Goal: Task Accomplishment & Management: Manage account settings

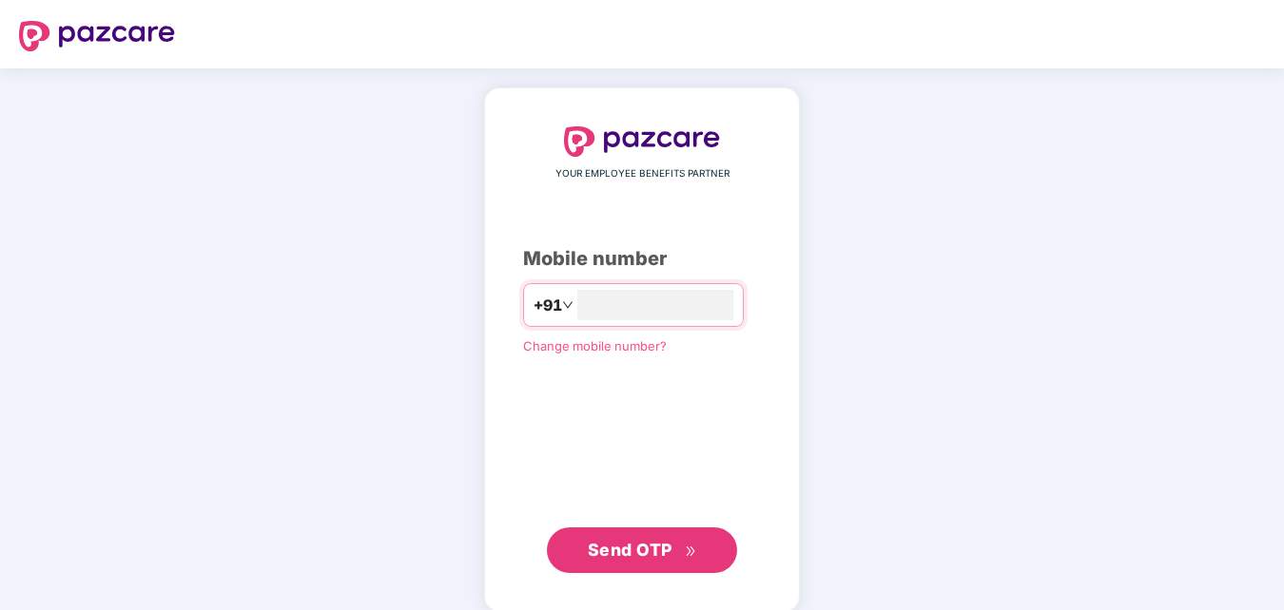
type input "**********"
click at [658, 557] on span "Send OTP" at bounding box center [630, 548] width 85 height 20
click at [597, 341] on span "Change mobile number?" at bounding box center [595, 344] width 144 height 15
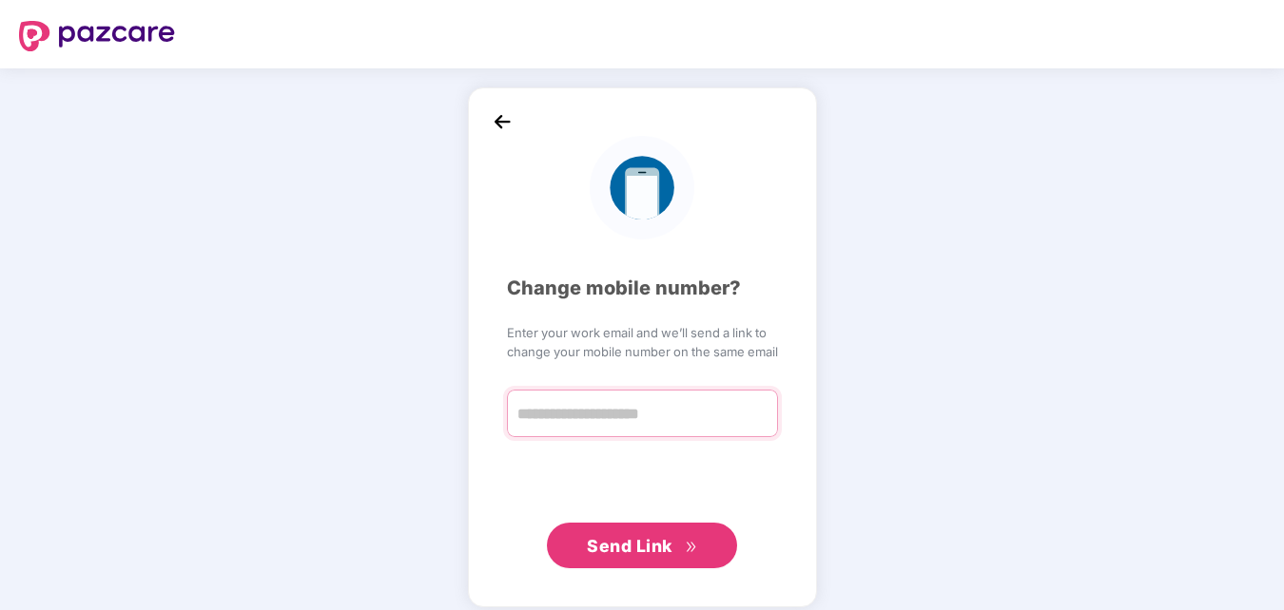
click at [604, 414] on input "text" at bounding box center [642, 414] width 271 height 48
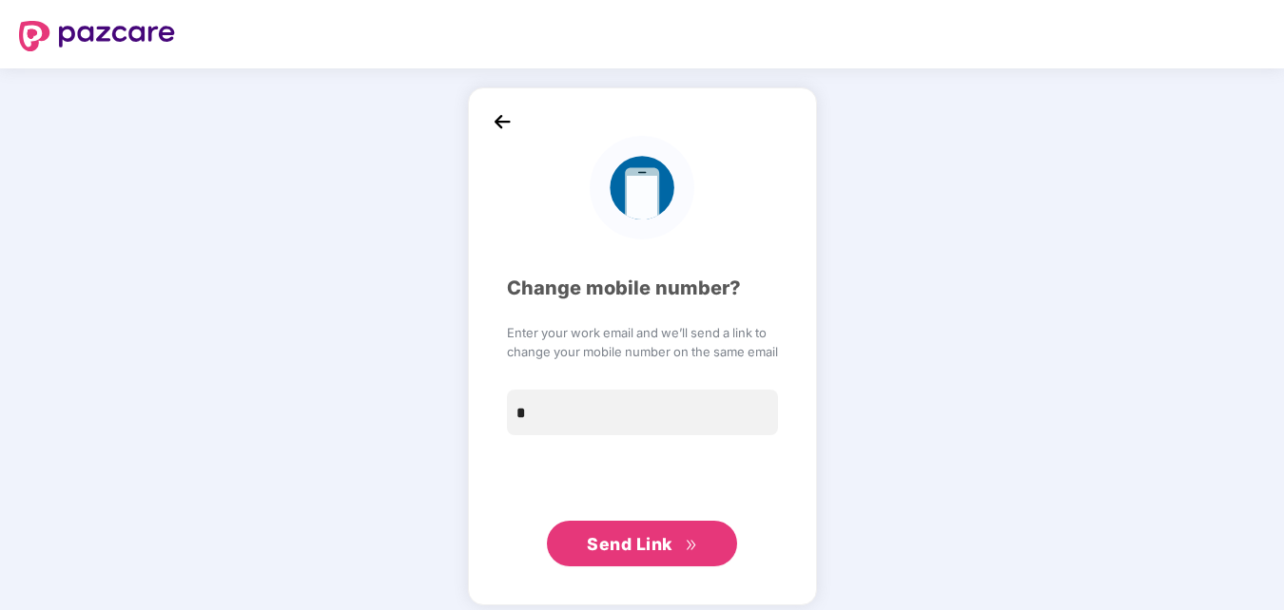
type input "*"
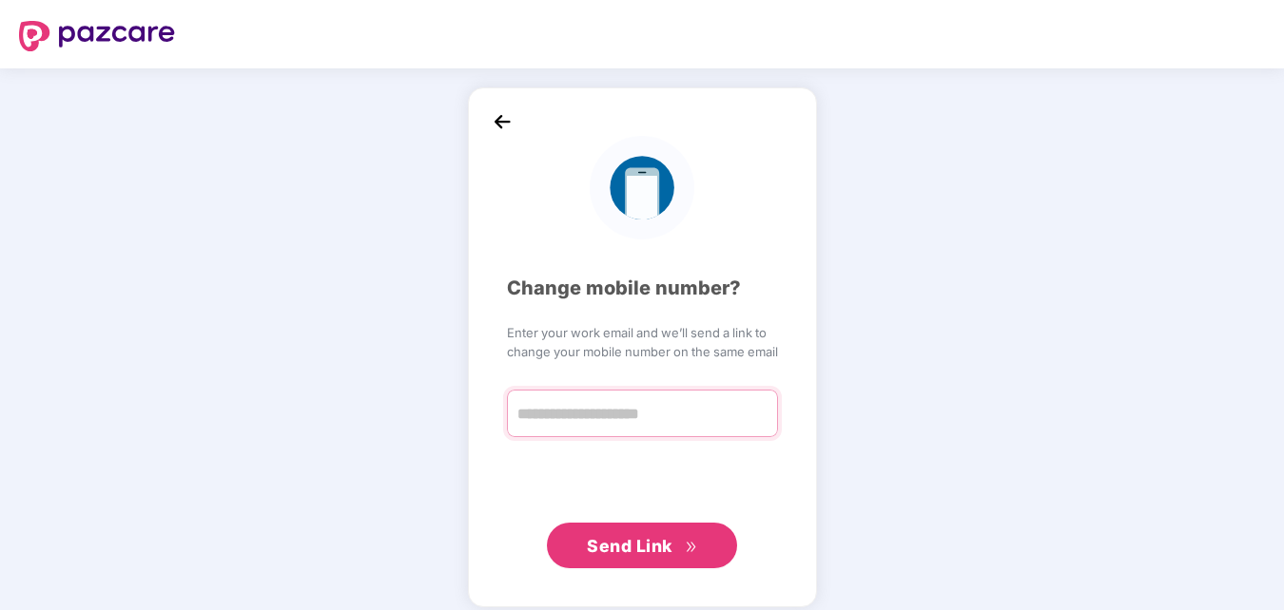
paste input "**********"
type input "**********"
click at [709, 414] on input "**********" at bounding box center [642, 414] width 271 height 48
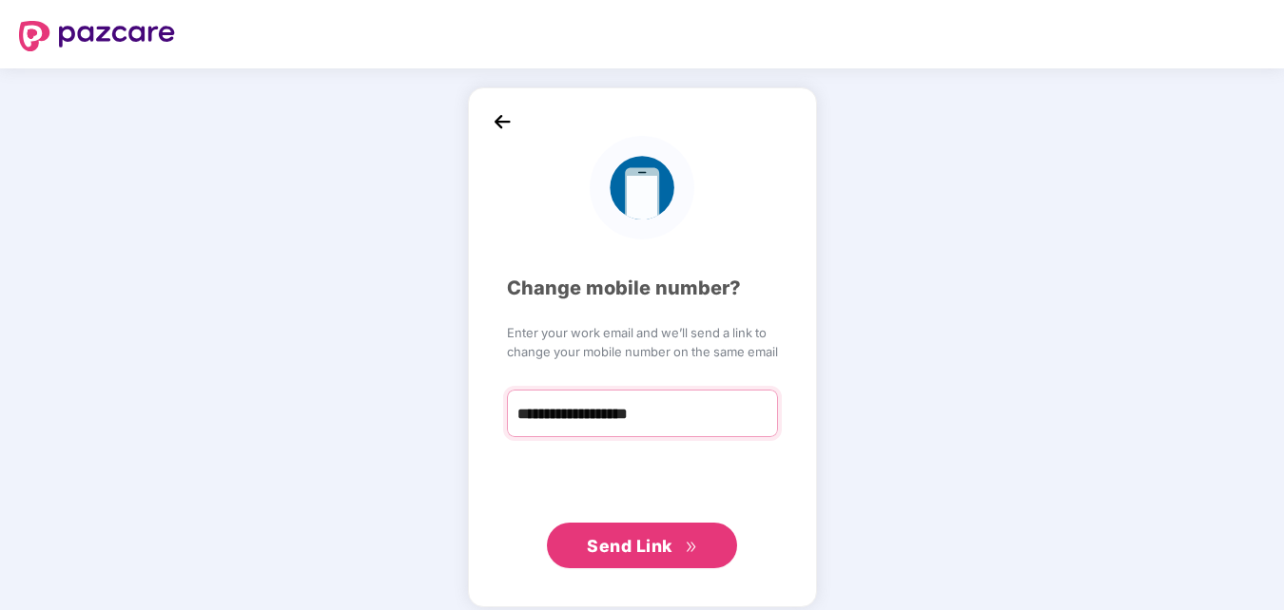
click at [709, 414] on input "**********" at bounding box center [642, 414] width 271 height 48
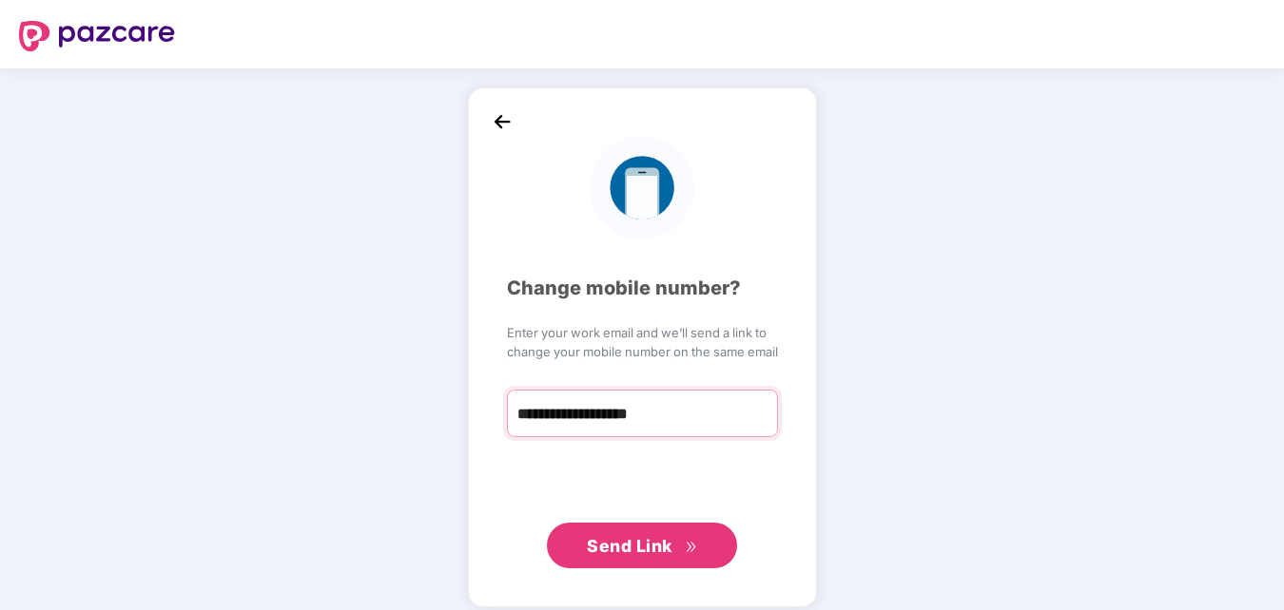
click at [709, 414] on input "**********" at bounding box center [642, 414] width 271 height 48
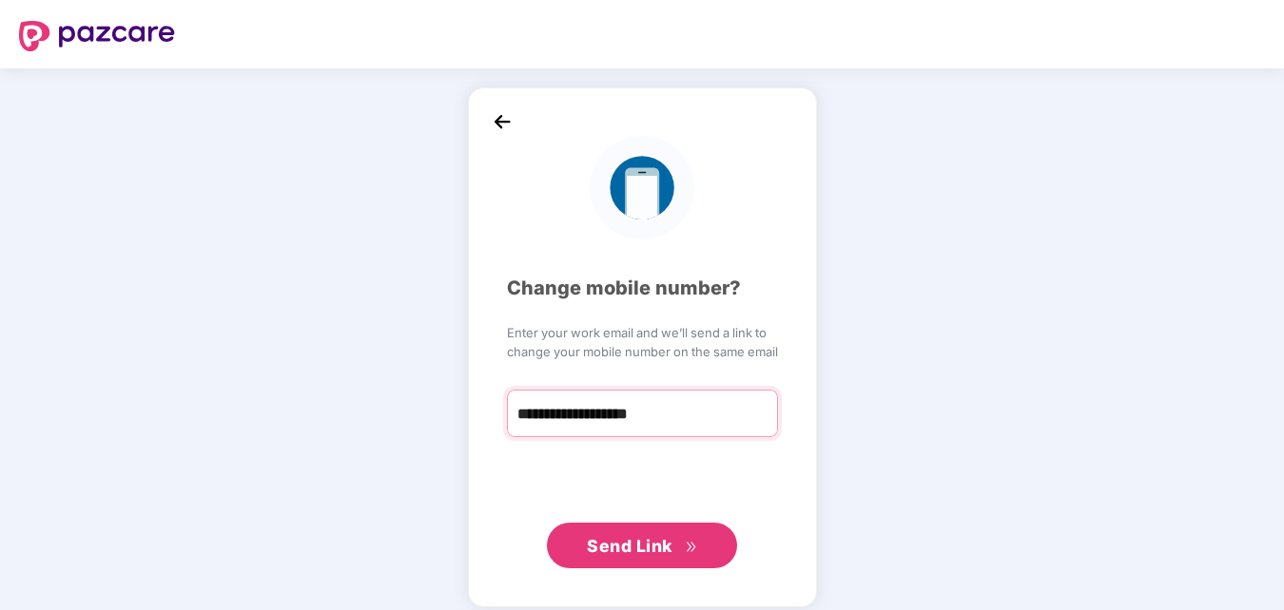
click at [709, 414] on input "**********" at bounding box center [642, 414] width 271 height 48
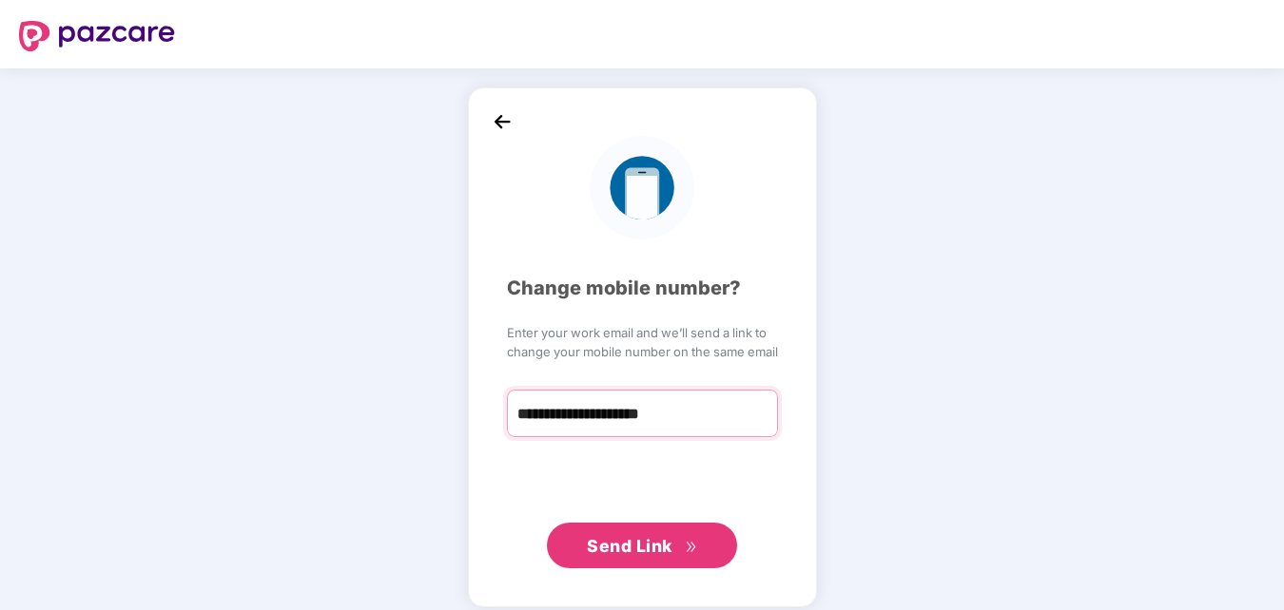
type input "**********"
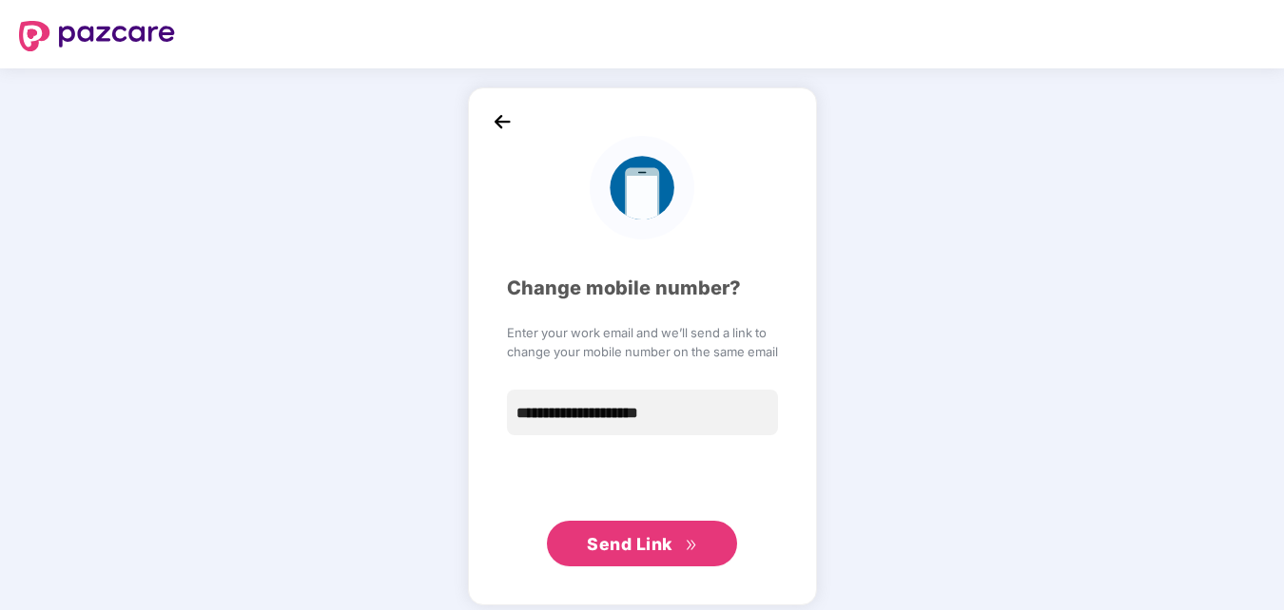
click at [652, 541] on span "Send Link" at bounding box center [630, 544] width 86 height 20
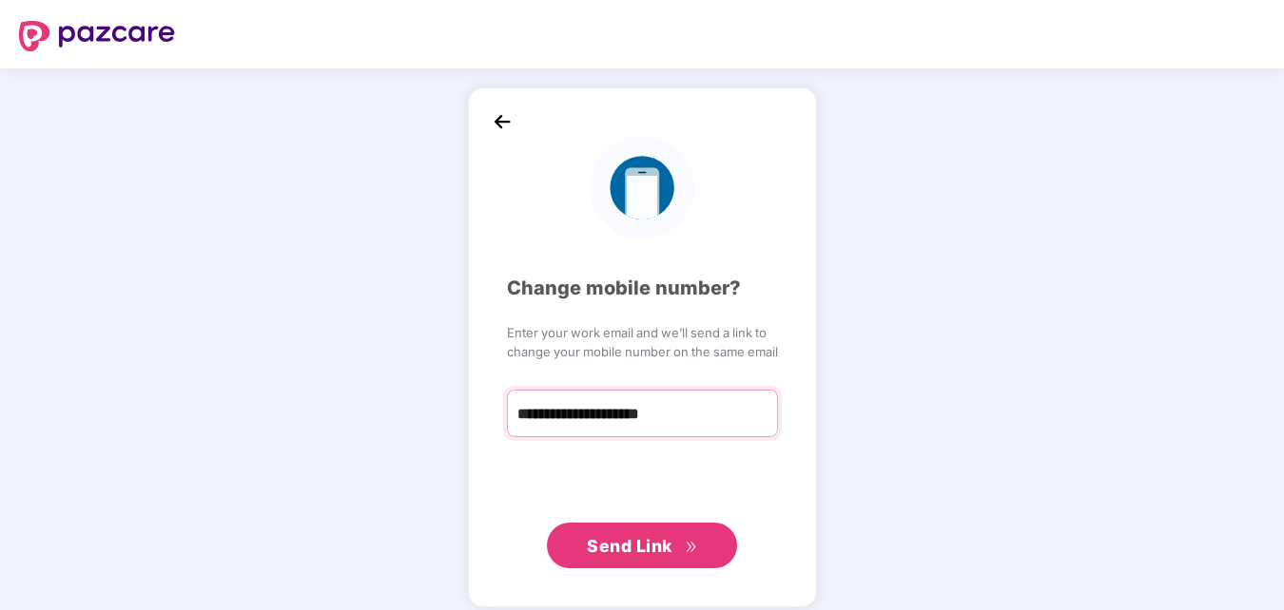
click at [684, 402] on input "**********" at bounding box center [642, 414] width 271 height 48
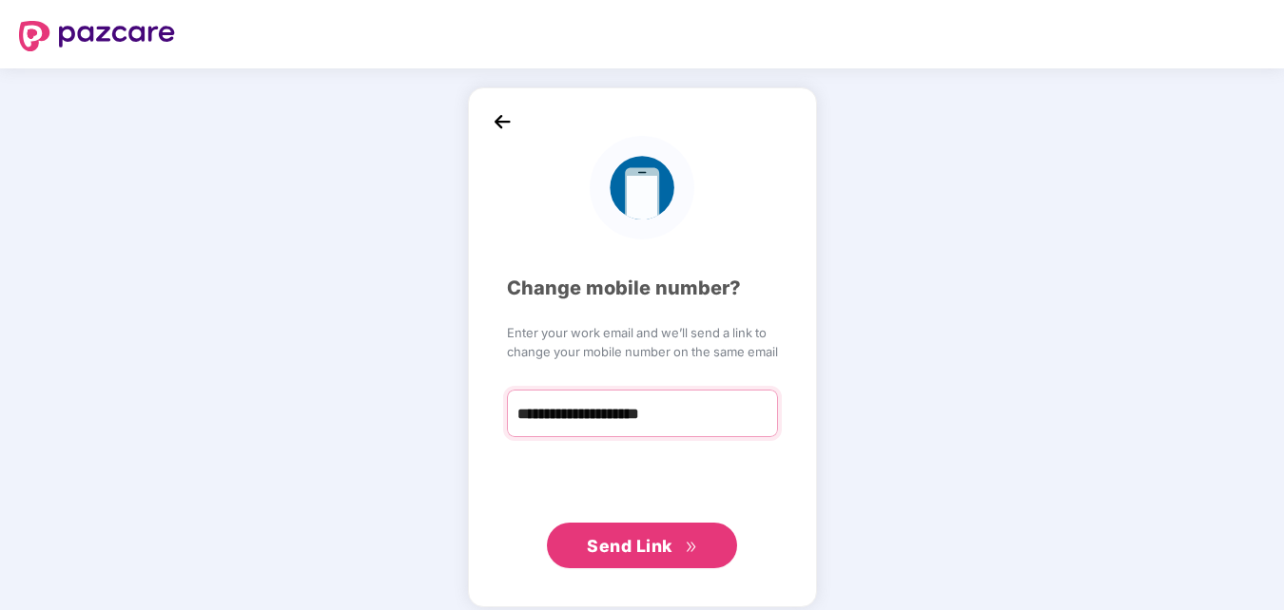
click at [720, 404] on input "**********" at bounding box center [642, 414] width 271 height 48
paste input "**********"
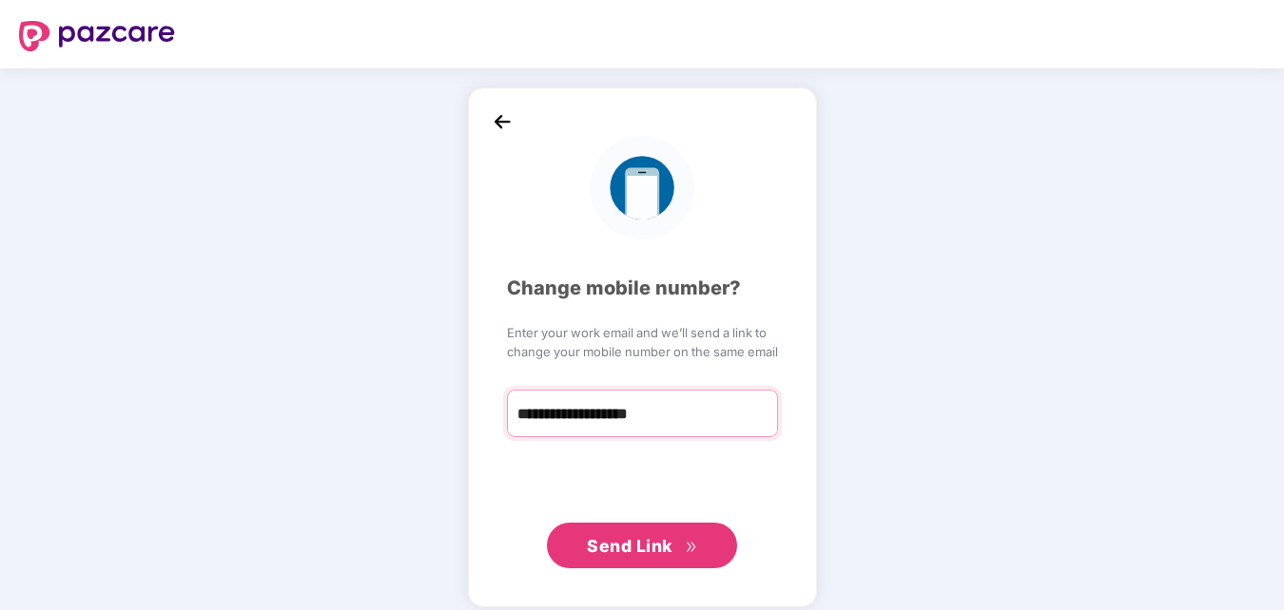
type input "**********"
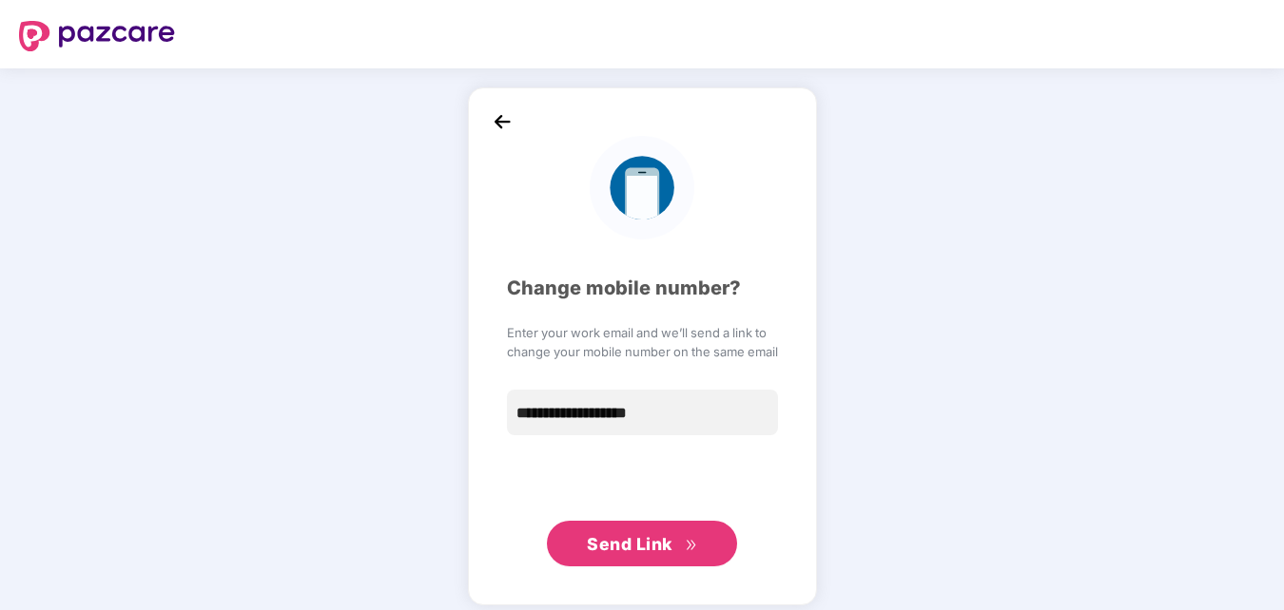
click at [651, 552] on span "Send Link" at bounding box center [630, 544] width 86 height 20
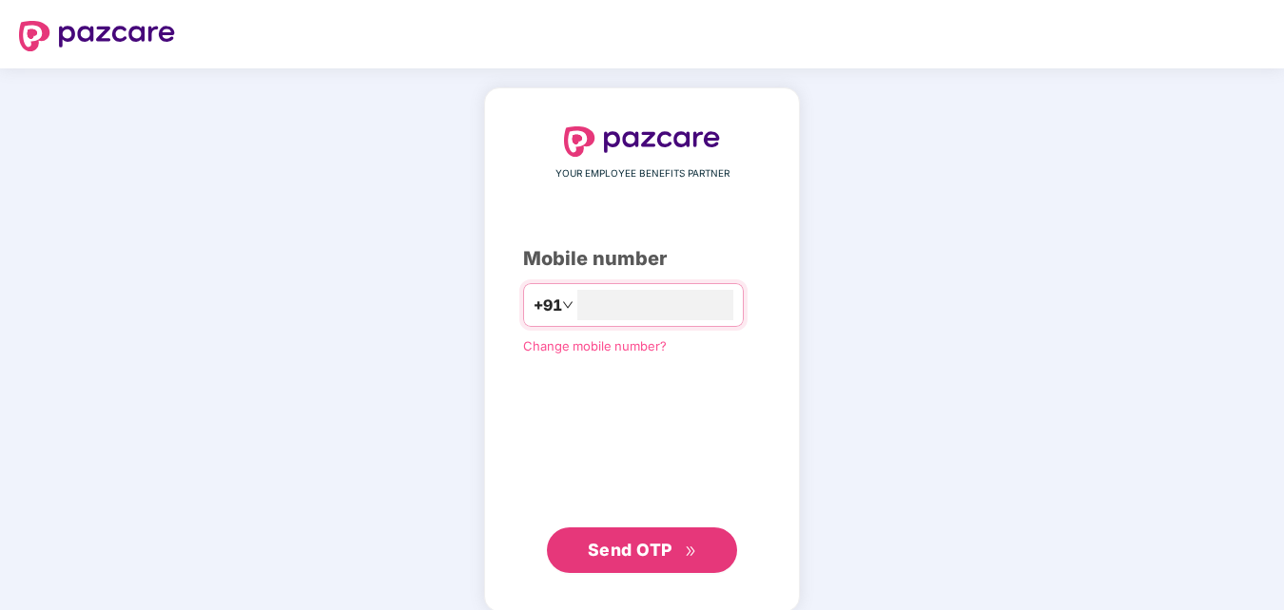
type input "**********"
click at [662, 543] on span "Send OTP" at bounding box center [630, 548] width 85 height 20
click at [574, 345] on span "Change mobile number?" at bounding box center [595, 344] width 144 height 15
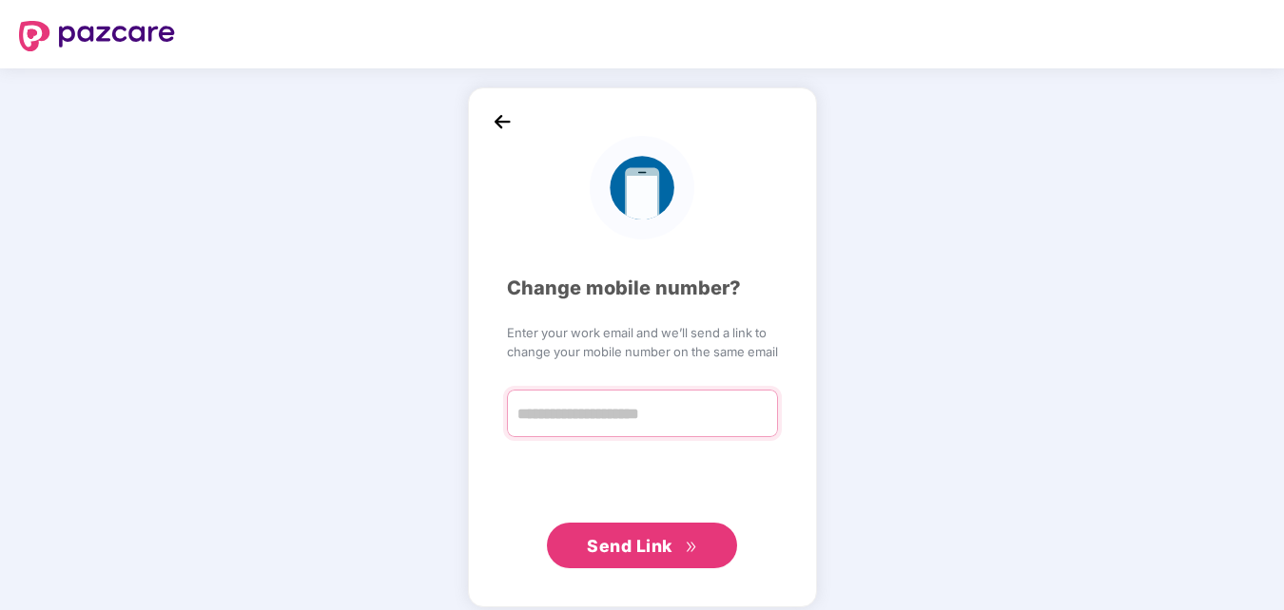
click at [609, 421] on input "text" at bounding box center [642, 414] width 271 height 48
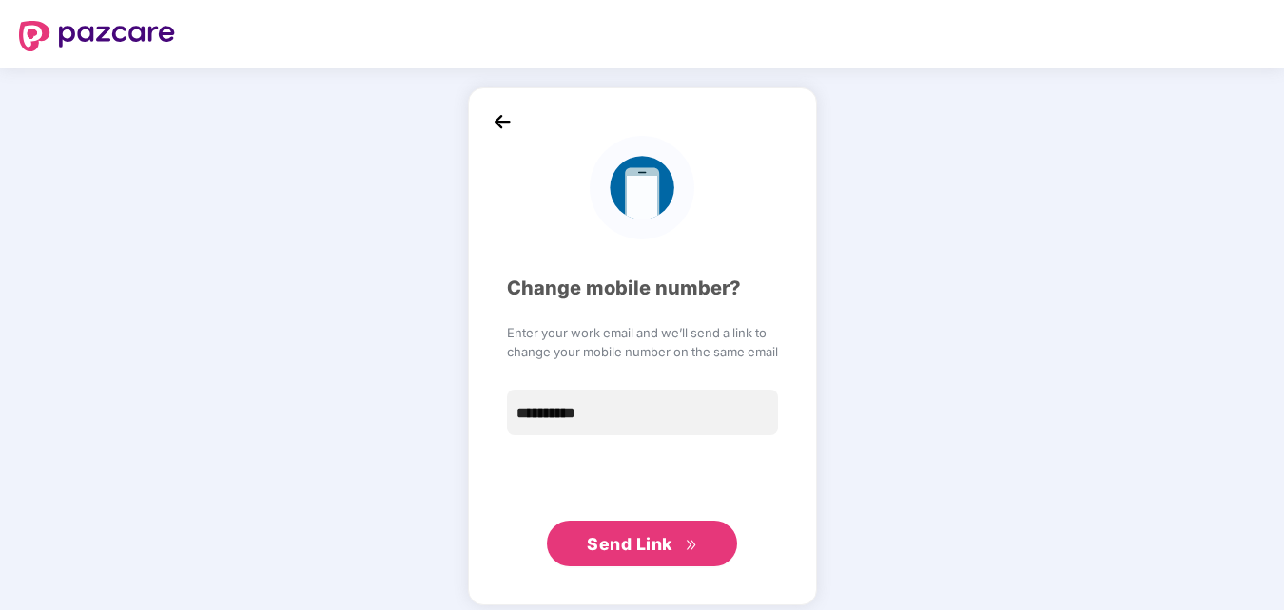
type input "**********"
click at [673, 551] on span "Send Link" at bounding box center [641, 545] width 109 height 27
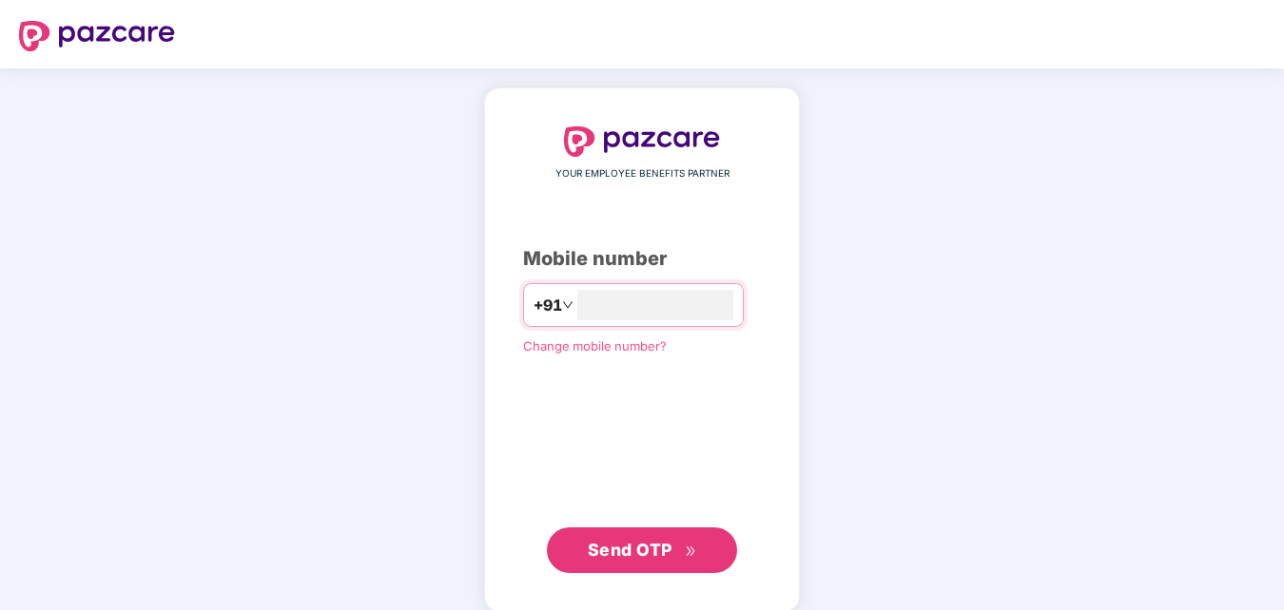
type input "**********"
click at [634, 550] on span "Send OTP" at bounding box center [630, 548] width 85 height 20
click at [677, 543] on span "Send OTP" at bounding box center [642, 548] width 109 height 27
type input "**********"
click at [641, 544] on span "Send OTP" at bounding box center [630, 548] width 85 height 20
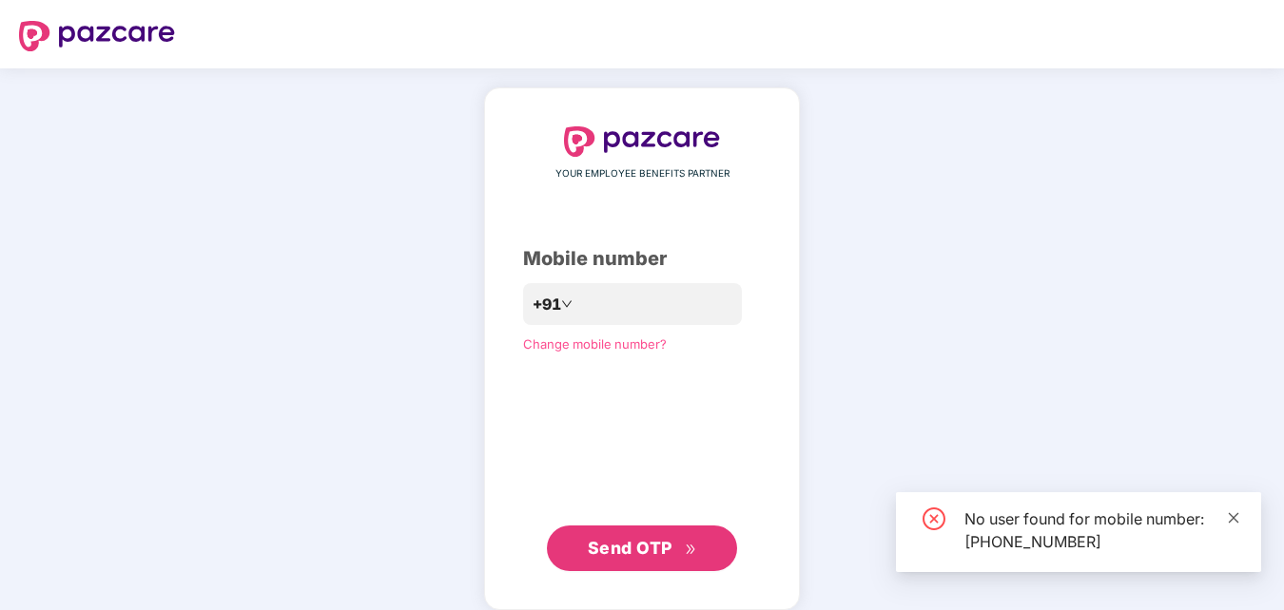
click at [1233, 518] on icon "close" at bounding box center [1234, 518] width 10 height 10
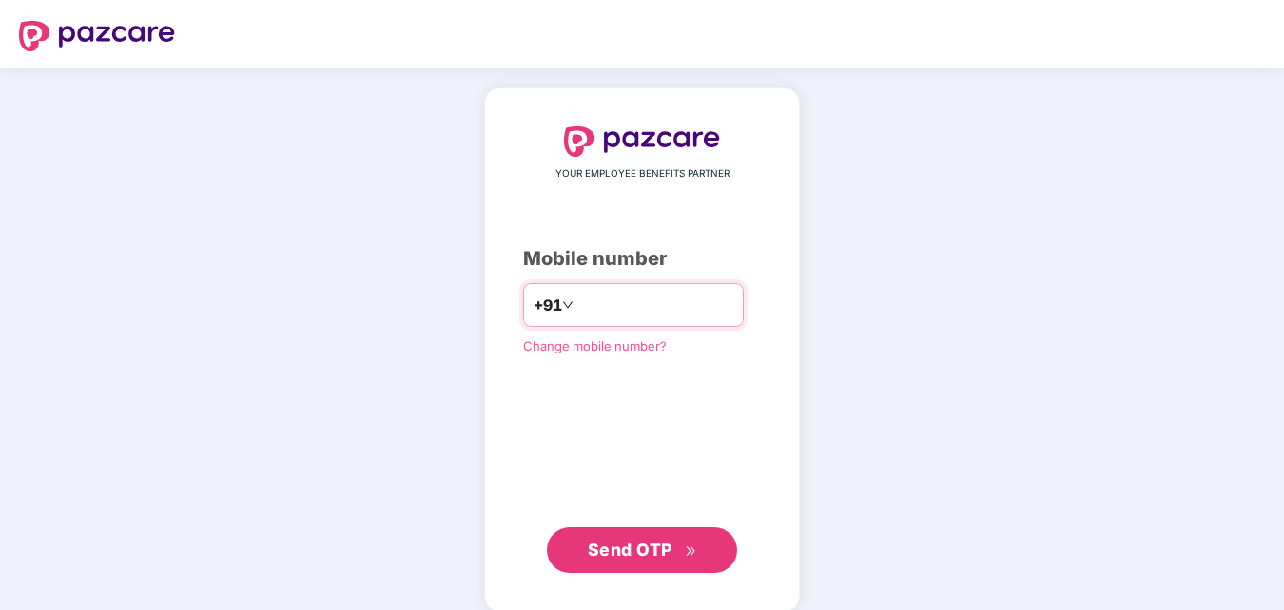
click at [687, 303] on input "**********" at bounding box center [655, 305] width 156 height 30
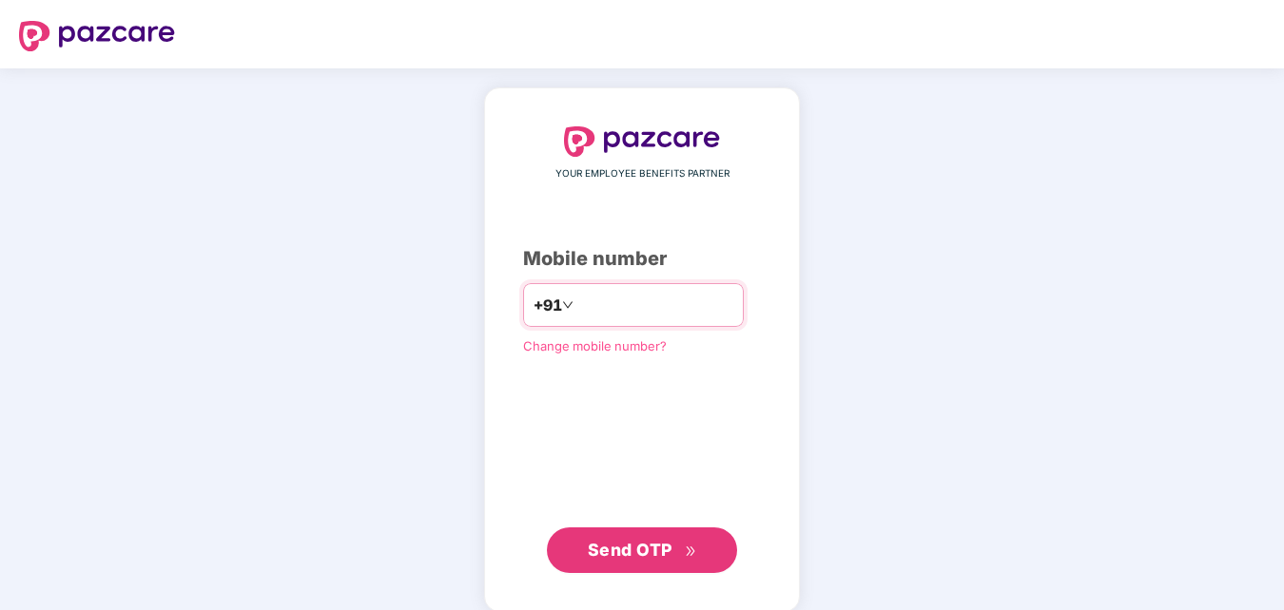
click at [687, 303] on input "**********" at bounding box center [655, 305] width 156 height 30
paste input "number"
type input "**********"
click at [669, 559] on span "Send OTP" at bounding box center [642, 548] width 109 height 27
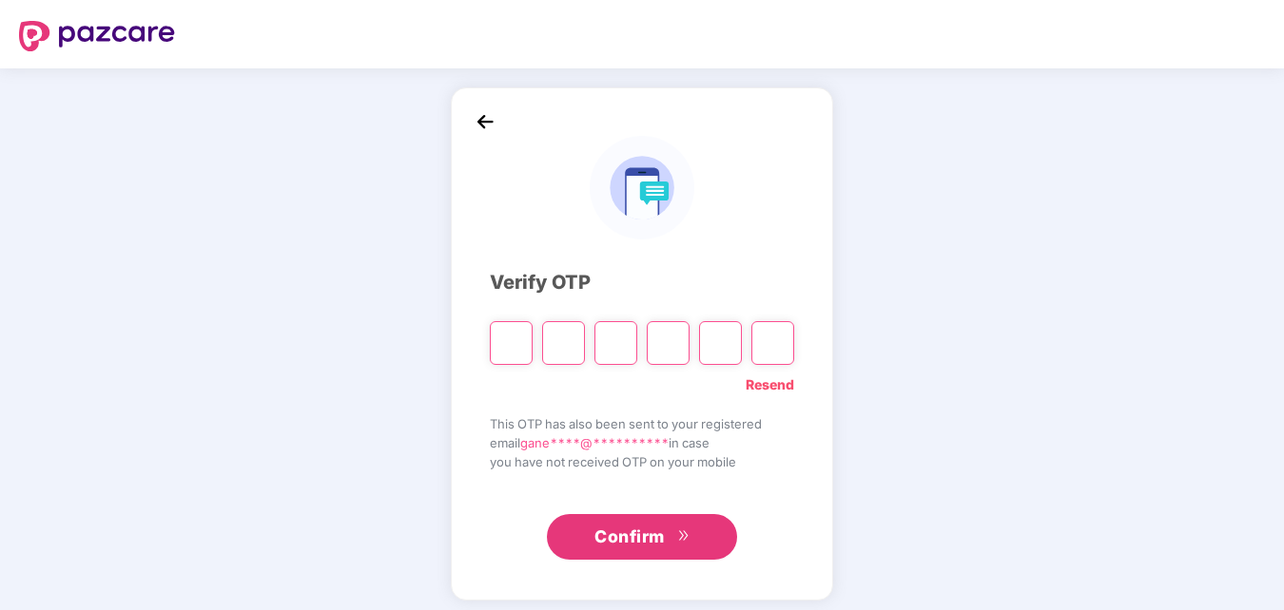
type input "*"
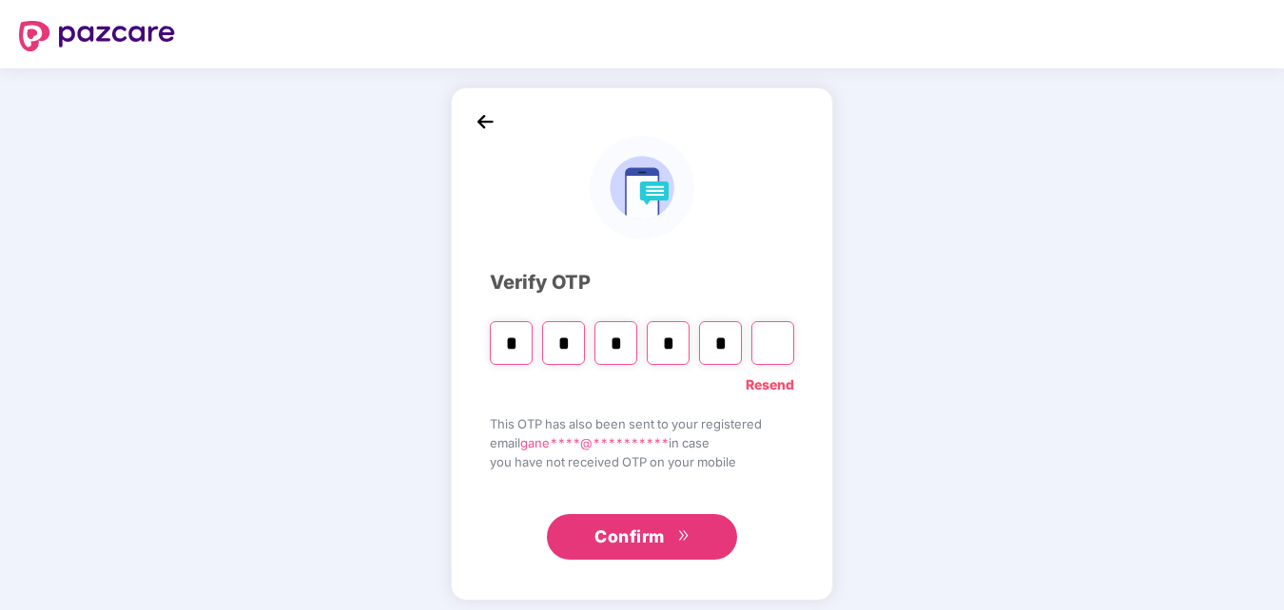
type input "*"
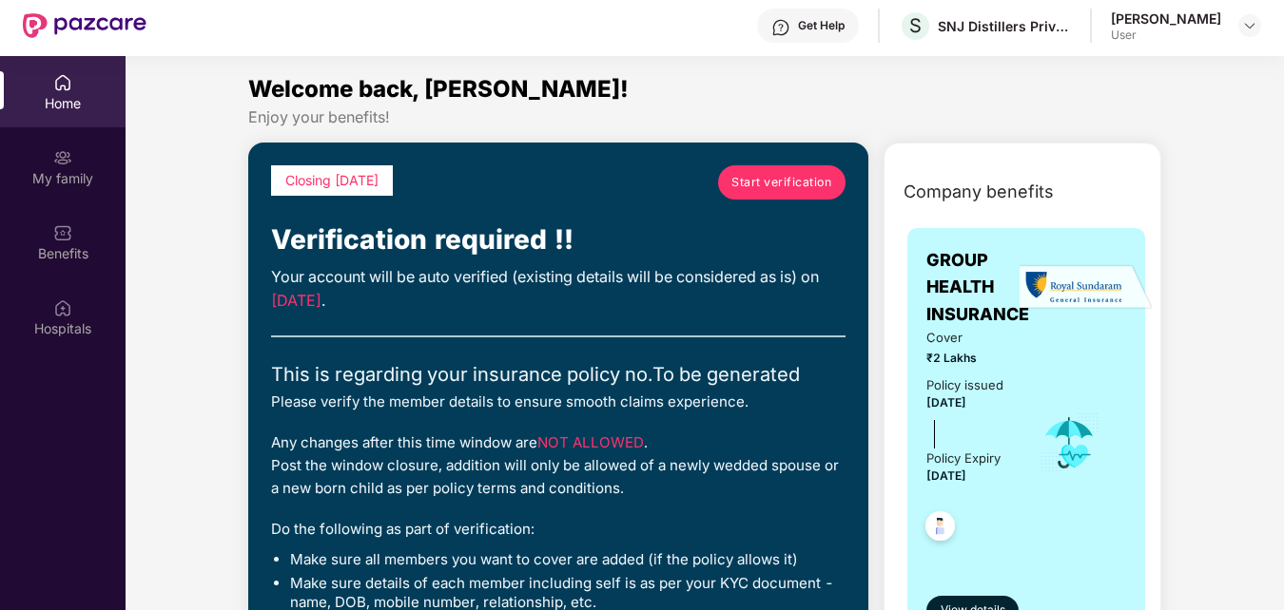
scroll to position [77, 0]
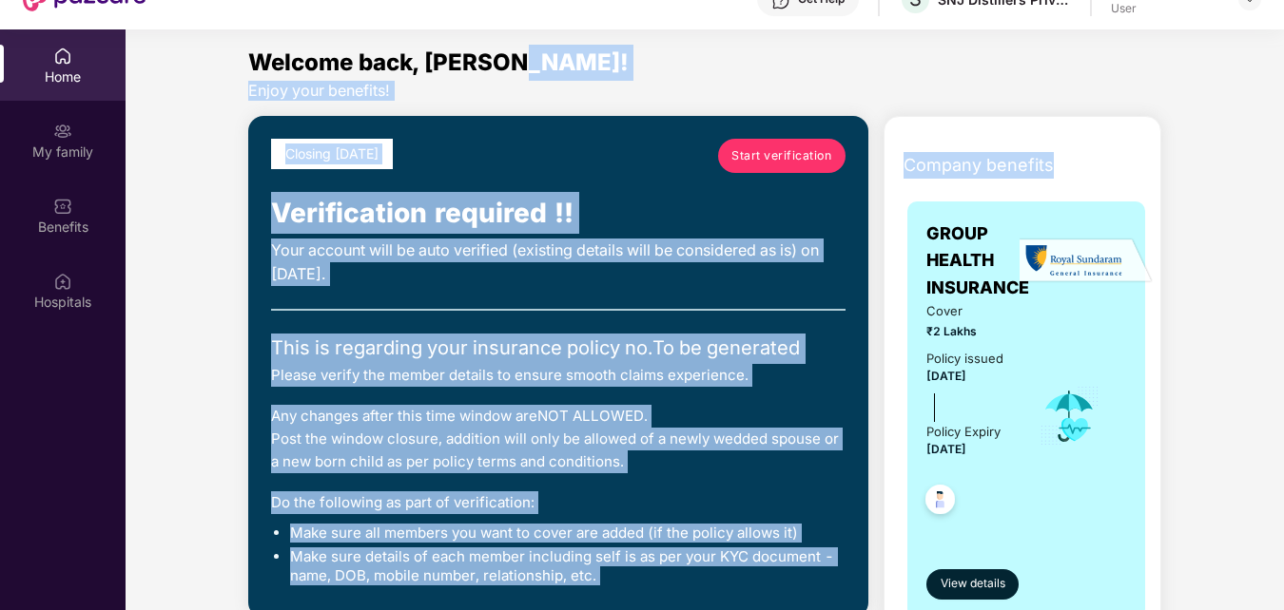
drag, startPoint x: 1279, startPoint y: 78, endPoint x: 1284, endPoint y: 134, distance: 56.3
click at [1283, 134] on html "Get Pazcare mobile app for all your employee benefits need Download Now Get Hel…" at bounding box center [642, 228] width 1284 height 610
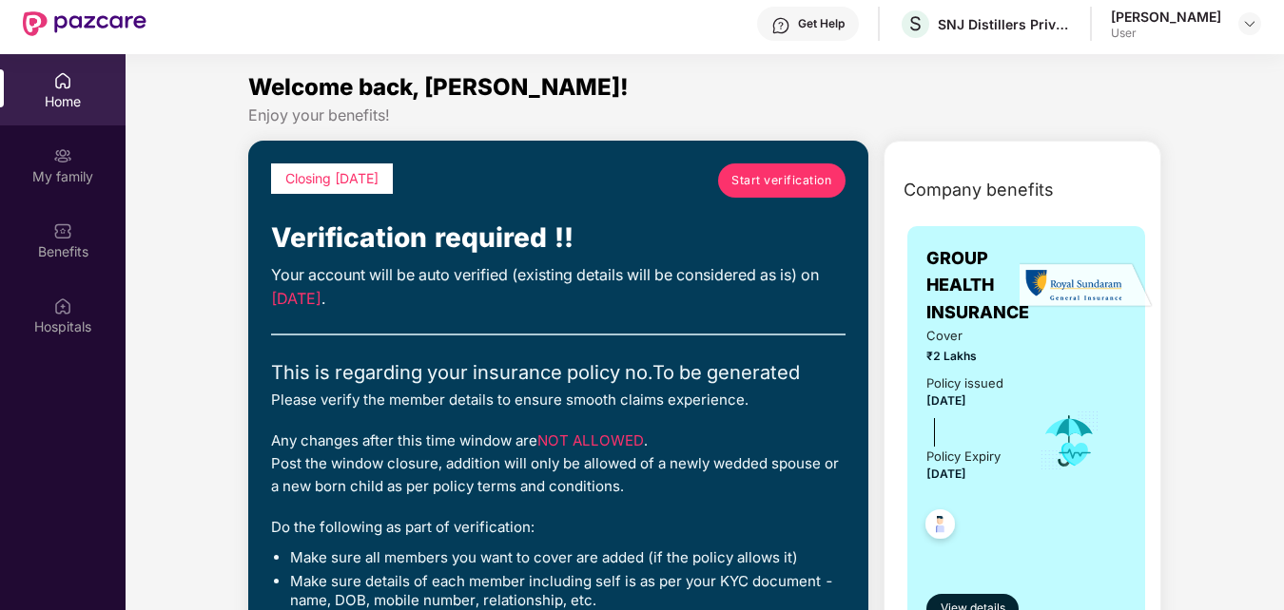
scroll to position [0, 0]
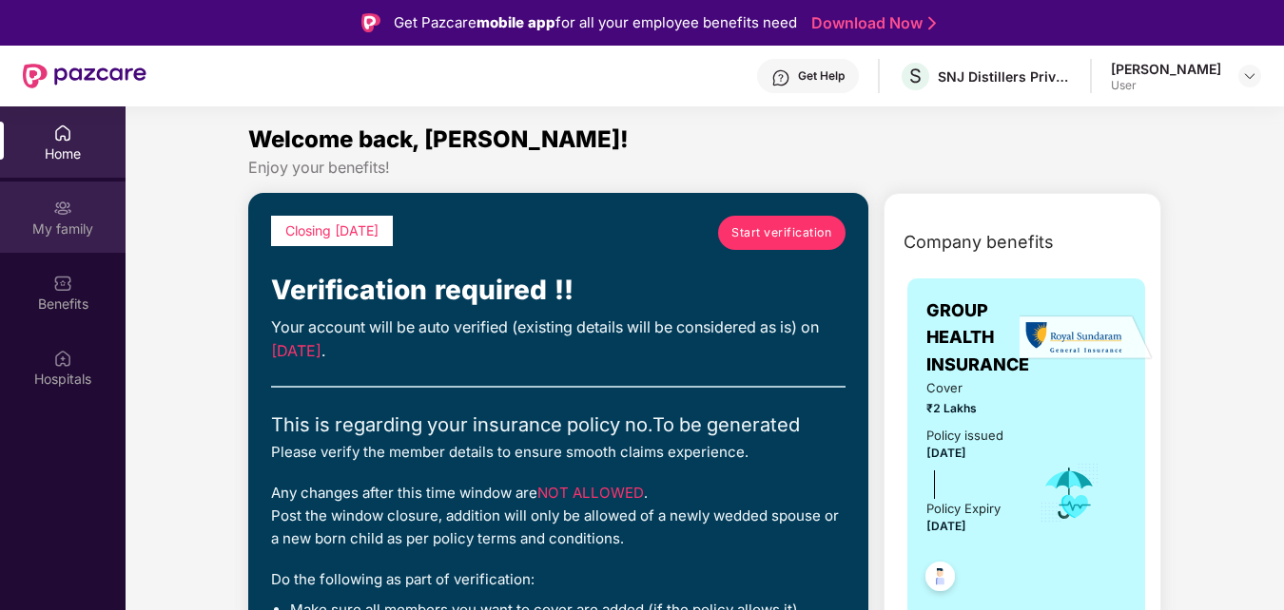
click at [65, 218] on div "My family" at bounding box center [63, 217] width 126 height 71
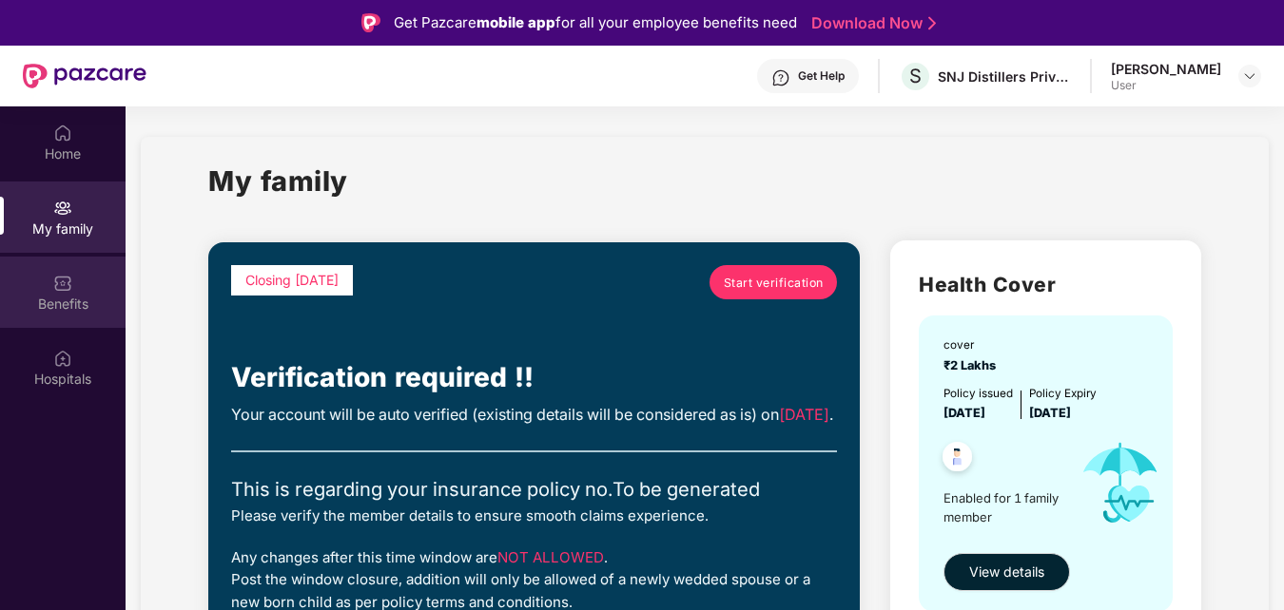
click at [69, 288] on img at bounding box center [62, 283] width 19 height 19
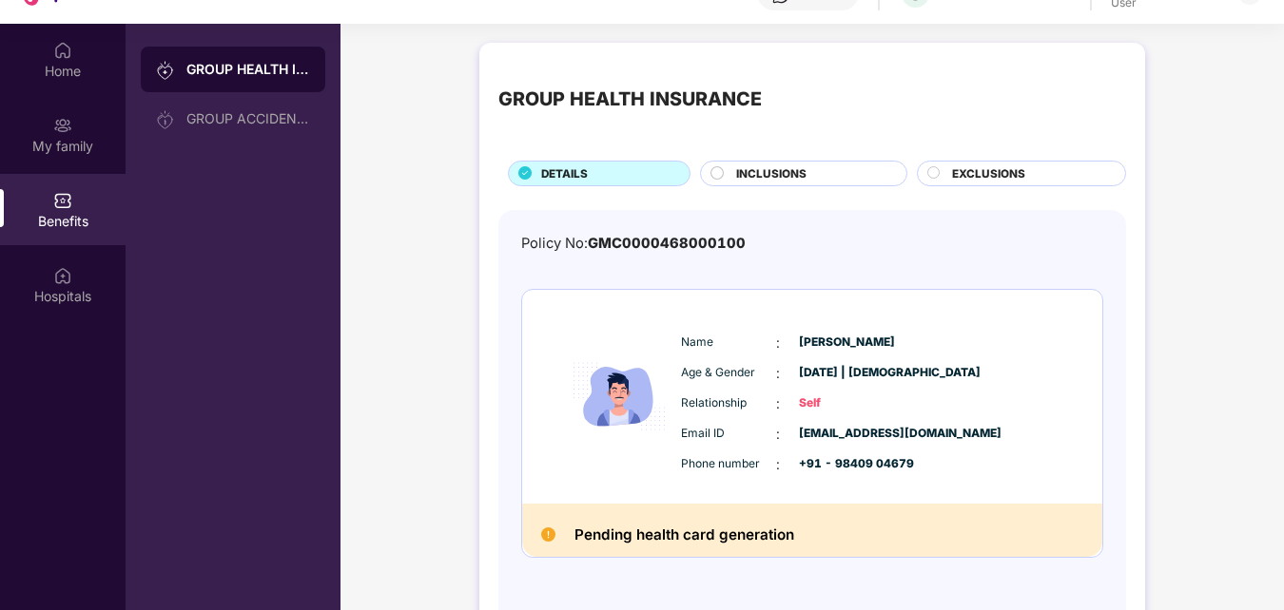
scroll to position [106, 0]
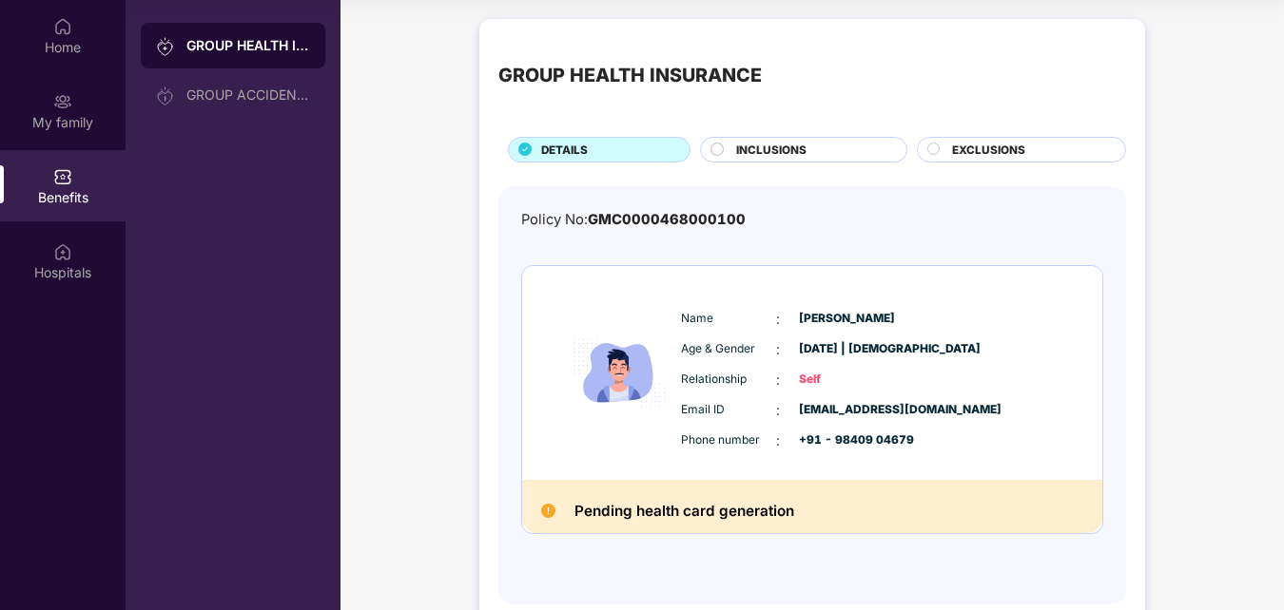
click at [1281, 27] on div "GROUP HEALTH INSURANCE DETAILS INCLUSIONS EXCLUSIONS Policy No: GMC000046800010…" at bounding box center [811, 331] width 943 height 643
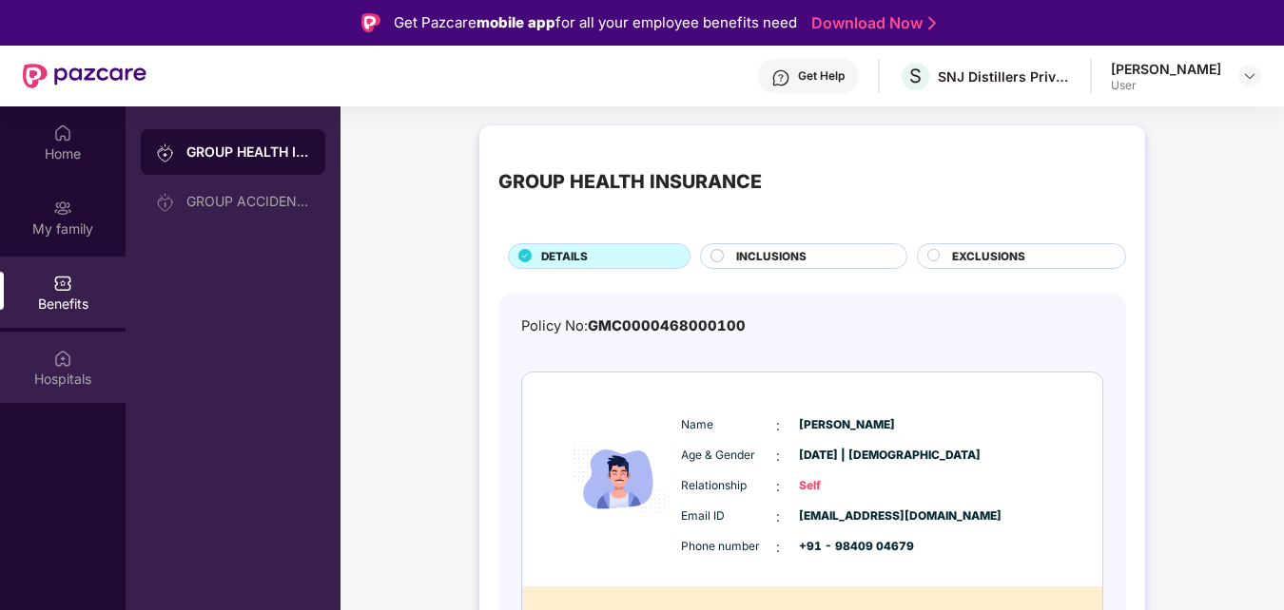
click at [60, 374] on div "Hospitals" at bounding box center [63, 379] width 126 height 19
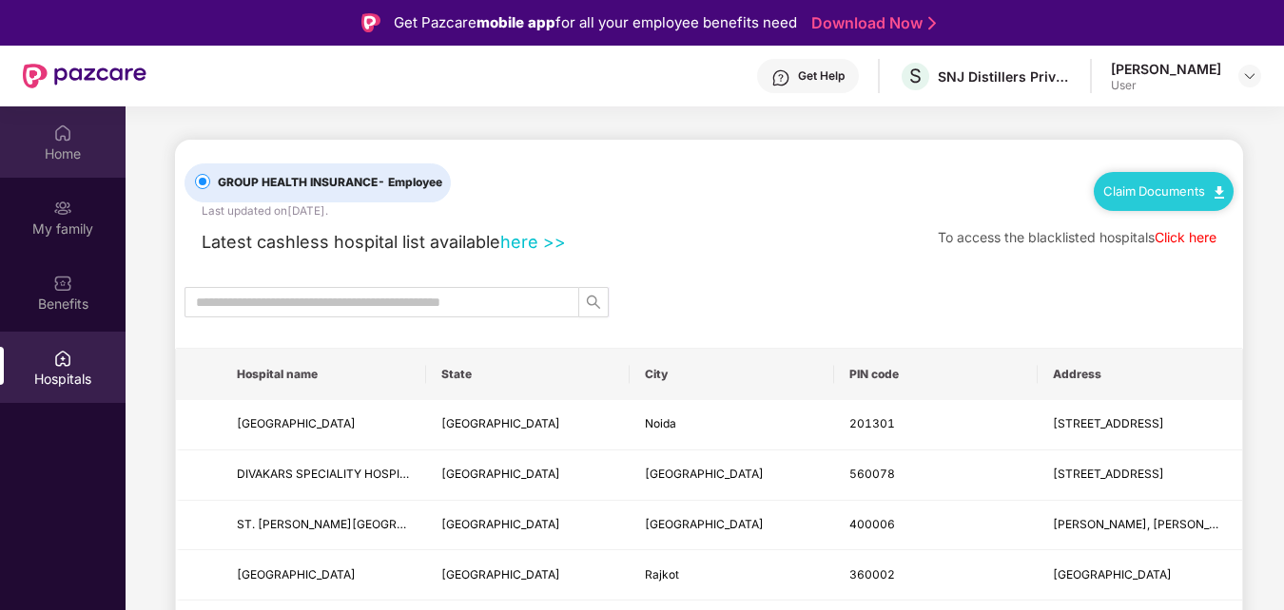
click at [77, 125] on div "Home" at bounding box center [63, 141] width 126 height 71
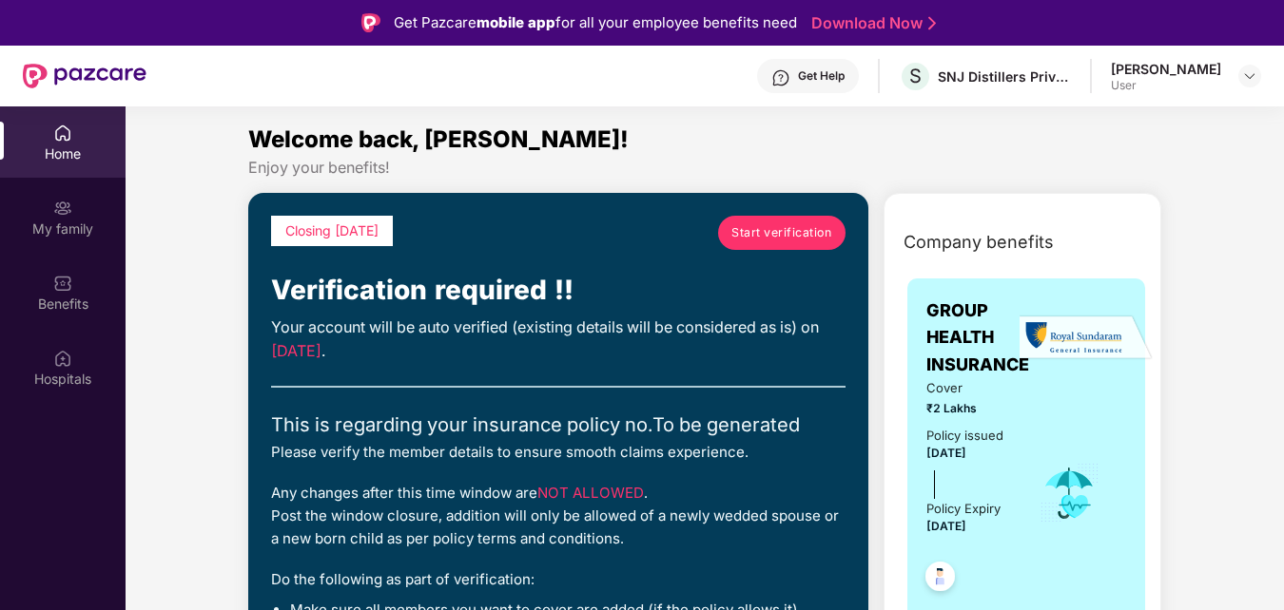
click at [798, 230] on span "Start verification" at bounding box center [781, 232] width 100 height 18
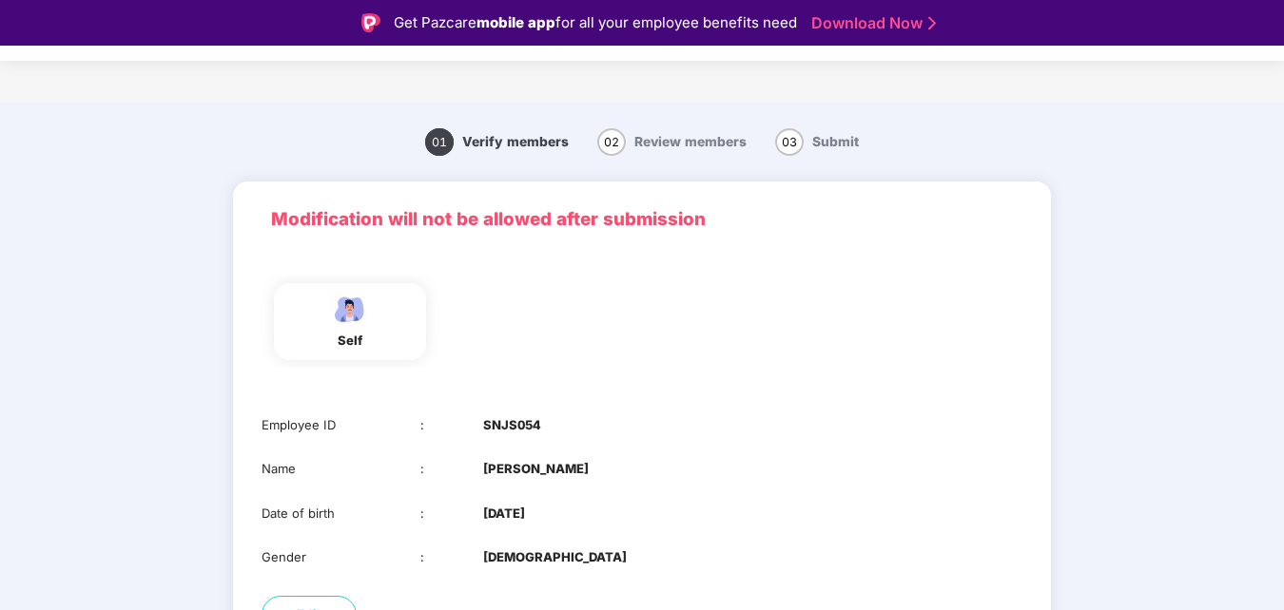
click at [563, 472] on b "Ganesh Mohanmurthy" at bounding box center [536, 469] width 106 height 20
click at [887, 421] on div "Employee ID : SNJS054" at bounding box center [641, 426] width 761 height 20
drag, startPoint x: 1279, startPoint y: 188, endPoint x: 1285, endPoint y: 291, distance: 102.9
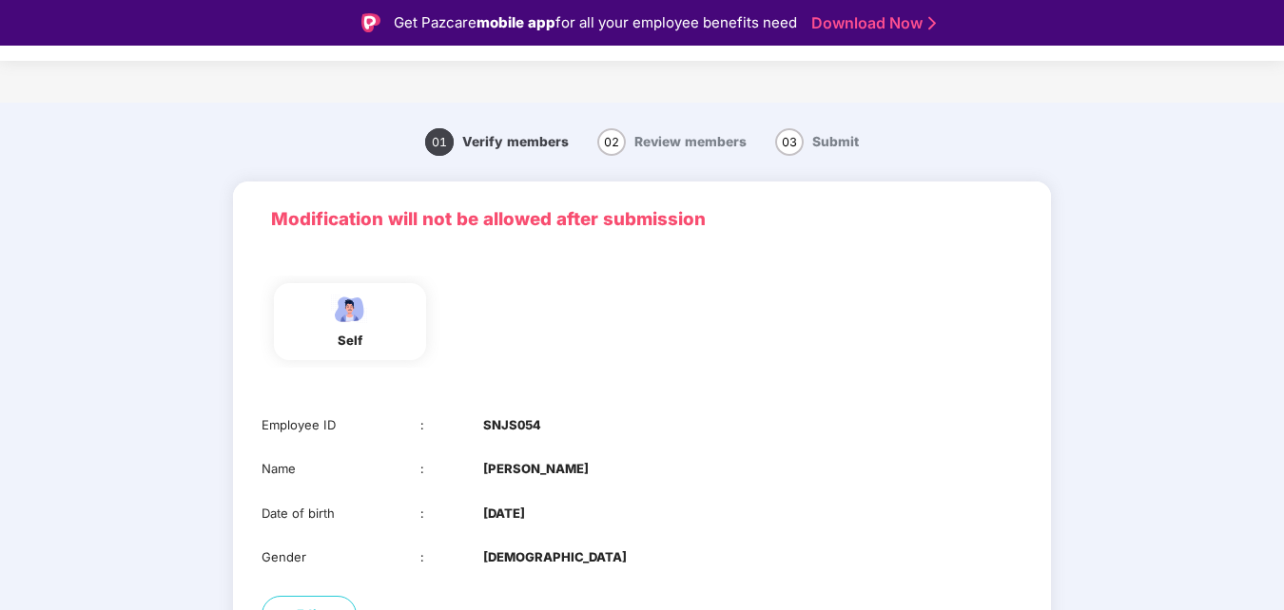
click at [1283, 285] on html "Get Pazcare mobile app for all your employee benefits need Download Now Verific…" at bounding box center [642, 305] width 1284 height 610
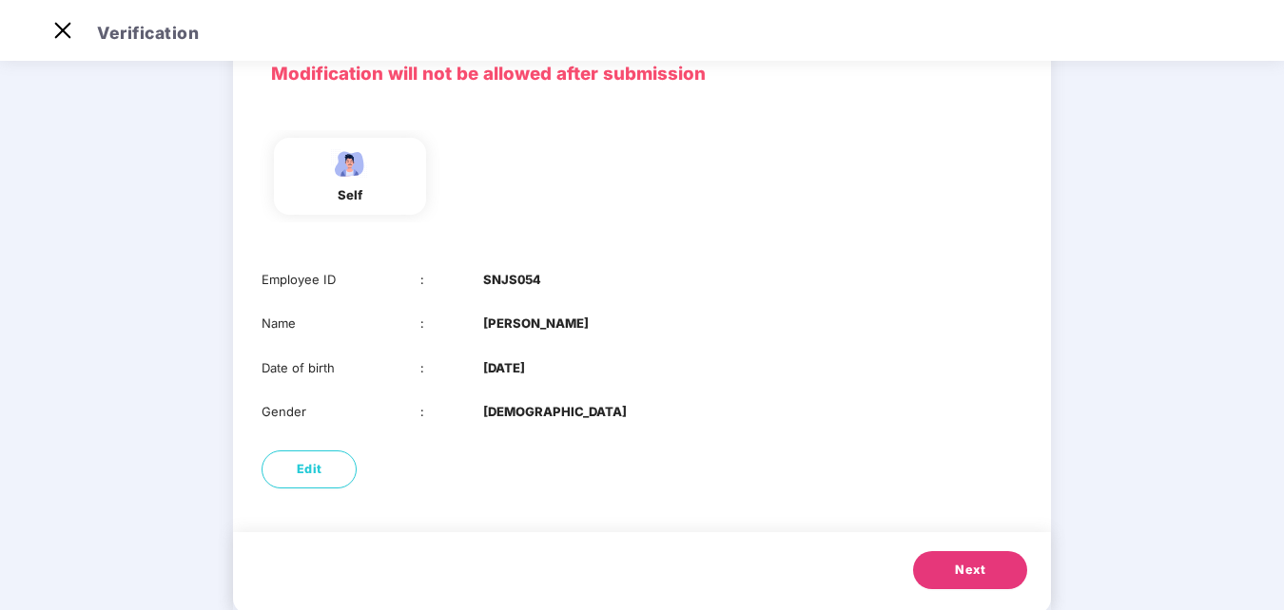
scroll to position [142, 0]
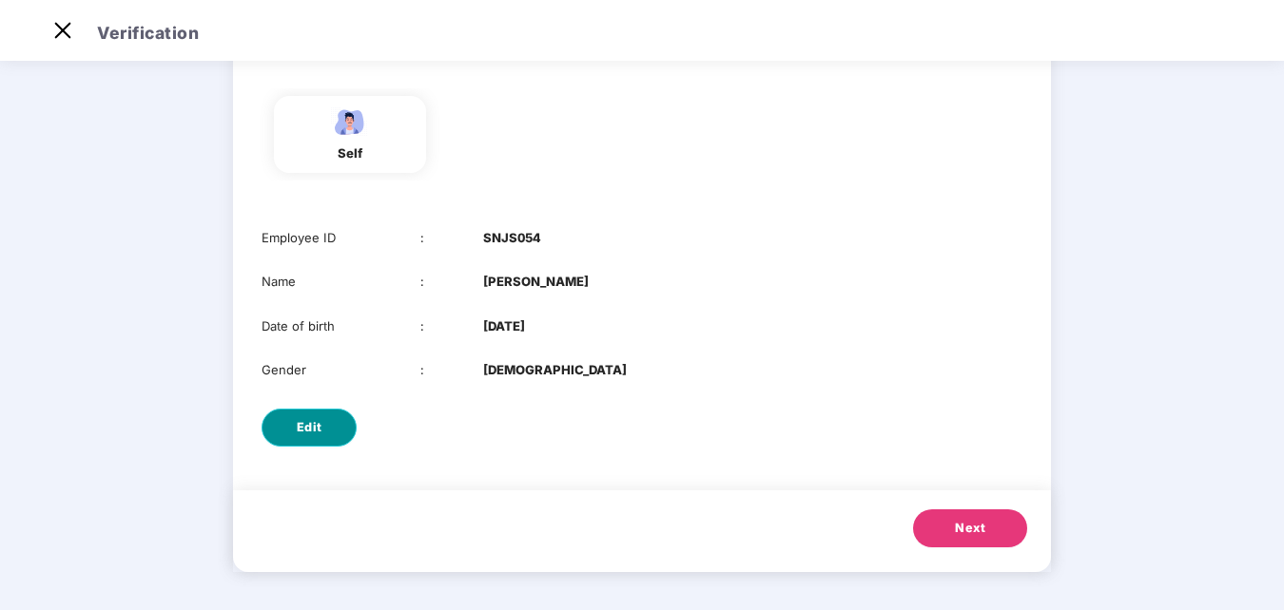
click at [304, 425] on span "Edit" at bounding box center [310, 427] width 26 height 19
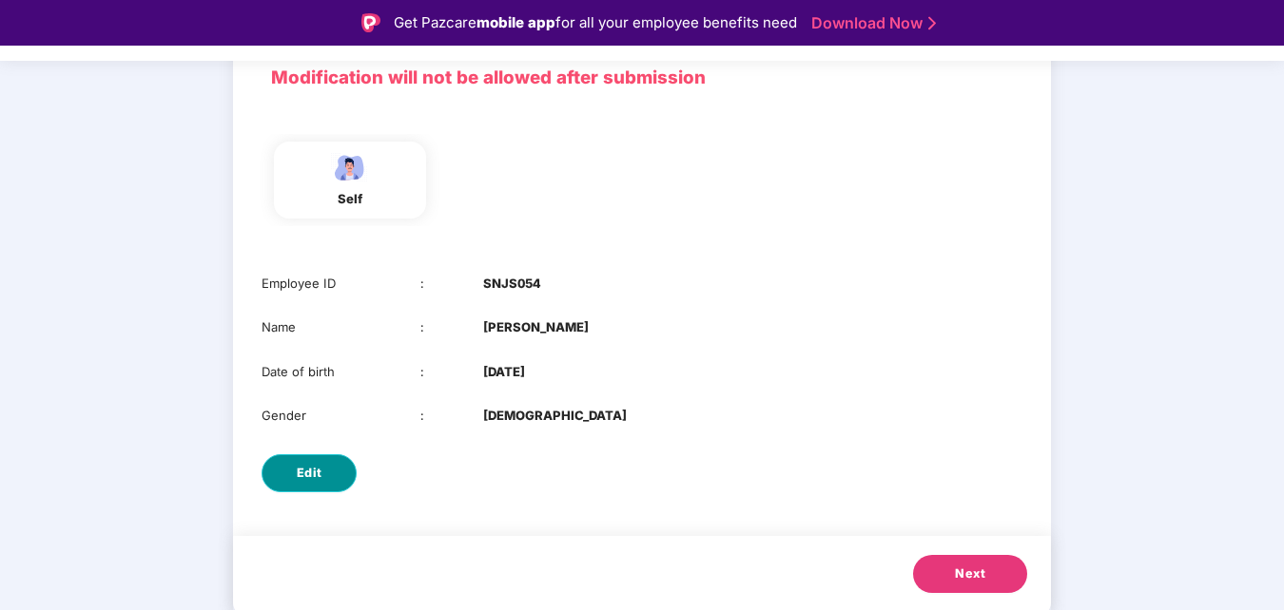
select select "****"
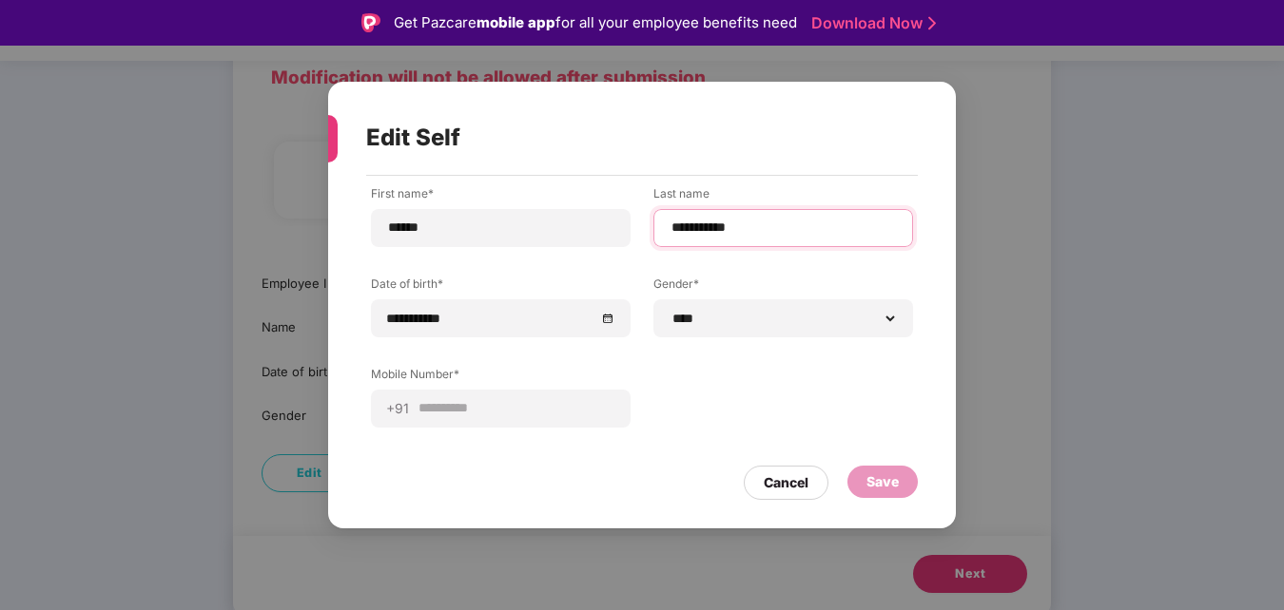
click at [726, 222] on input "**********" at bounding box center [782, 228] width 227 height 20
type input "*"
click at [877, 482] on div "Save" at bounding box center [882, 482] width 32 height 21
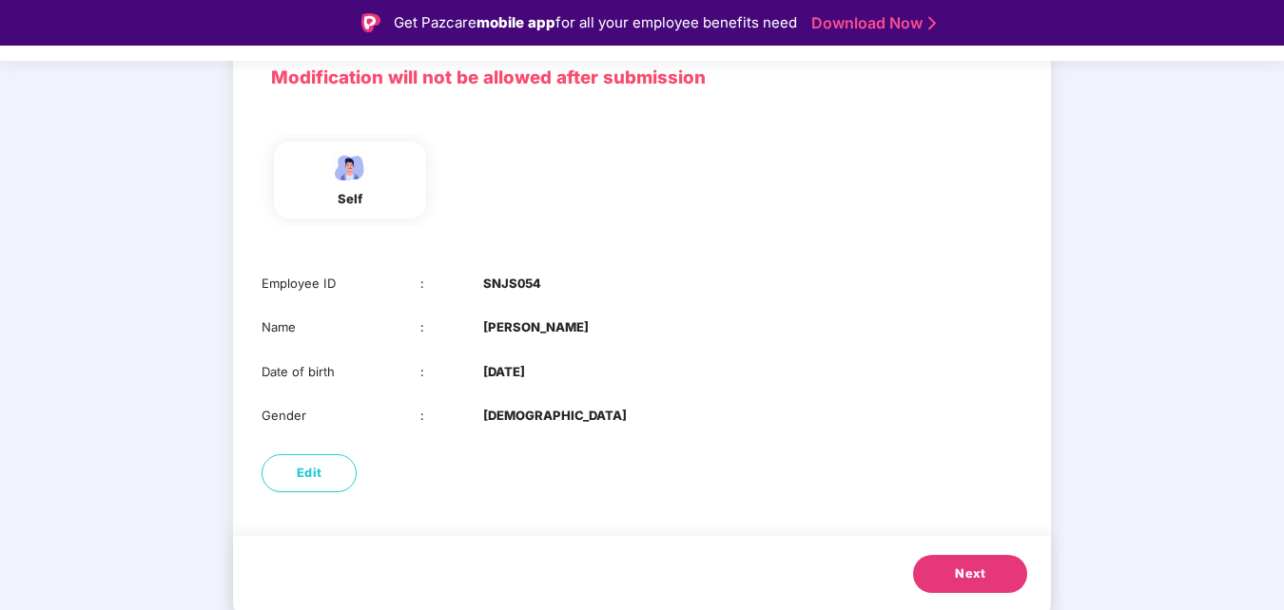
click at [956, 560] on button "Next" at bounding box center [970, 574] width 114 height 38
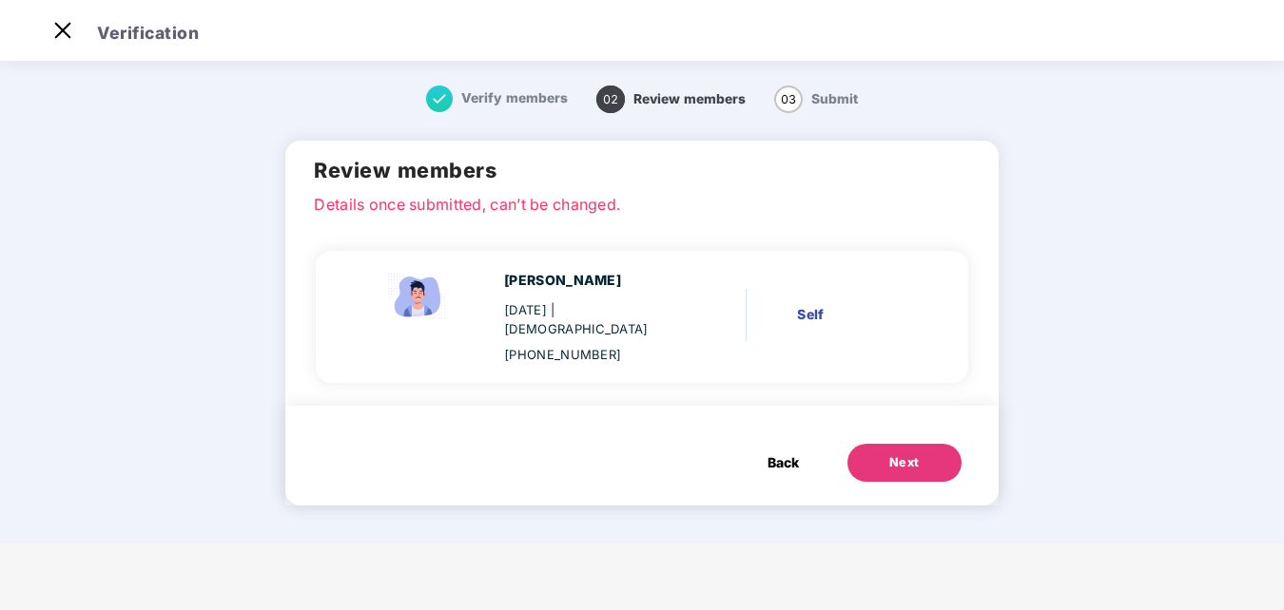
click at [820, 286] on div "Ganesh M 10 Sept 1983 | Male +919840904679 Self" at bounding box center [634, 317] width 599 height 94
click at [905, 454] on div "Next" at bounding box center [904, 463] width 30 height 19
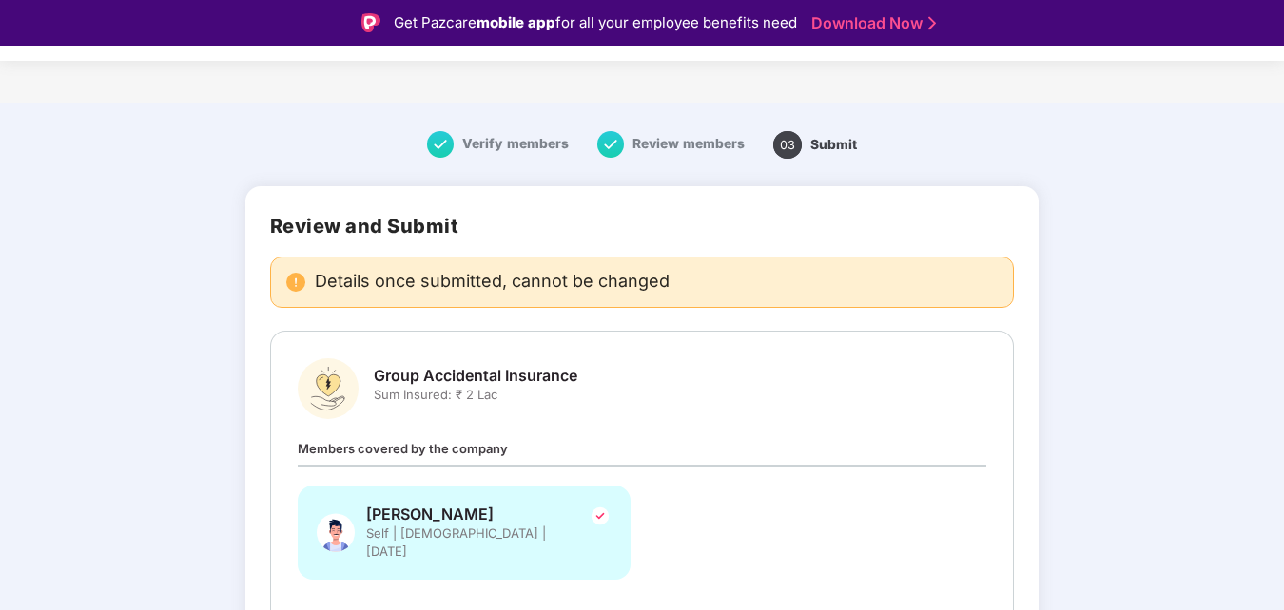
scroll to position [46, 0]
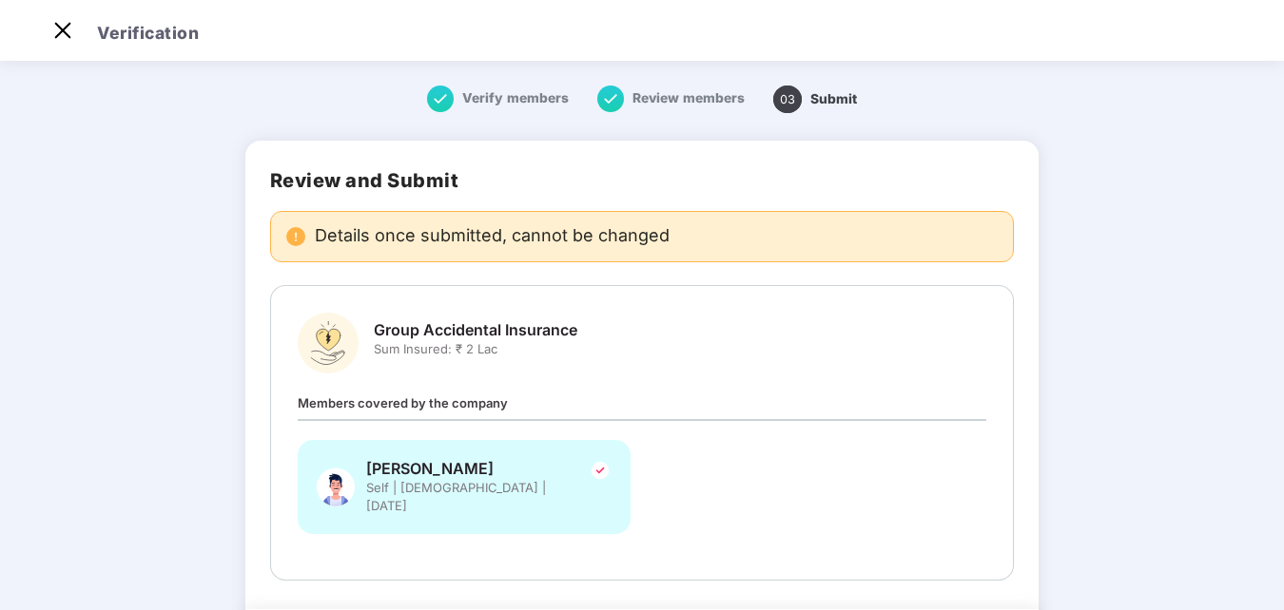
click at [1279, 584] on main "Verify members Review members 03 Submit Review and Submit Details once submitte…" at bounding box center [642, 395] width 1284 height 676
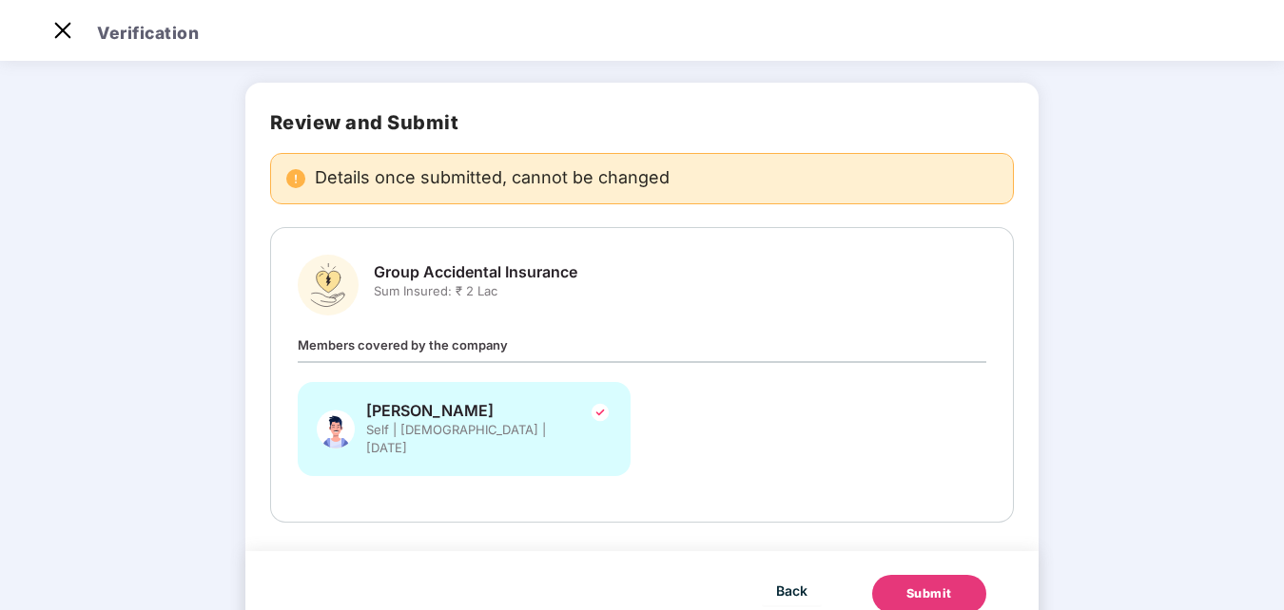
scroll to position [105, 0]
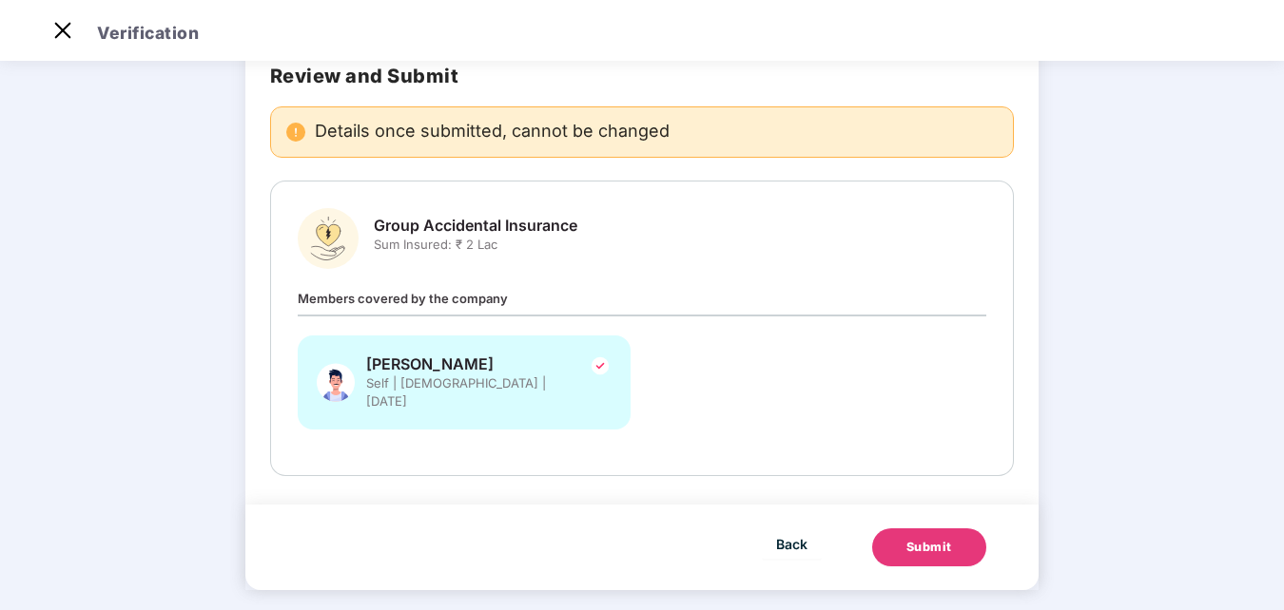
click at [924, 538] on div "Submit" at bounding box center [929, 547] width 46 height 19
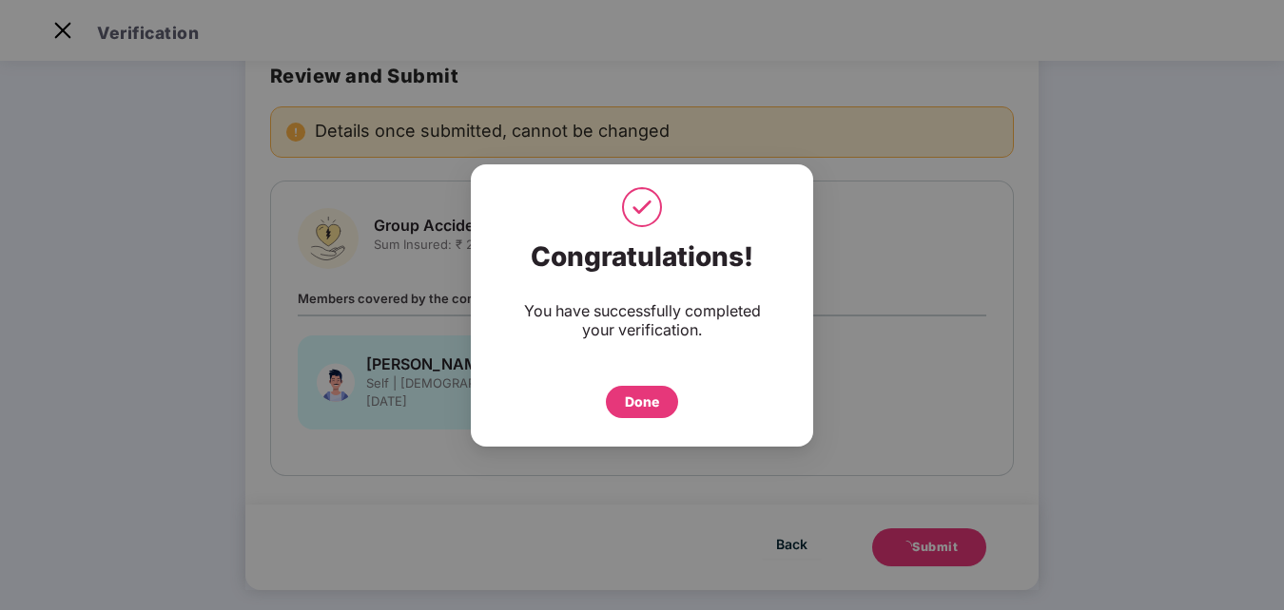
click at [641, 397] on div "Done" at bounding box center [642, 402] width 34 height 21
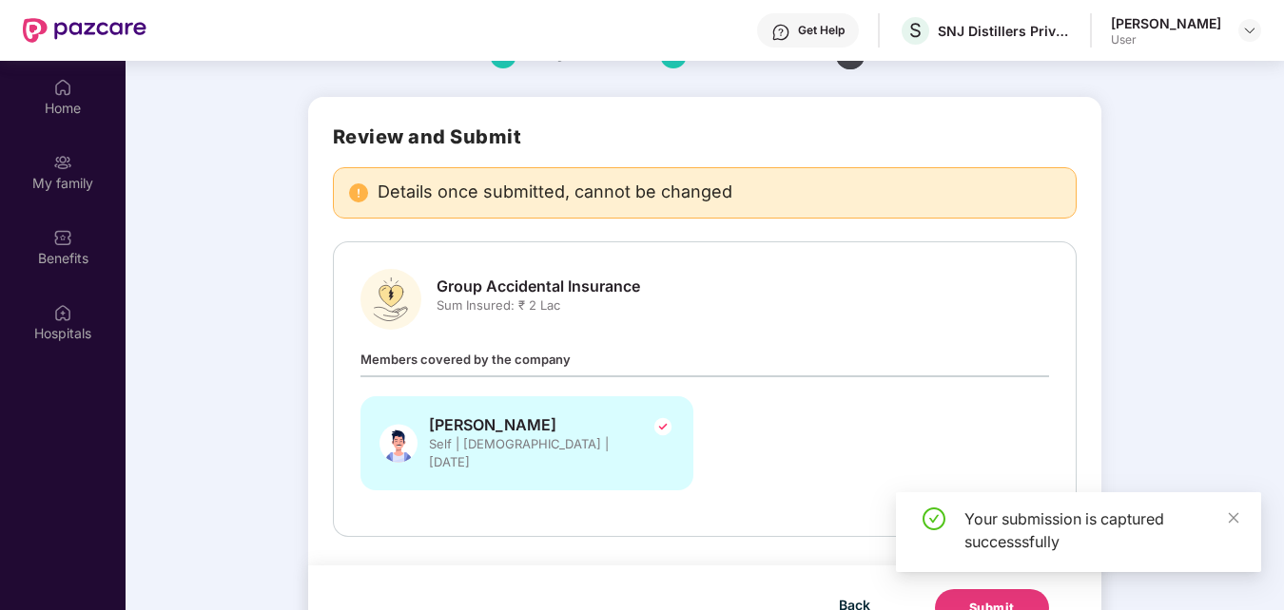
scroll to position [106, 0]
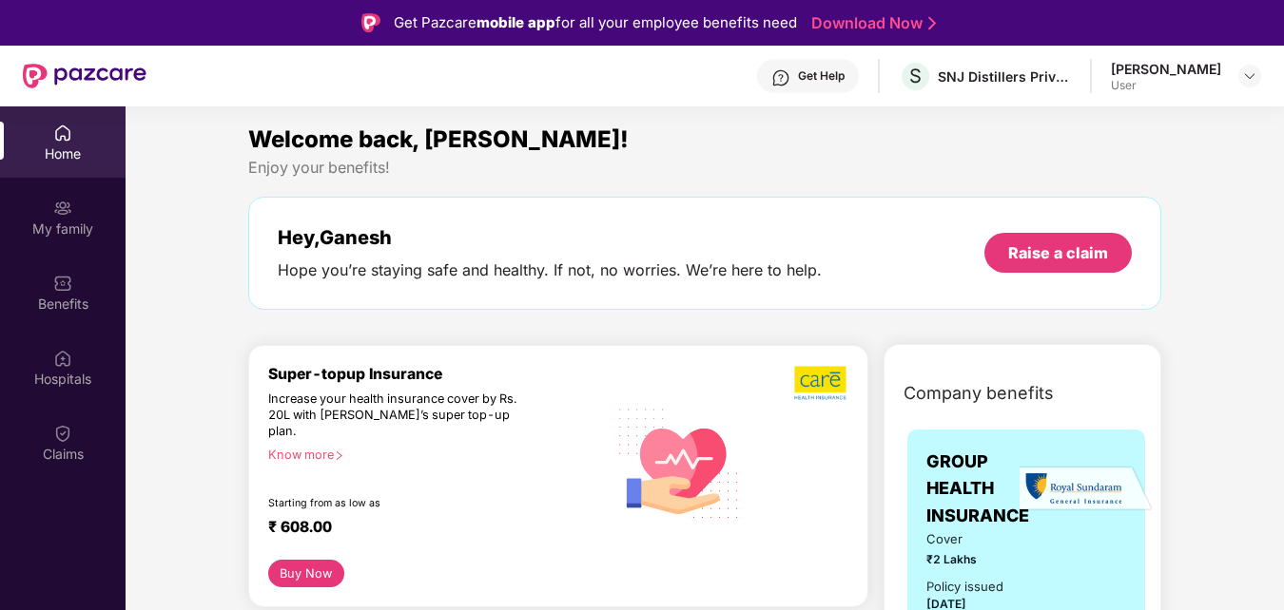
drag, startPoint x: 1281, startPoint y: 160, endPoint x: 1285, endPoint y: 210, distance: 50.5
click at [1283, 171] on html "Get Pazcare mobile app for all your employee benefits need Download Now Get Hel…" at bounding box center [642, 305] width 1284 height 610
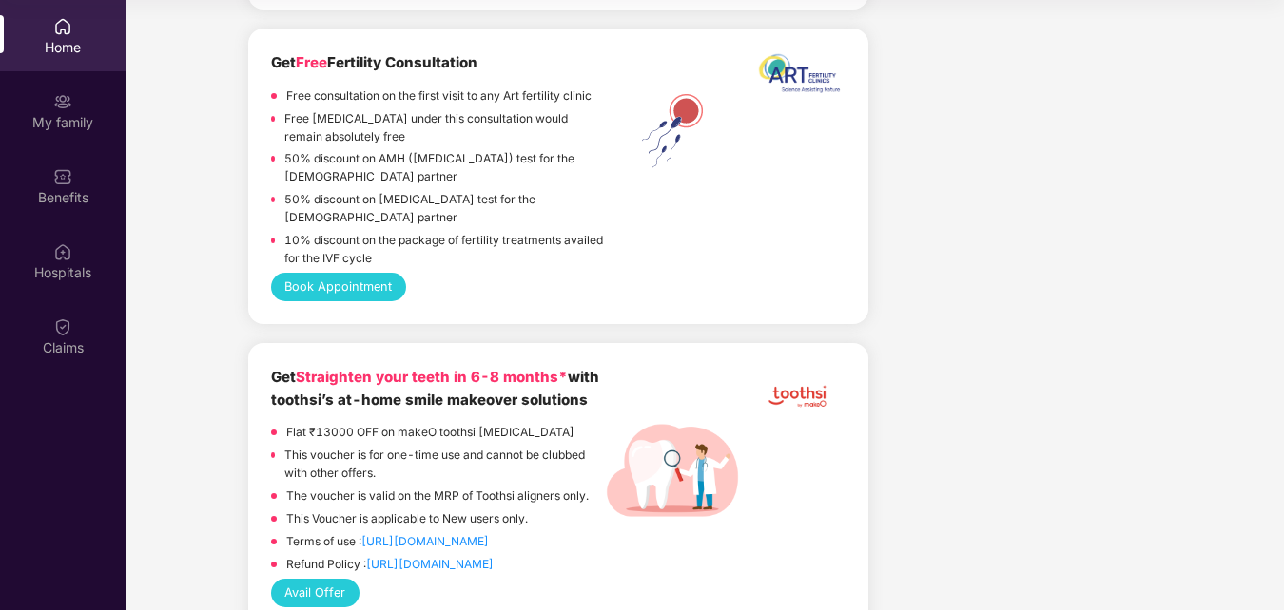
scroll to position [2671, 0]
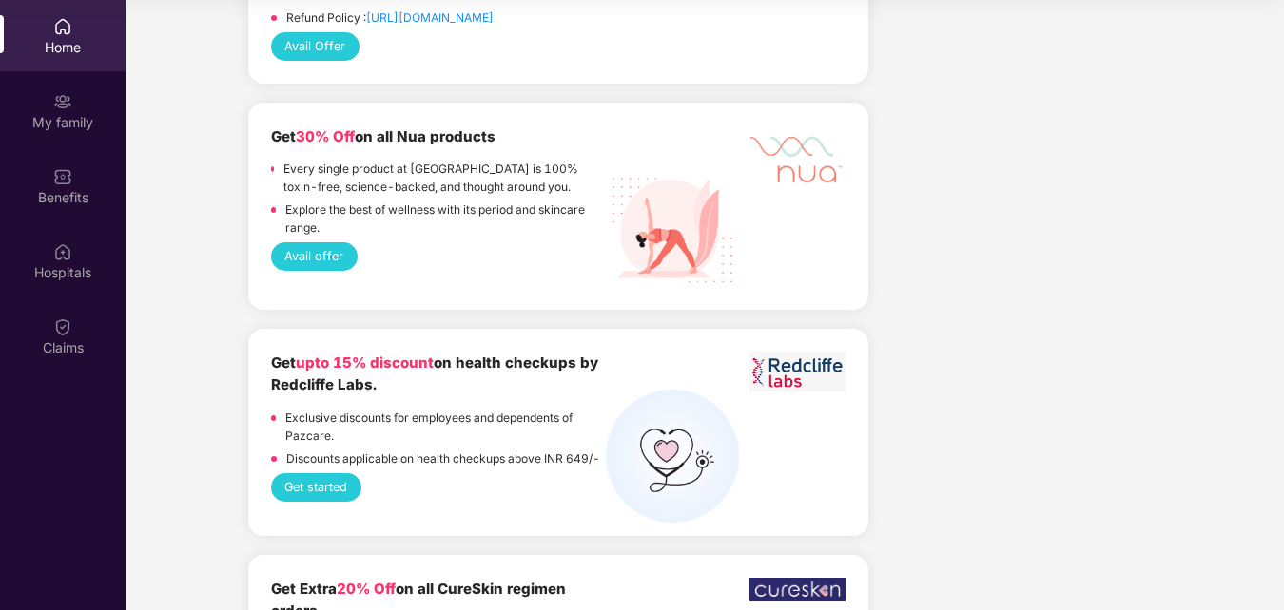
drag, startPoint x: 1281, startPoint y: 371, endPoint x: 1276, endPoint y: 339, distance: 31.7
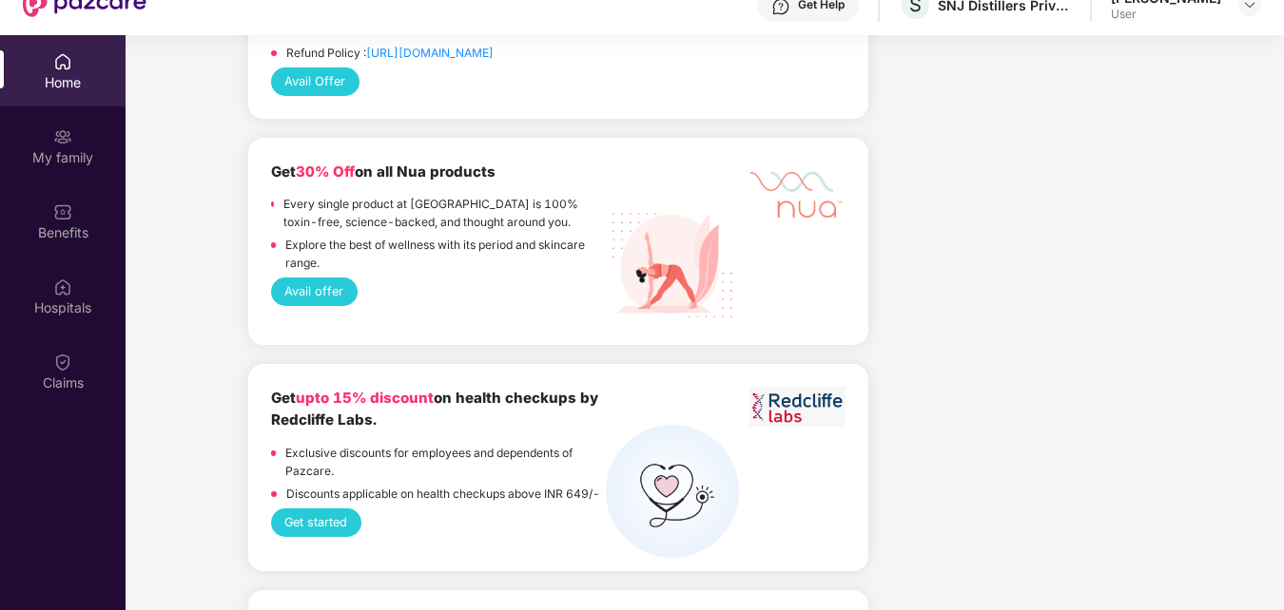
scroll to position [106, 0]
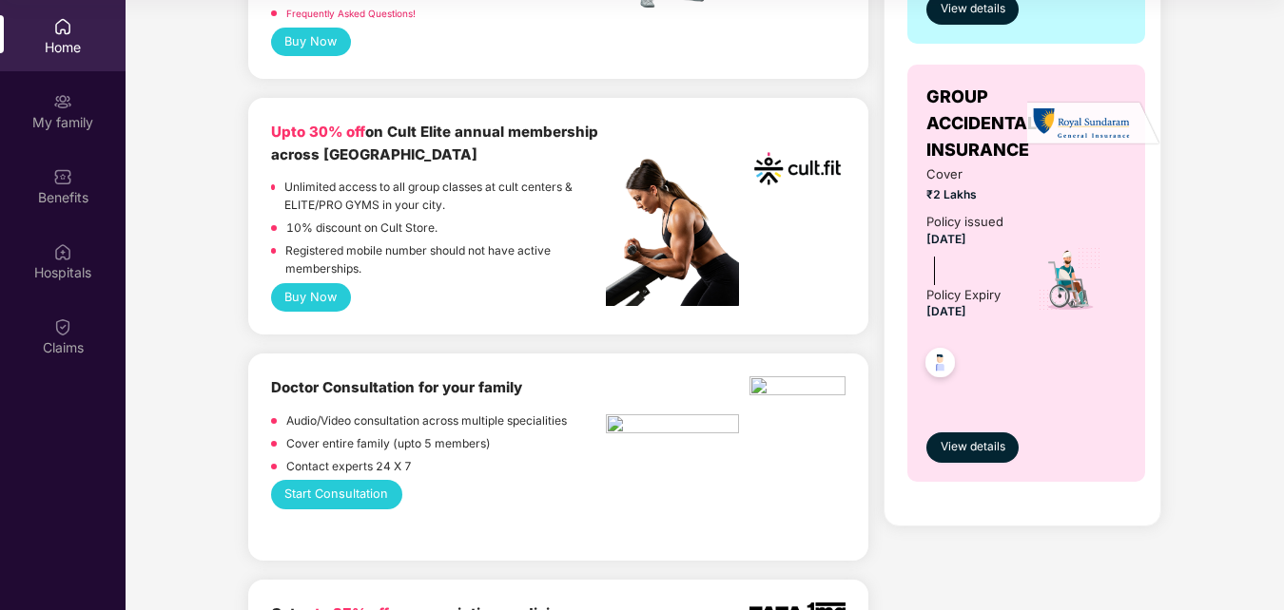
scroll to position [673, 0]
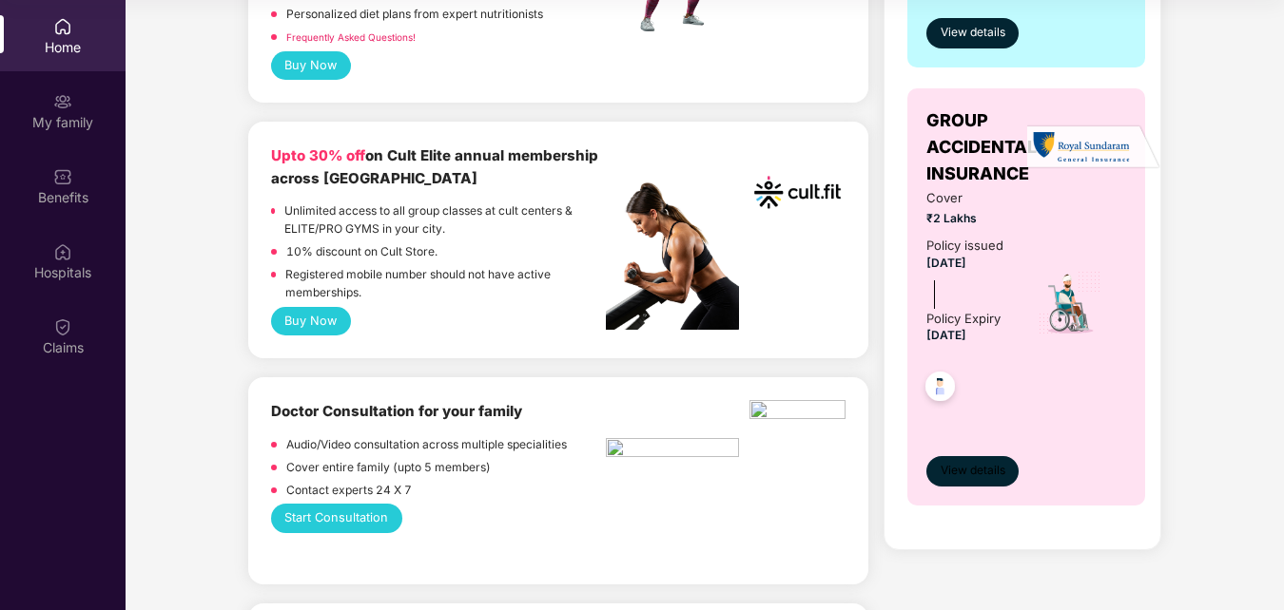
click at [981, 466] on span "View details" at bounding box center [972, 471] width 65 height 18
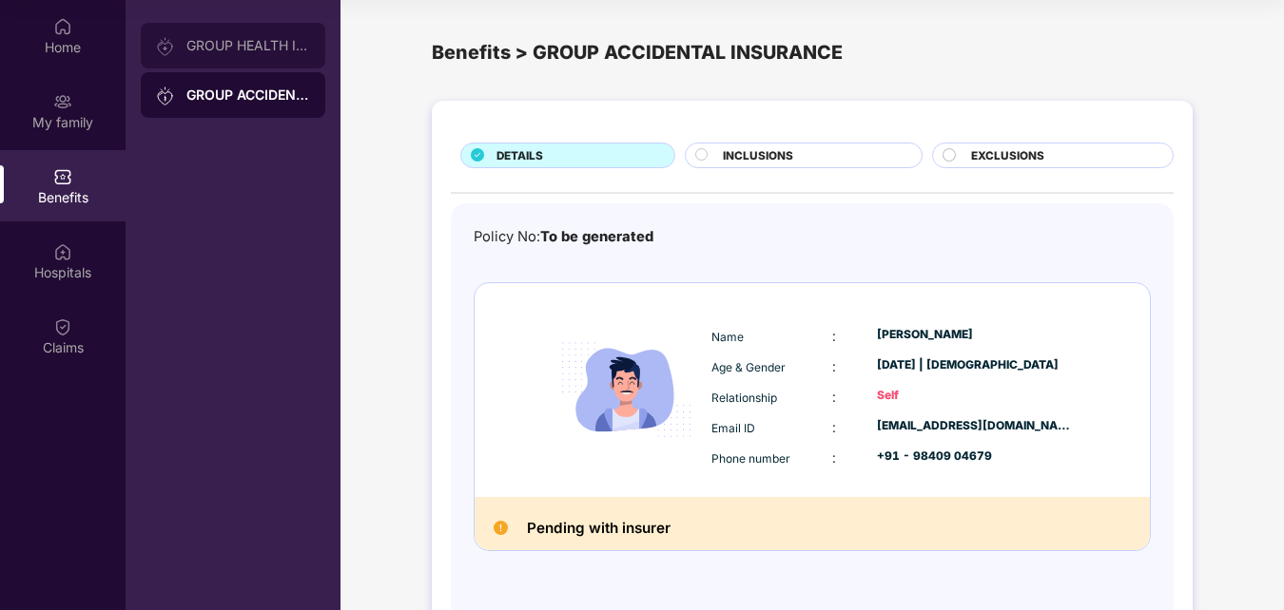
click at [237, 48] on div "GROUP HEALTH INSURANCE" at bounding box center [248, 45] width 124 height 15
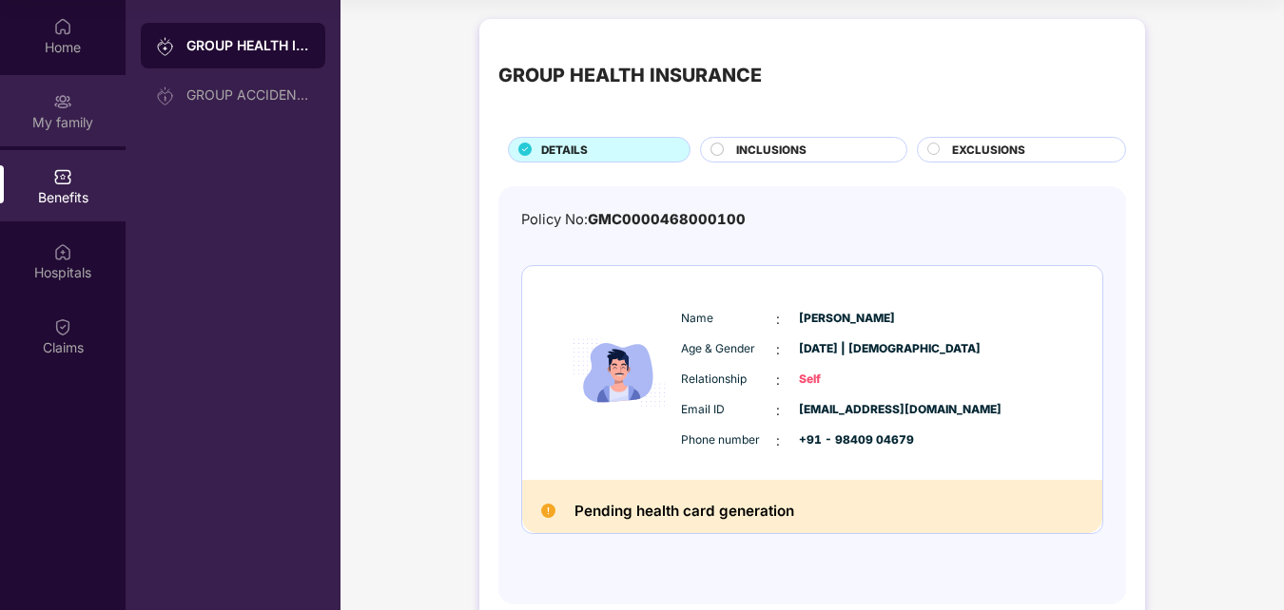
click at [78, 103] on div "My family" at bounding box center [63, 110] width 126 height 71
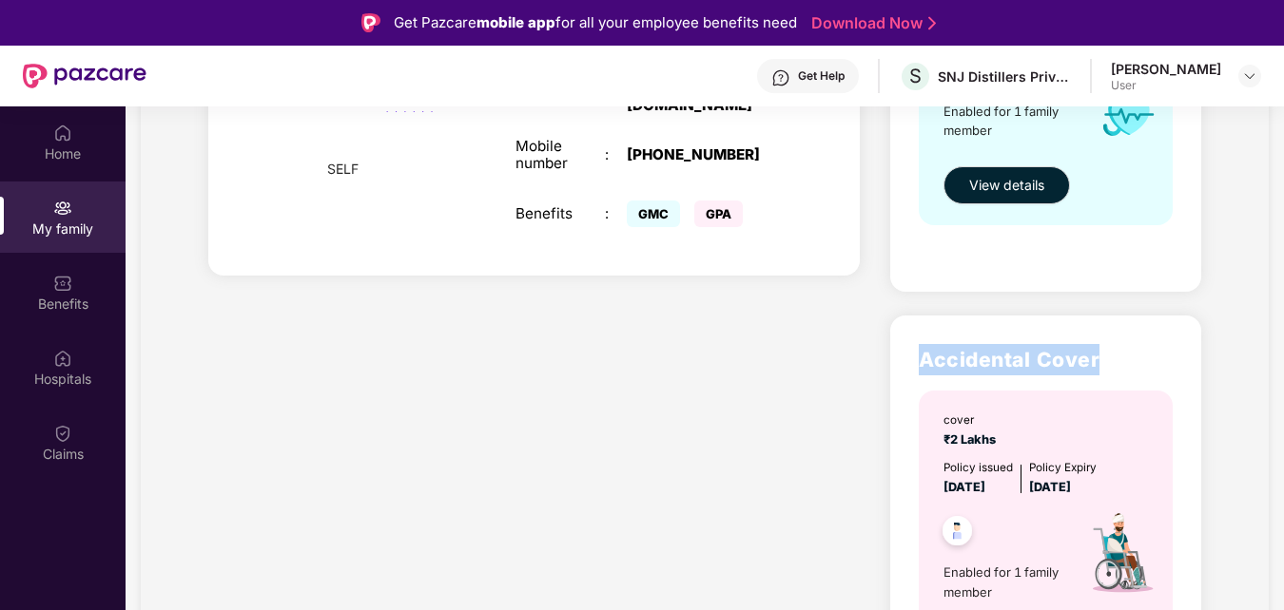
drag, startPoint x: 1279, startPoint y: 307, endPoint x: 1283, endPoint y: 280, distance: 27.8
click at [1283, 280] on div "Home My family Benefits Hospitals Claims My family SELF Employee ID : SNJS054 N…" at bounding box center [642, 411] width 1284 height 610
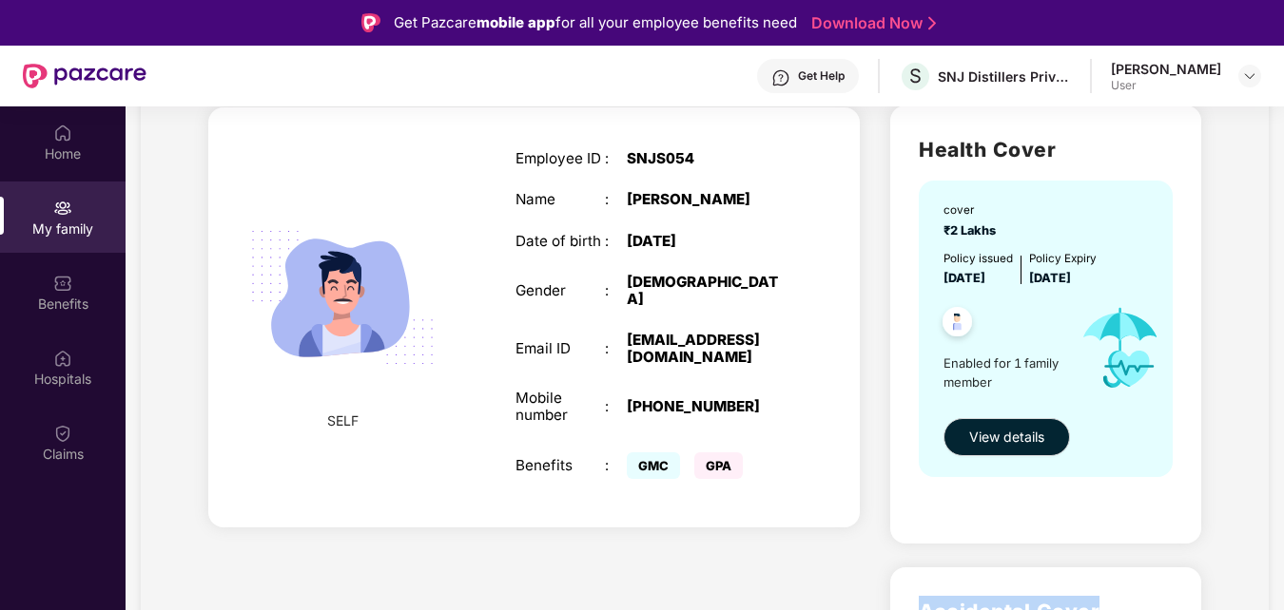
scroll to position [137, 0]
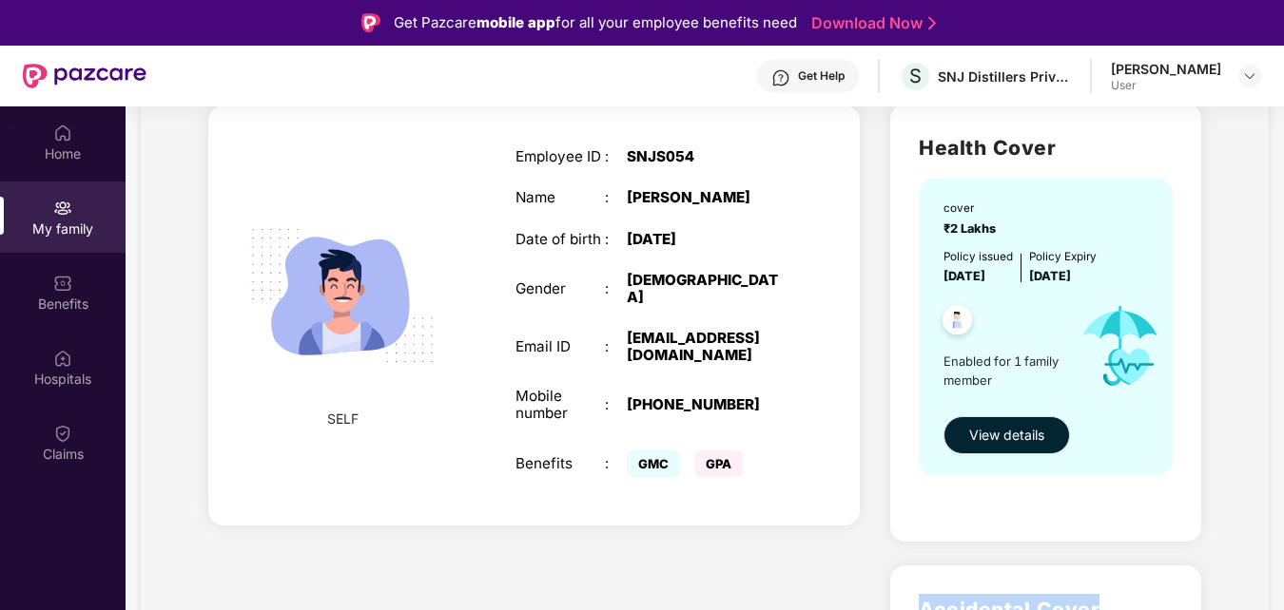
click at [1016, 425] on span "View details" at bounding box center [1006, 435] width 75 height 21
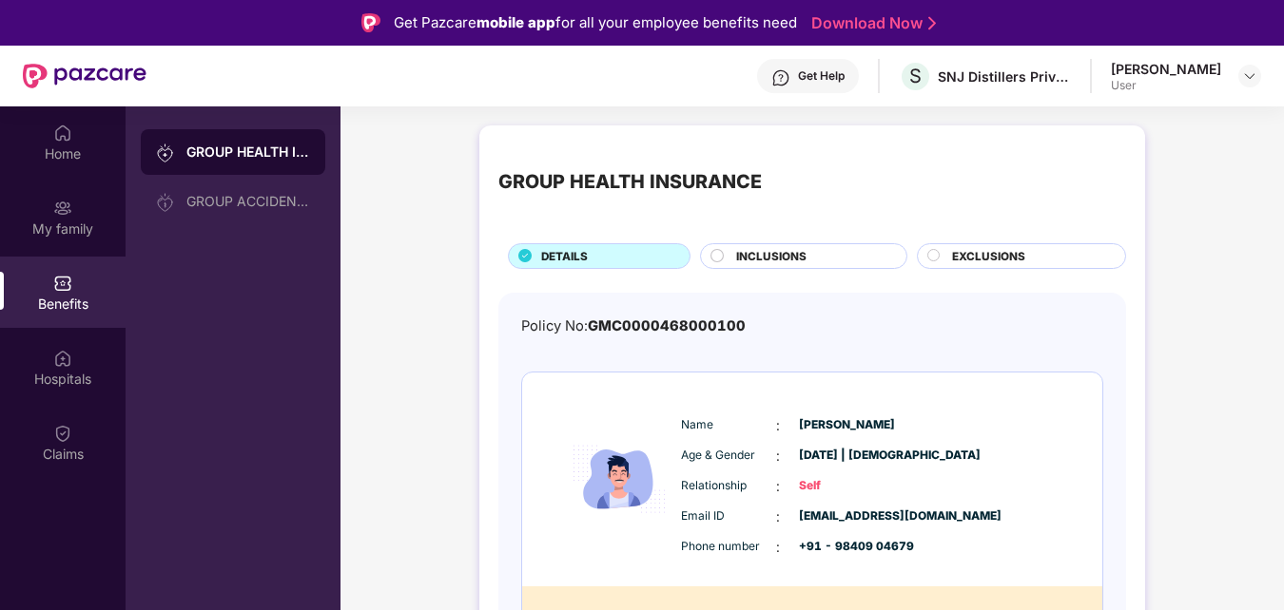
click at [771, 255] on span "INCLUSIONS" at bounding box center [771, 256] width 70 height 17
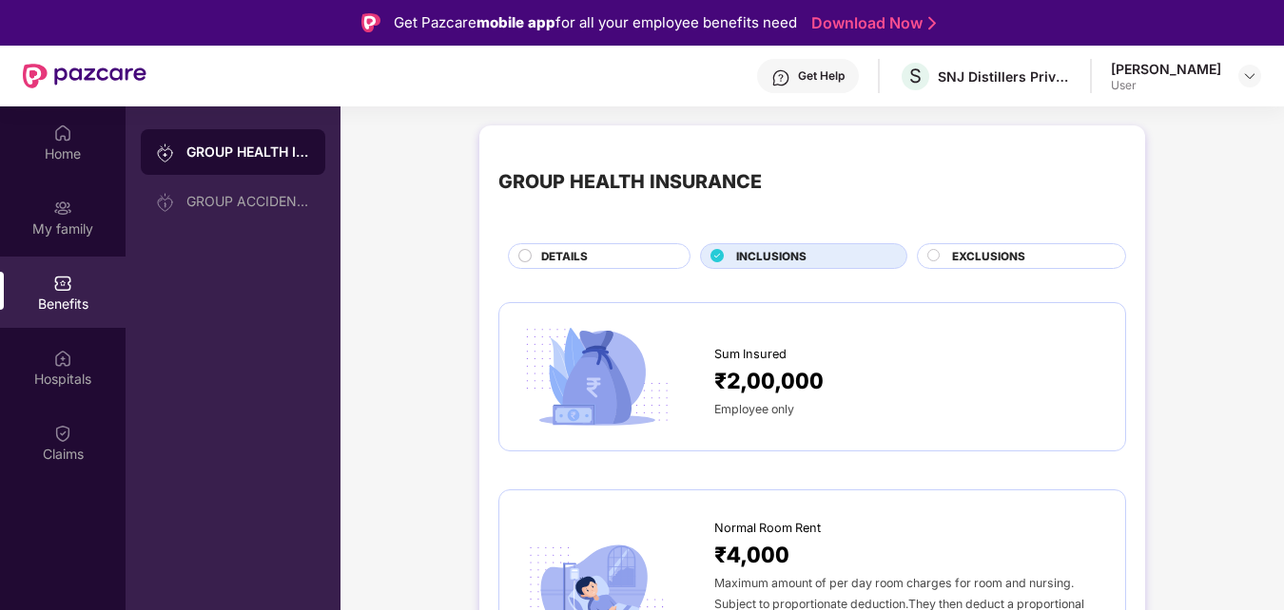
scroll to position [534, 0]
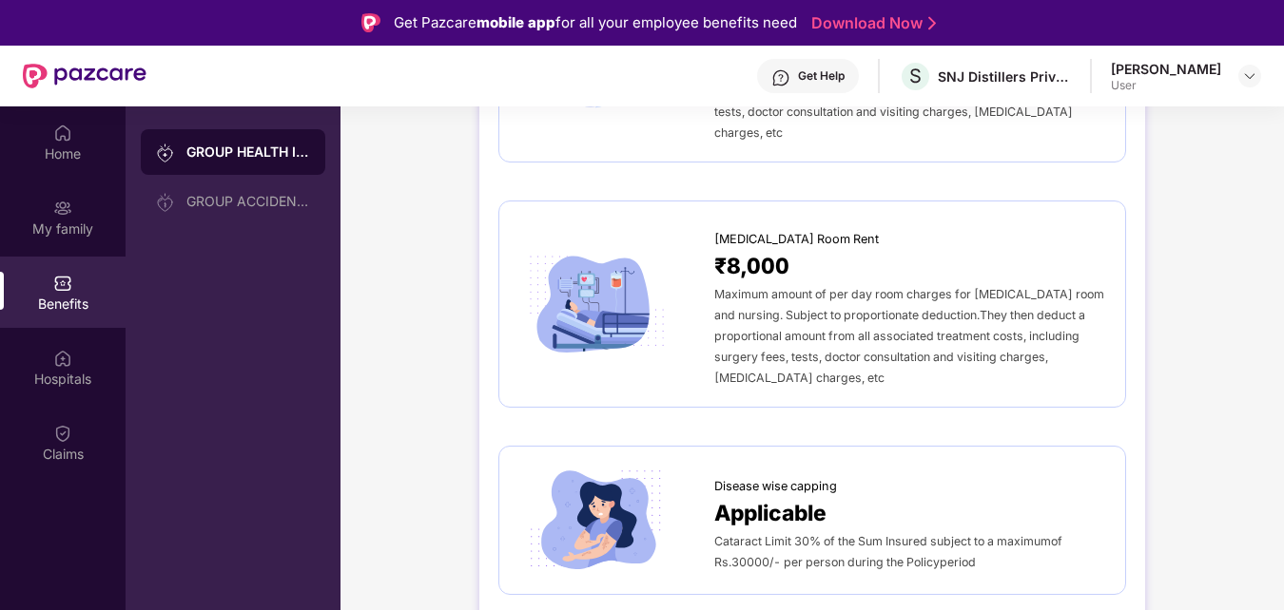
drag, startPoint x: 1281, startPoint y: 165, endPoint x: 1288, endPoint y: 173, distance: 10.8
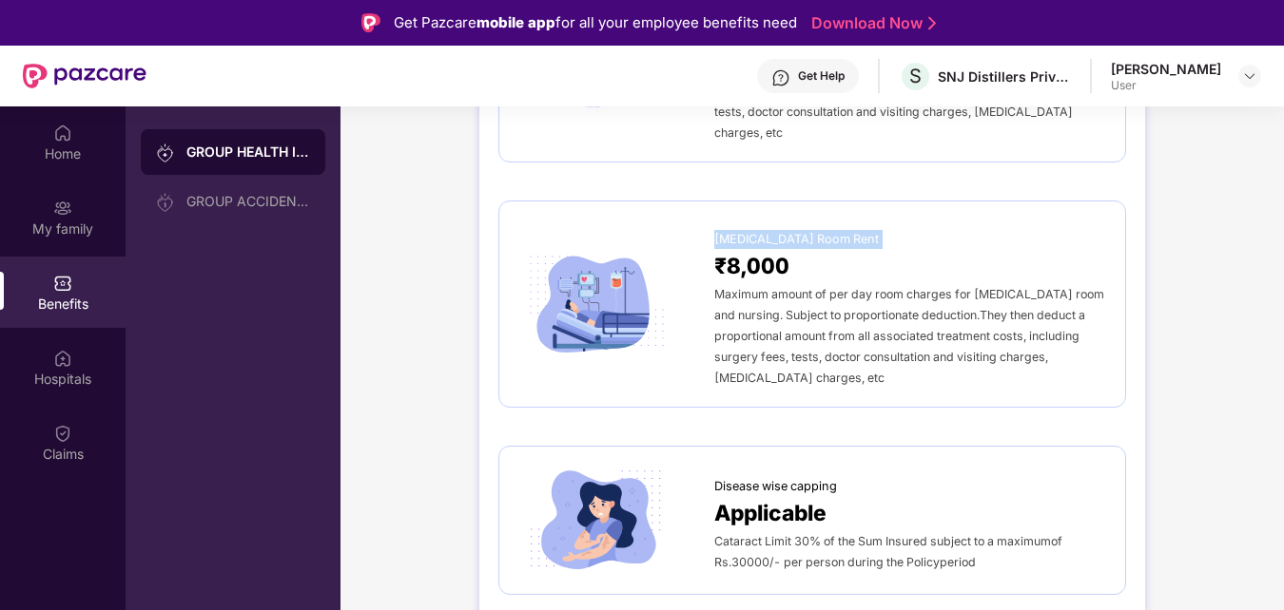
click at [1283, 173] on html "Get Pazcare mobile app for all your employee benefits need Download Now Get Hel…" at bounding box center [642, 305] width 1284 height 610
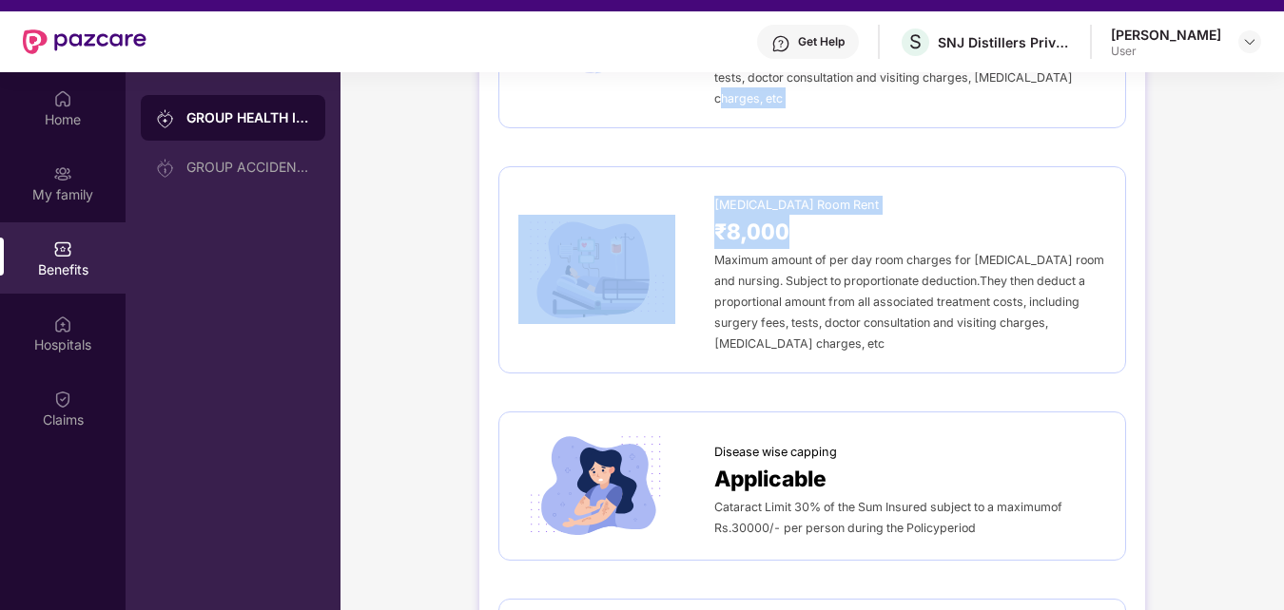
drag, startPoint x: 1268, startPoint y: 203, endPoint x: 1263, endPoint y: 116, distance: 86.7
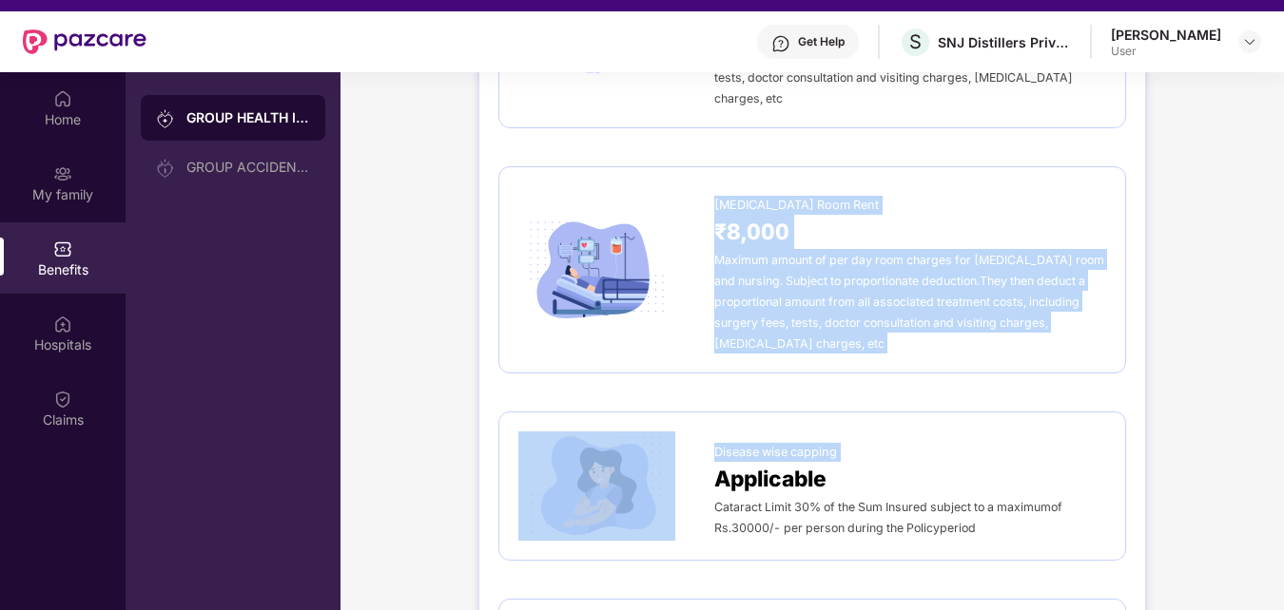
drag, startPoint x: 1231, startPoint y: 367, endPoint x: 1288, endPoint y: 192, distance: 184.0
click at [1283, 192] on html "Get Pazcare mobile app for all your employee benefits need Download Now Get Hel…" at bounding box center [642, 271] width 1284 height 610
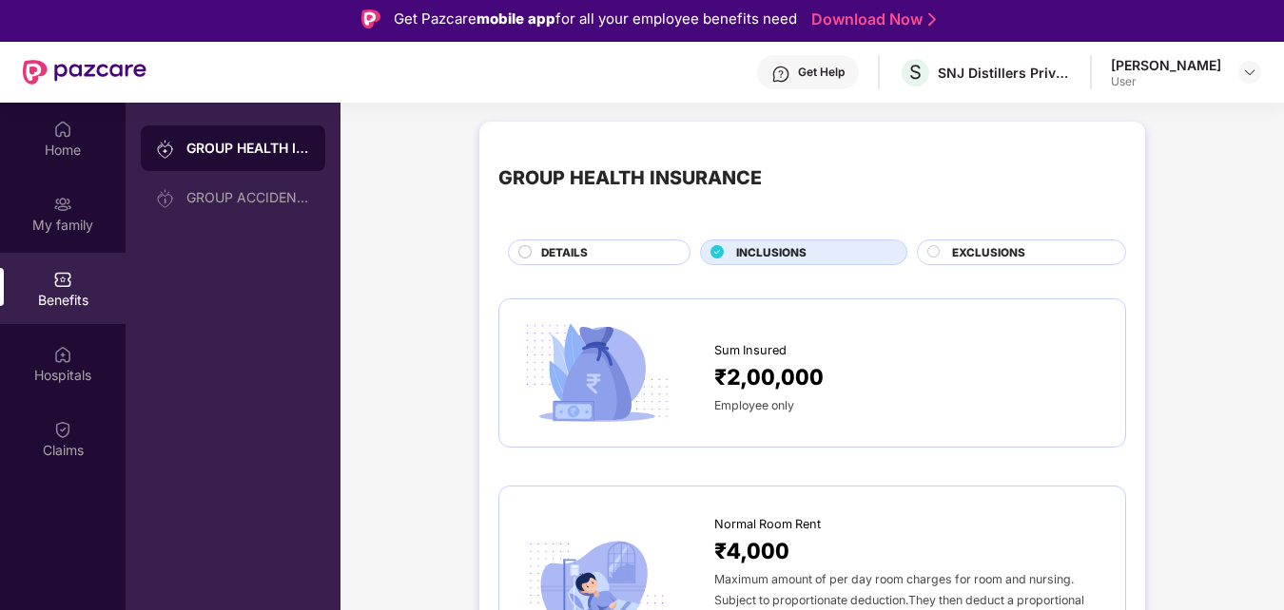
scroll to position [0, 0]
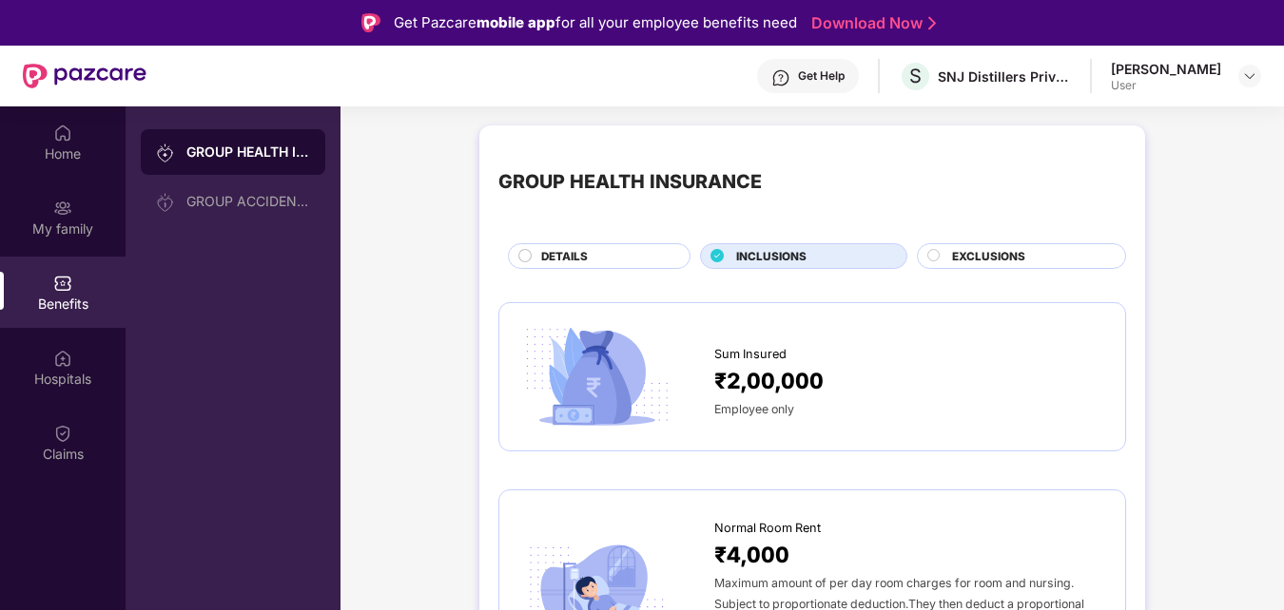
click at [70, 297] on div "Benefits" at bounding box center [63, 304] width 126 height 19
click at [524, 258] on circle at bounding box center [525, 255] width 12 height 12
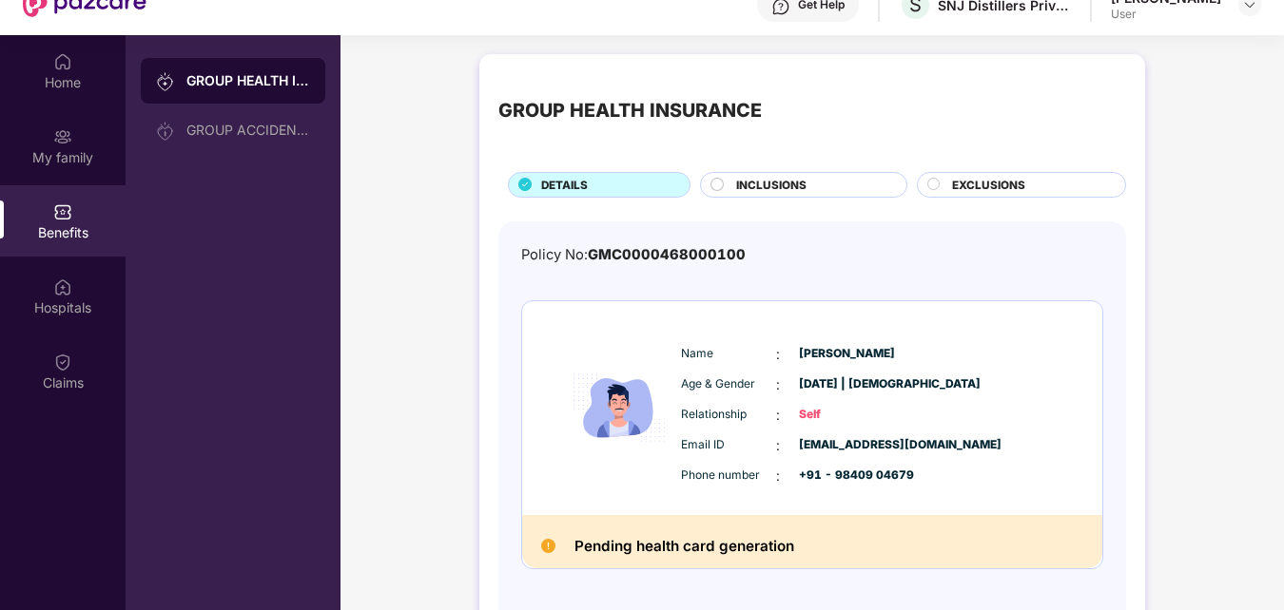
scroll to position [106, 0]
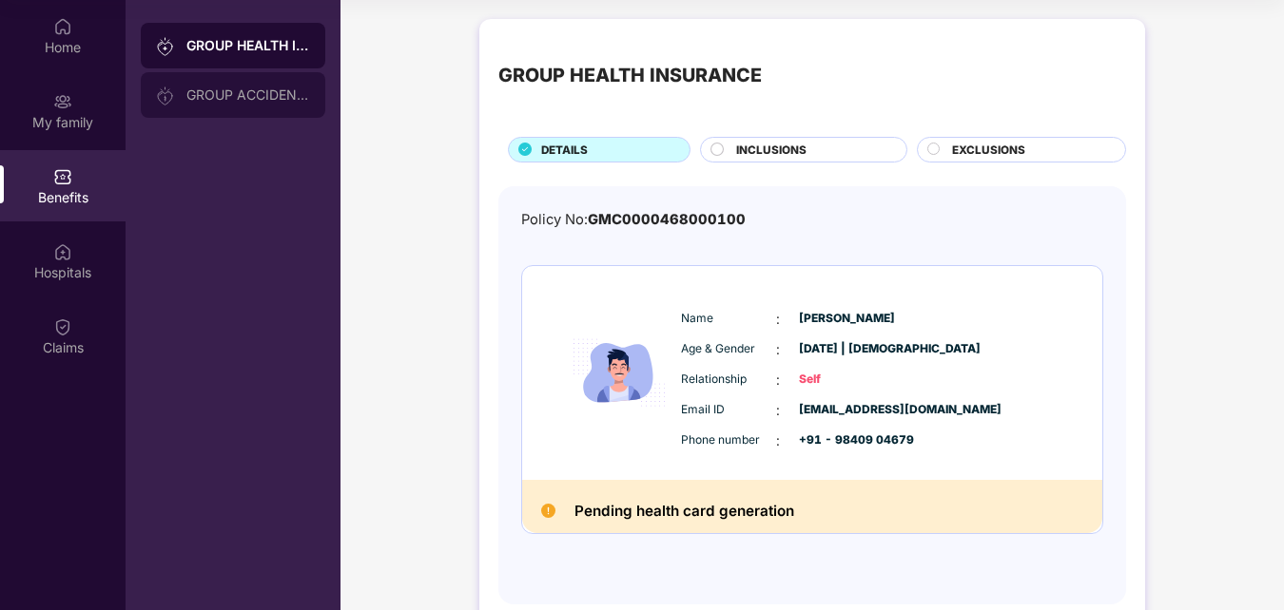
click at [221, 91] on div "GROUP ACCIDENTAL INSURANCE" at bounding box center [248, 94] width 124 height 15
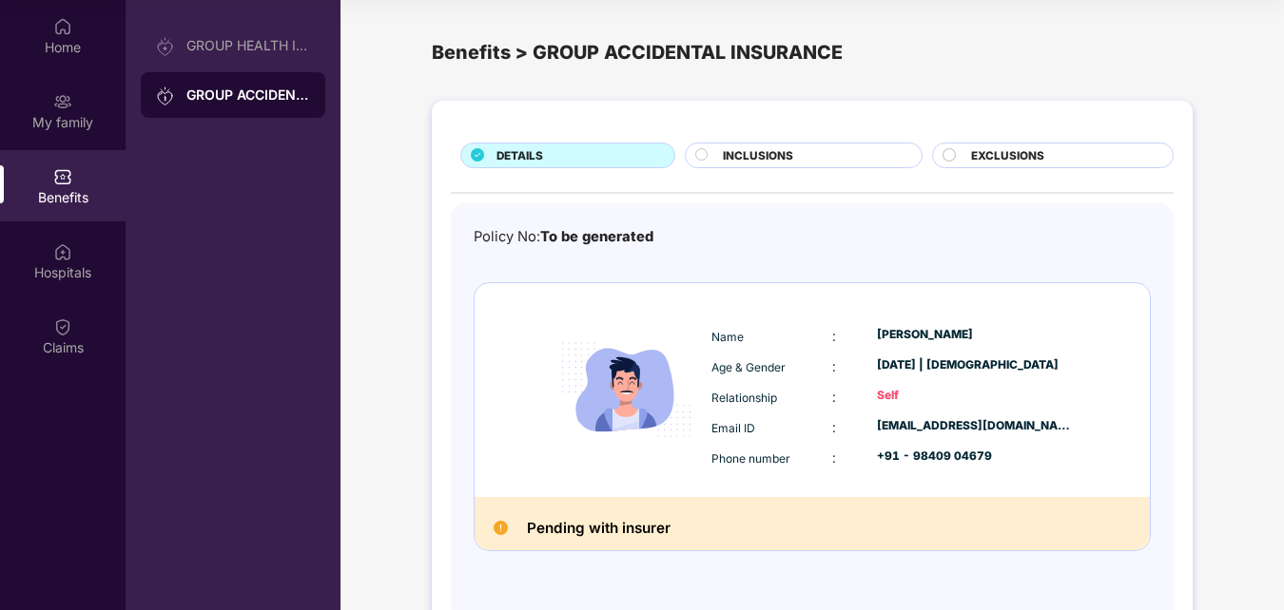
click at [1271, 581] on div "DETAILS INCLUSIONS EXCLUSIONS Policy No: To be generated Name : [PERSON_NAME] A…" at bounding box center [811, 380] width 943 height 578
click at [1277, 589] on div "DETAILS INCLUSIONS EXCLUSIONS Policy No: To be generated Name : [PERSON_NAME] A…" at bounding box center [811, 380] width 943 height 578
click at [69, 52] on div "Home" at bounding box center [63, 47] width 126 height 19
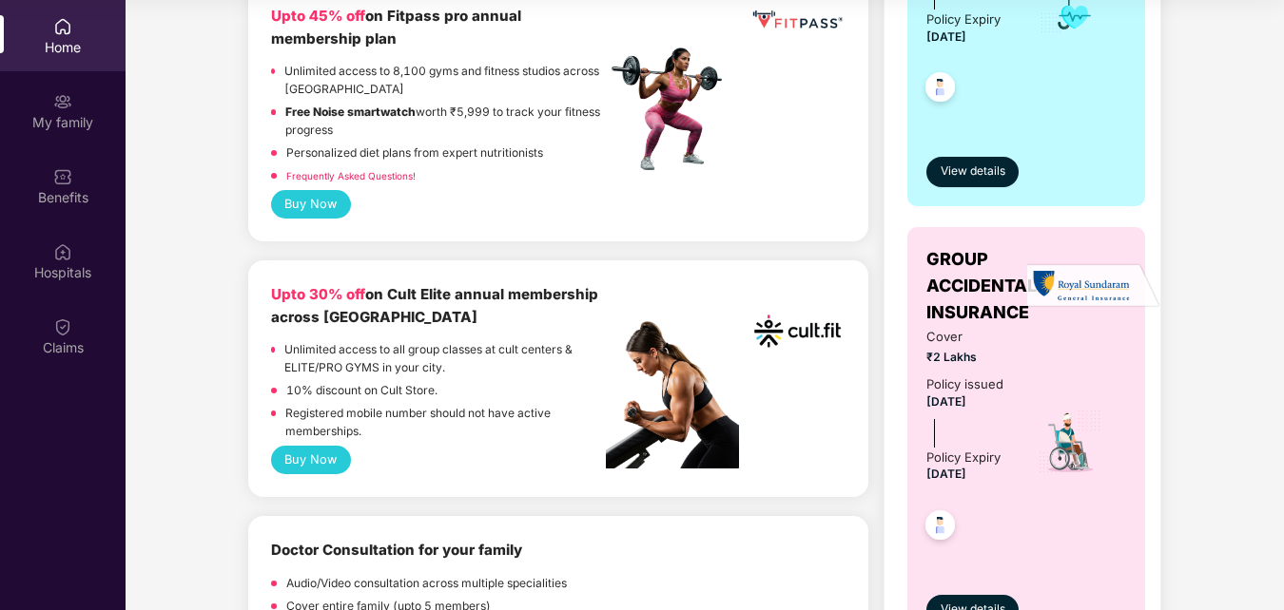
scroll to position [1069, 0]
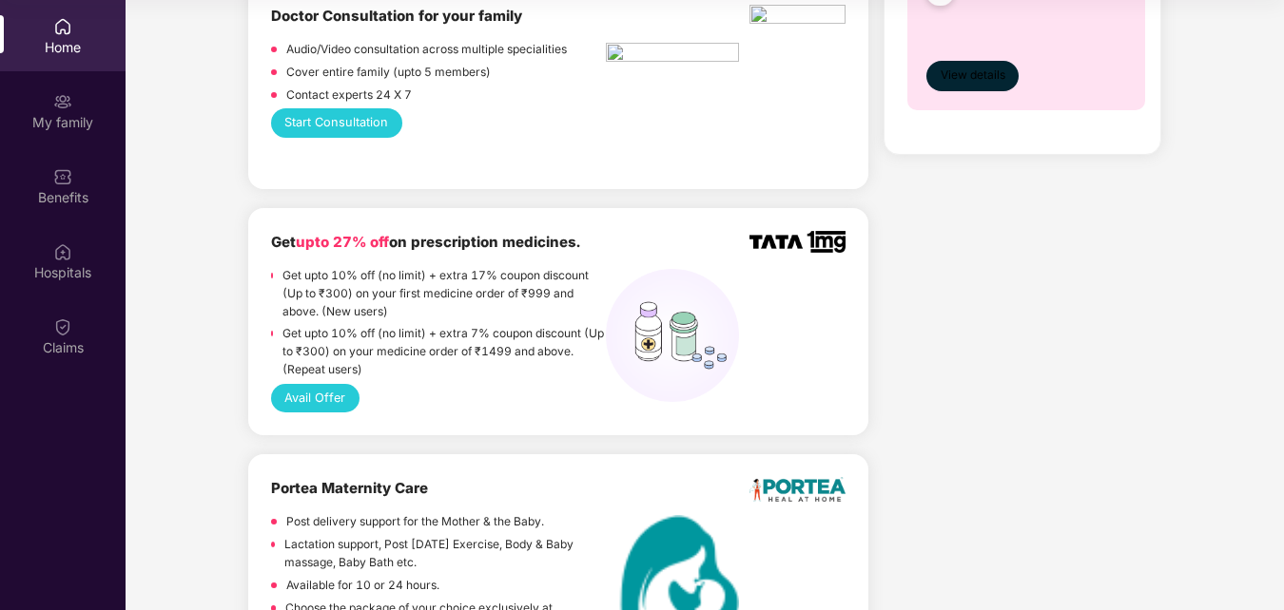
click at [995, 76] on span "View details" at bounding box center [972, 76] width 65 height 18
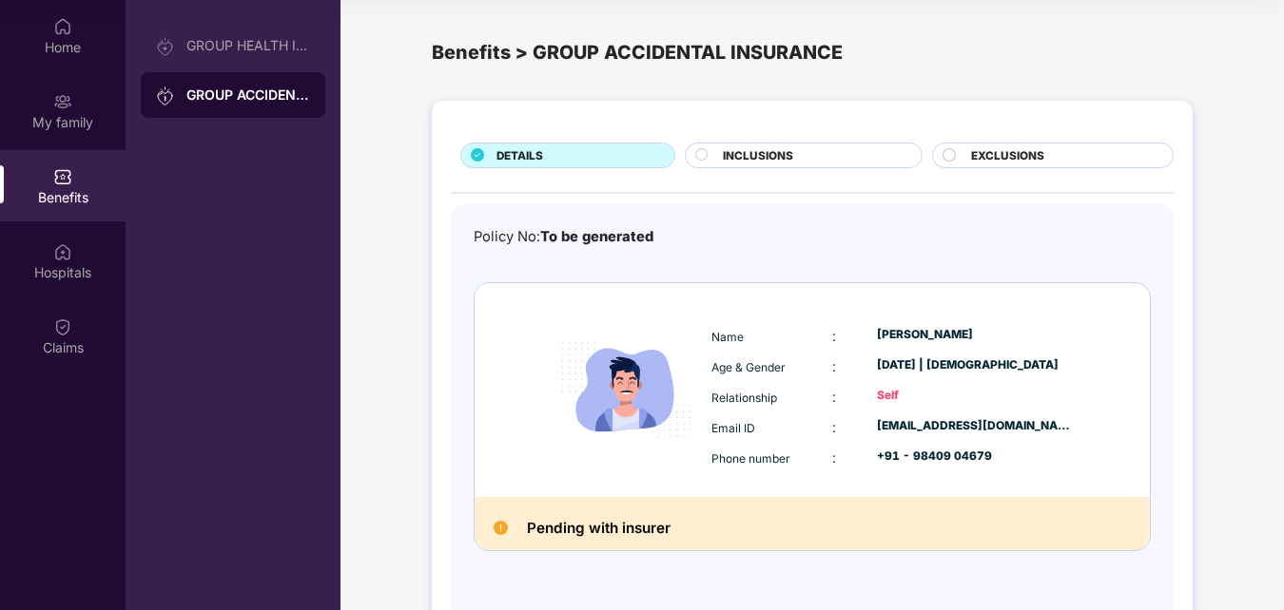
click at [1276, 583] on div "DETAILS INCLUSIONS EXCLUSIONS Policy No: To be generated Name : [PERSON_NAME] A…" at bounding box center [811, 380] width 943 height 578
click at [1270, 594] on div "DETAILS INCLUSIONS EXCLUSIONS Policy No: To be generated Name : [PERSON_NAME] A…" at bounding box center [811, 380] width 943 height 578
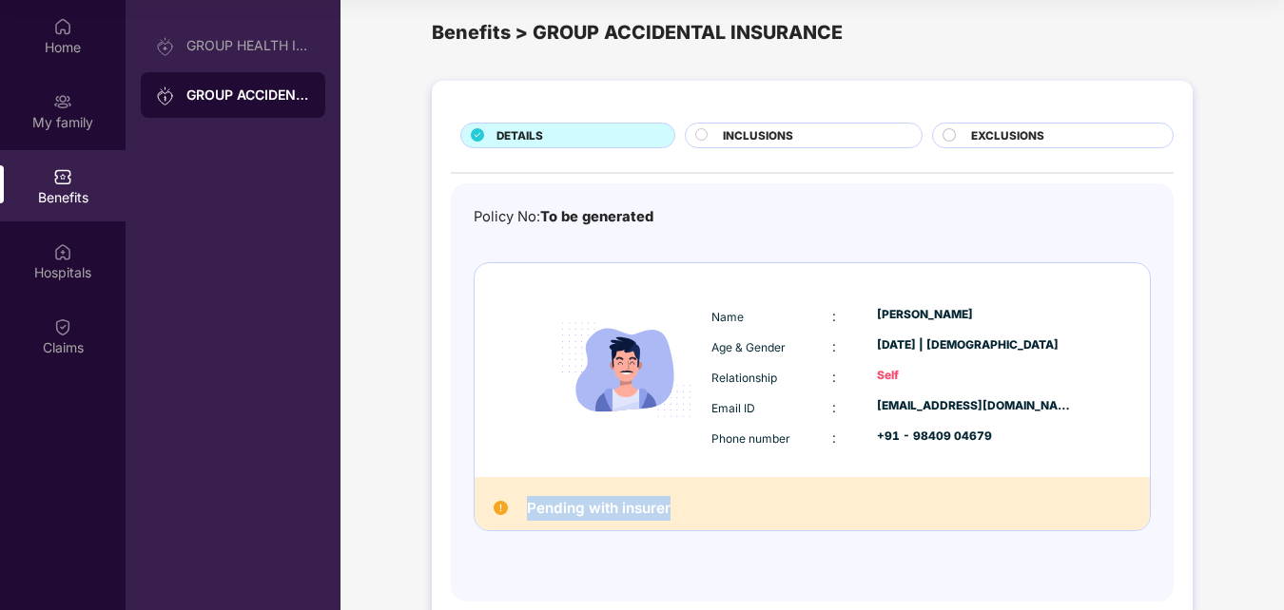
click at [1270, 594] on div "DETAILS INCLUSIONS EXCLUSIONS Policy No: To be generated Name : [PERSON_NAME] A…" at bounding box center [811, 360] width 943 height 578
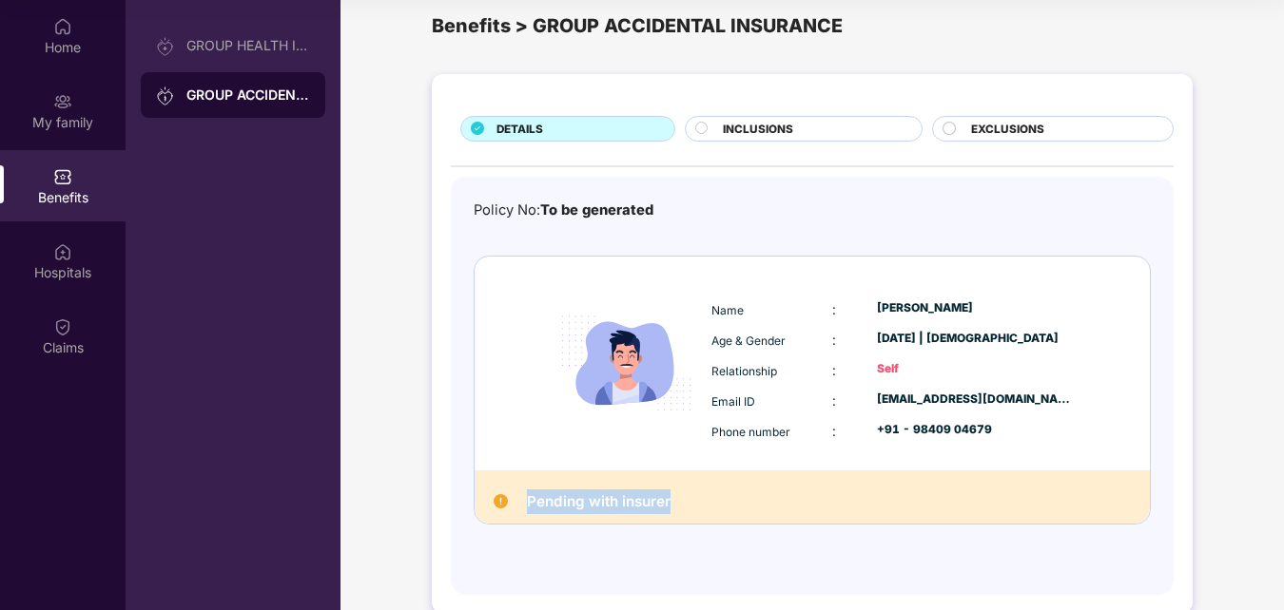
click at [1270, 594] on div "DETAILS INCLUSIONS EXCLUSIONS Policy No: To be generated Name : [PERSON_NAME] A…" at bounding box center [811, 354] width 943 height 578
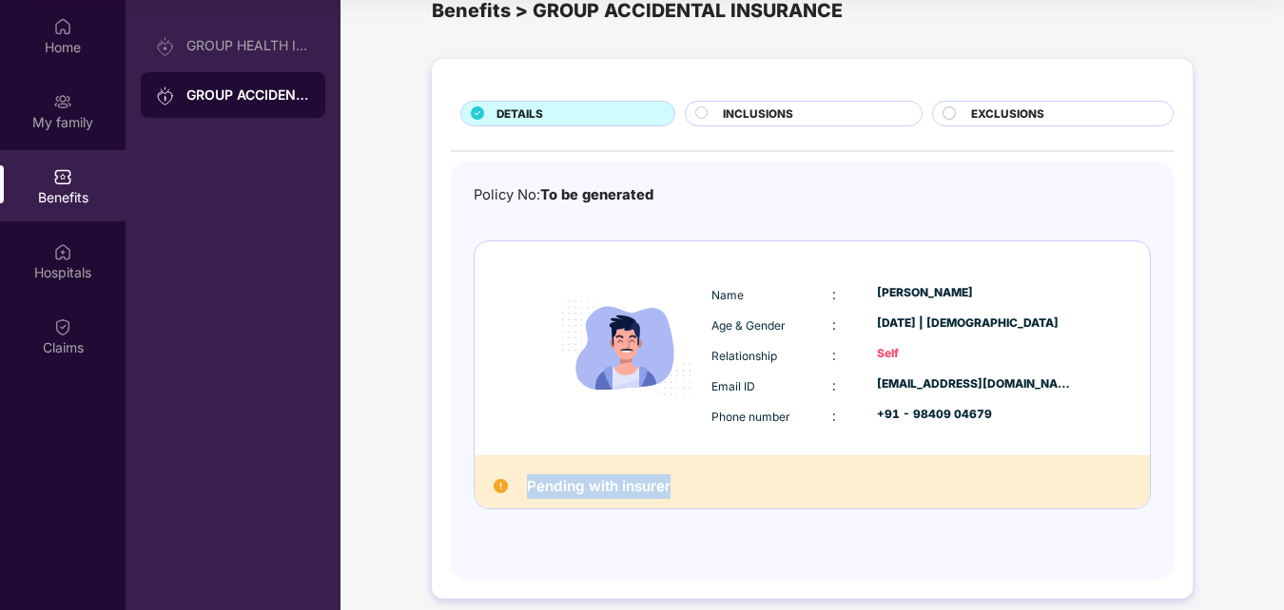
click at [1270, 594] on div "DETAILS INCLUSIONS EXCLUSIONS Policy No: To be generated Name : [PERSON_NAME] A…" at bounding box center [811, 338] width 943 height 578
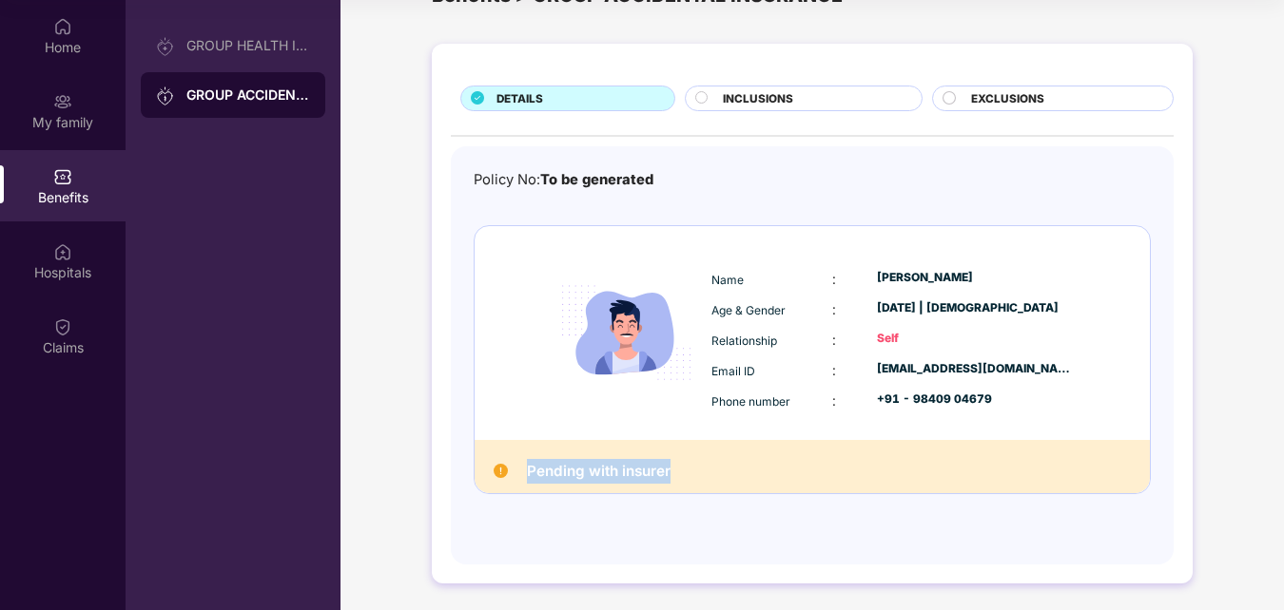
click at [1270, 594] on div "DETAILS INCLUSIONS EXCLUSIONS Policy No: To be generated Name : [PERSON_NAME] A…" at bounding box center [811, 323] width 943 height 578
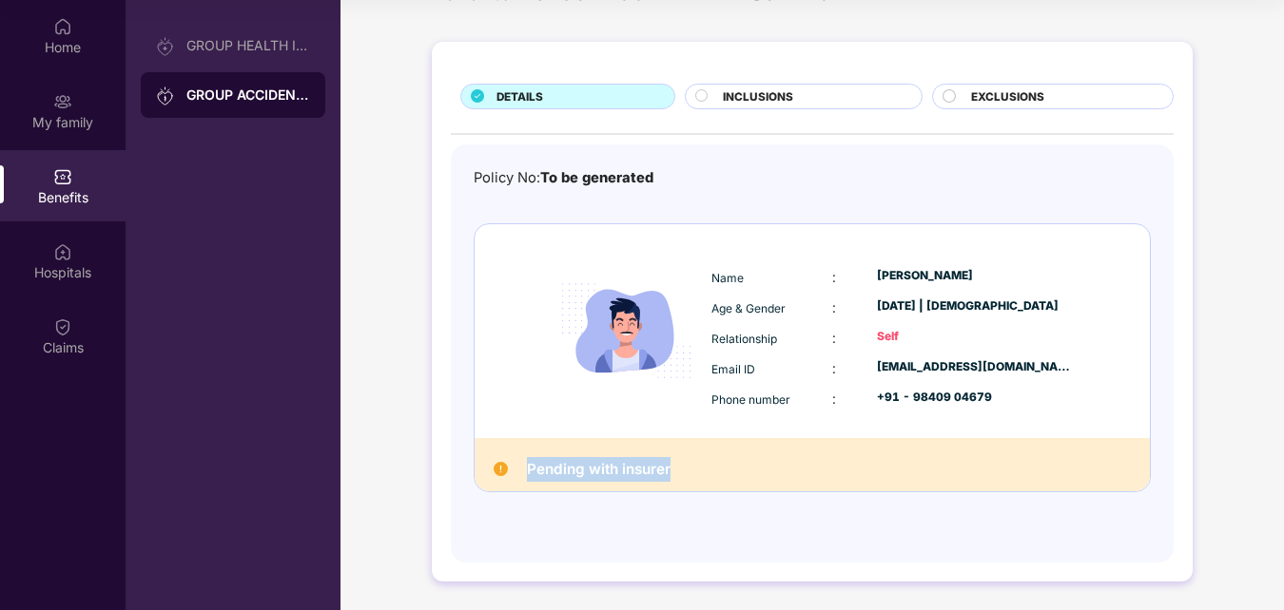
click at [1270, 594] on div "DETAILS INCLUSIONS EXCLUSIONS Policy No: To be generated Name : [PERSON_NAME] A…" at bounding box center [811, 321] width 943 height 578
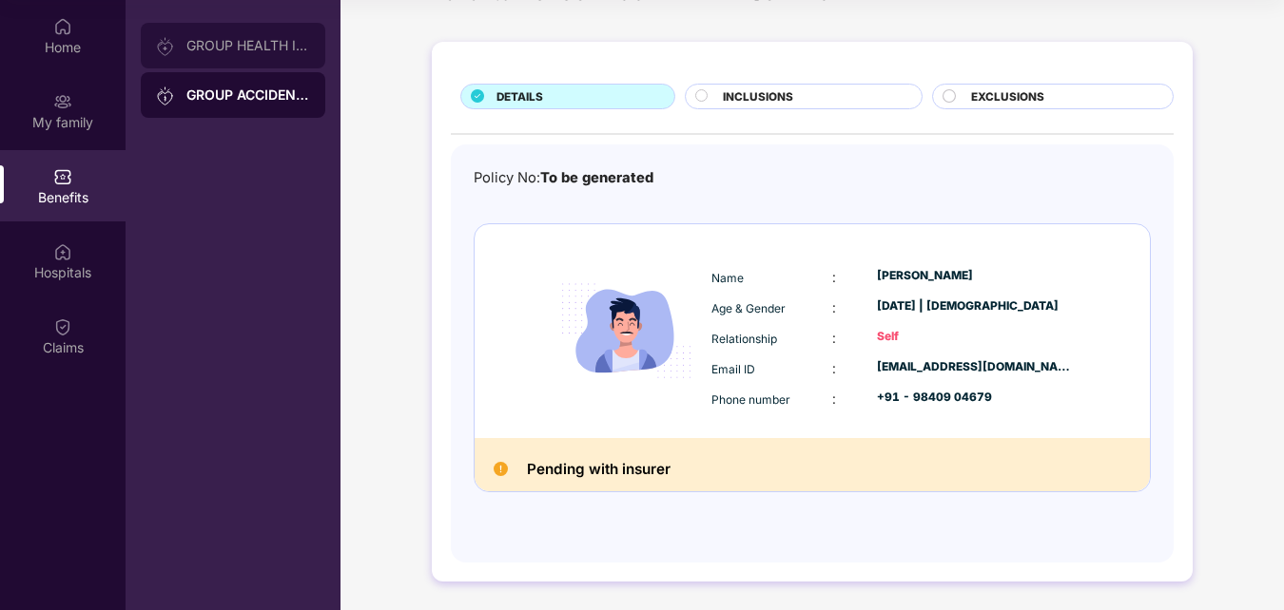
click at [265, 48] on div "GROUP HEALTH INSURANCE" at bounding box center [248, 45] width 124 height 15
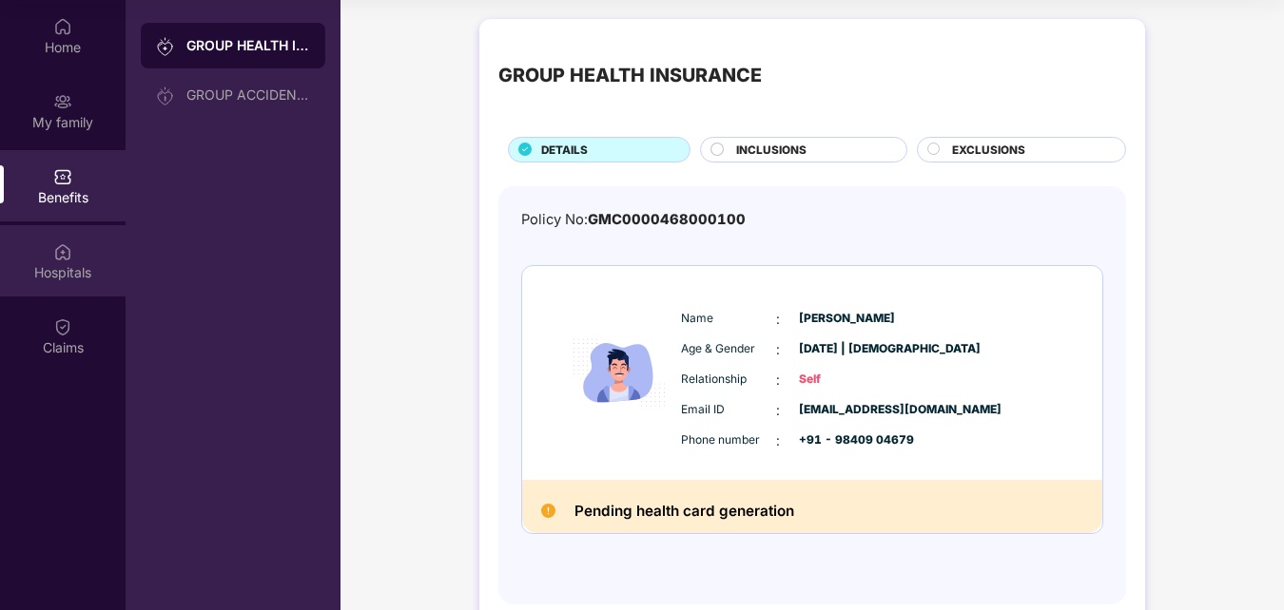
click at [79, 272] on div "Hospitals" at bounding box center [63, 272] width 126 height 19
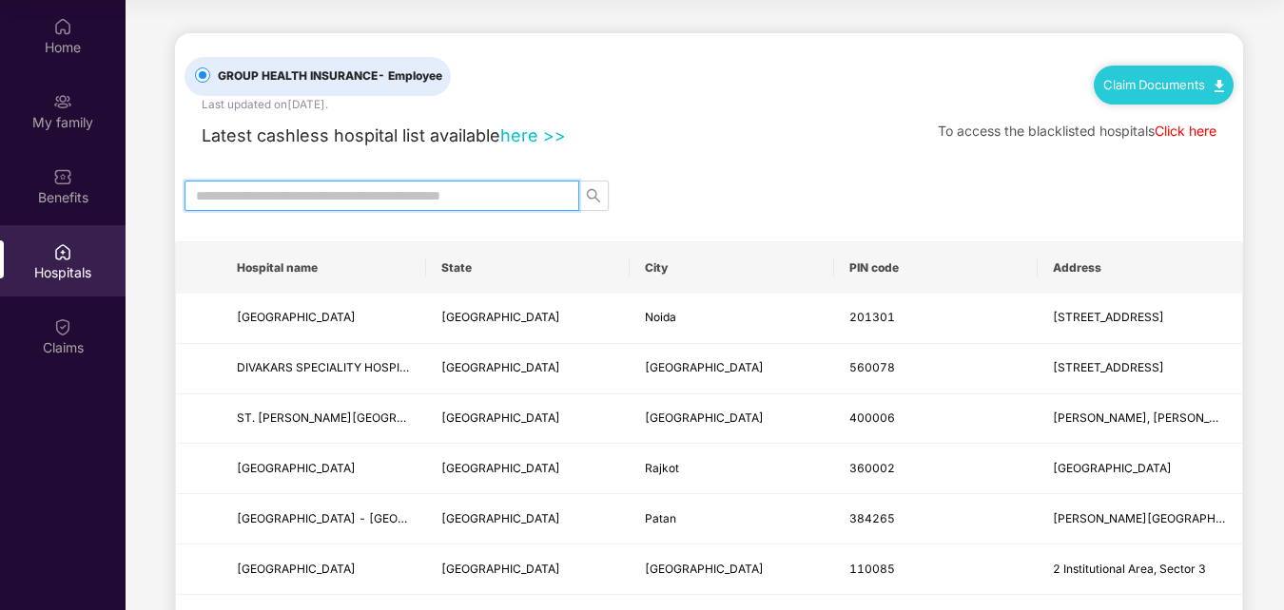
click at [243, 188] on input "text" at bounding box center [374, 195] width 357 height 21
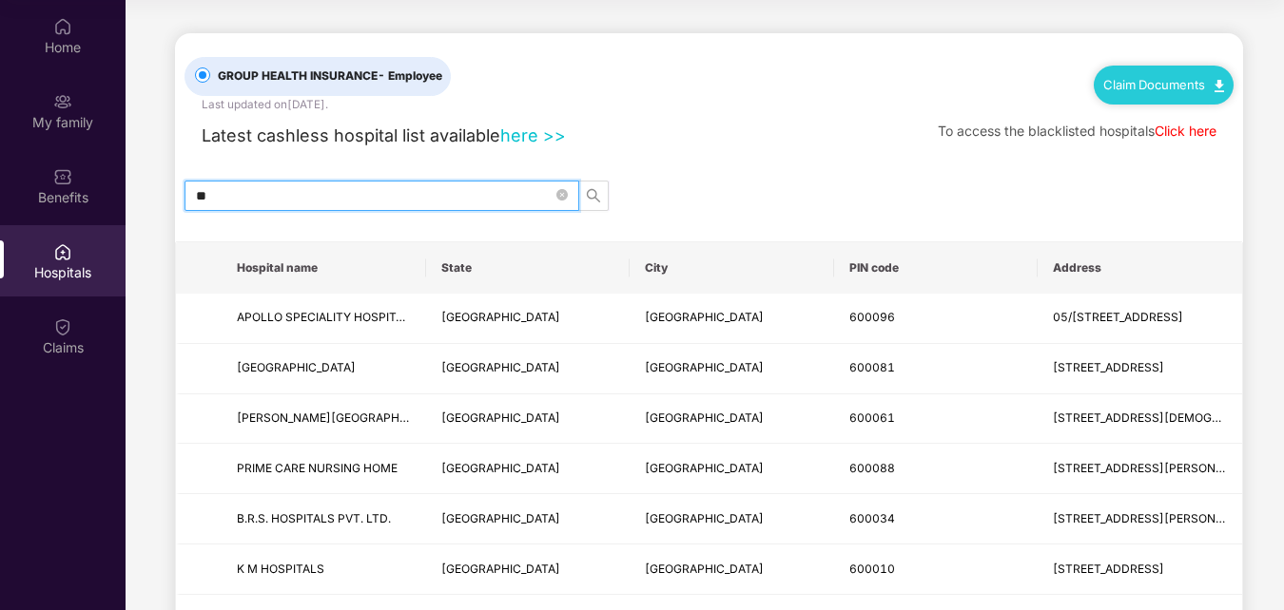
type input "*"
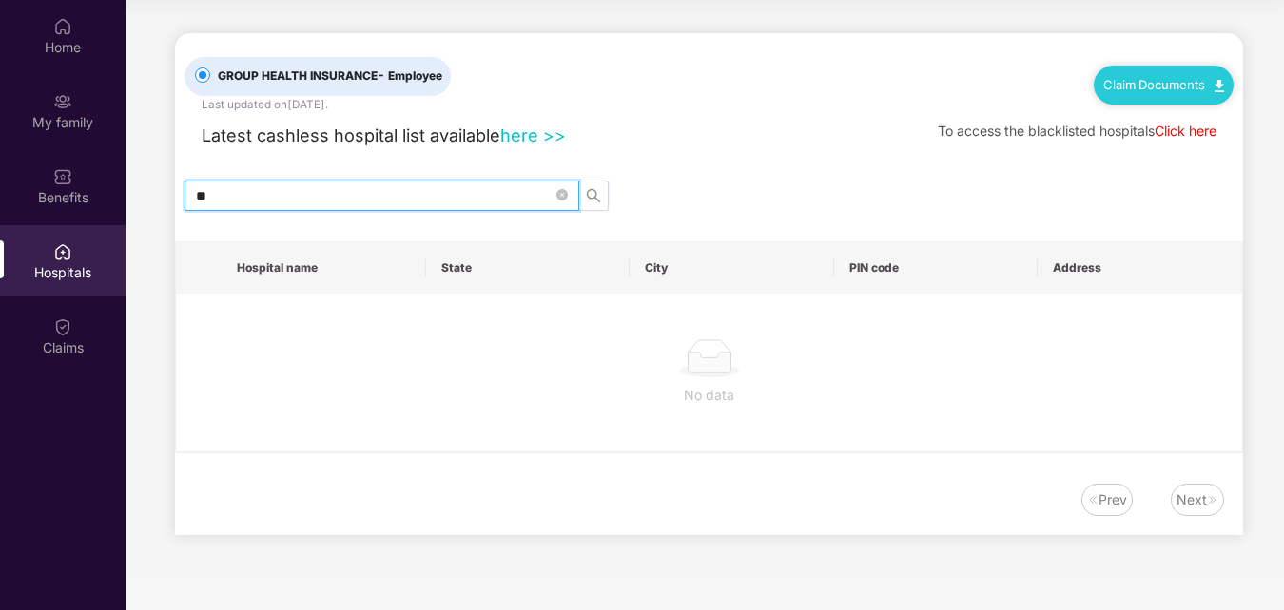
type input "*"
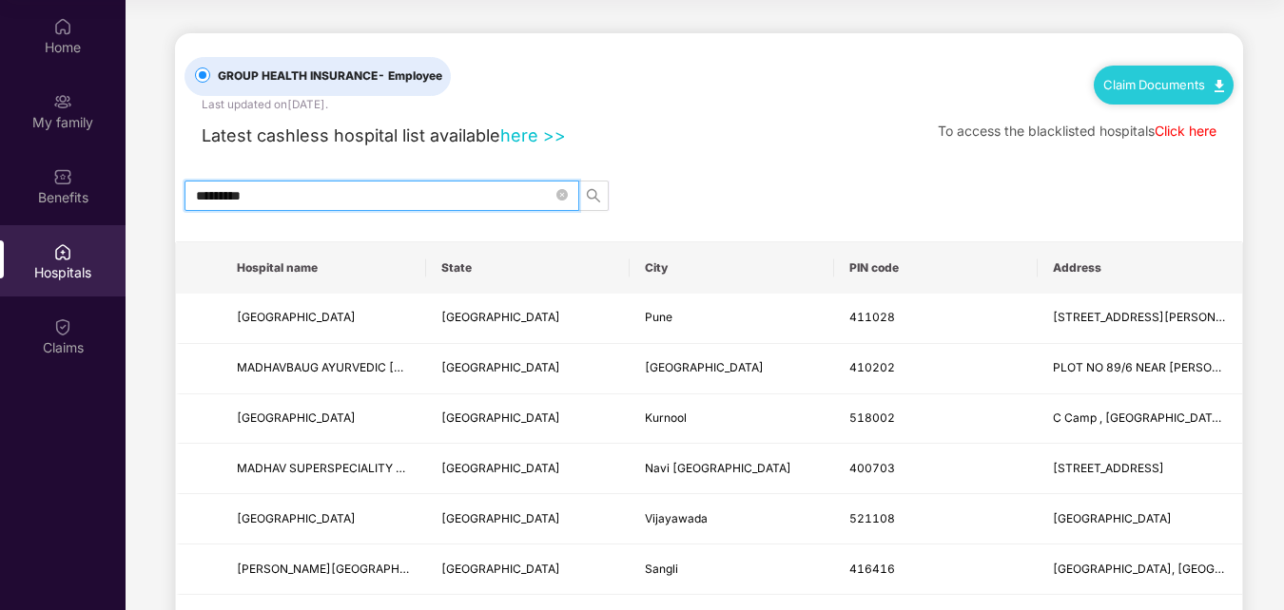
type input "**********"
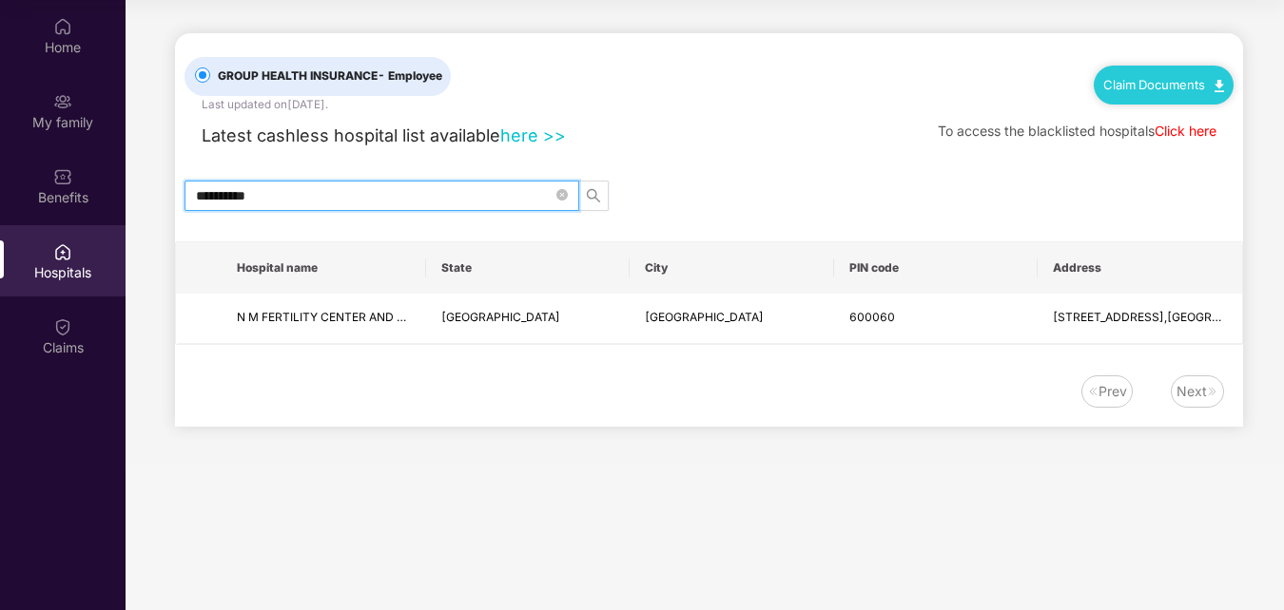
click at [510, 194] on input "**********" at bounding box center [374, 195] width 357 height 21
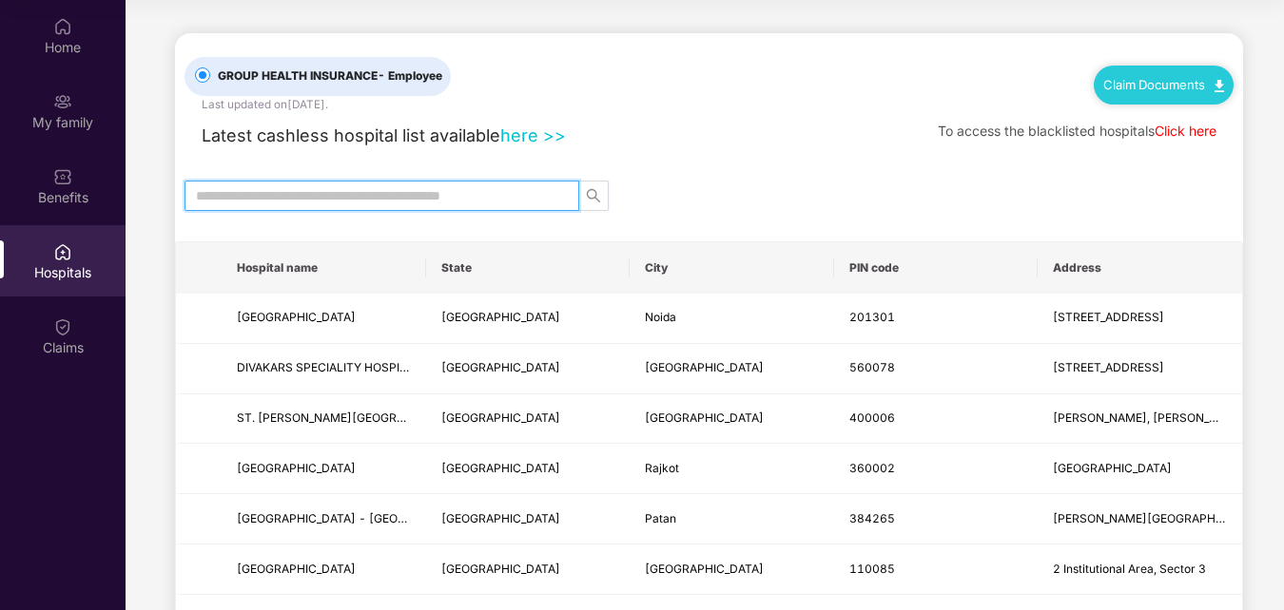
click at [510, 194] on input "text" at bounding box center [374, 195] width 357 height 21
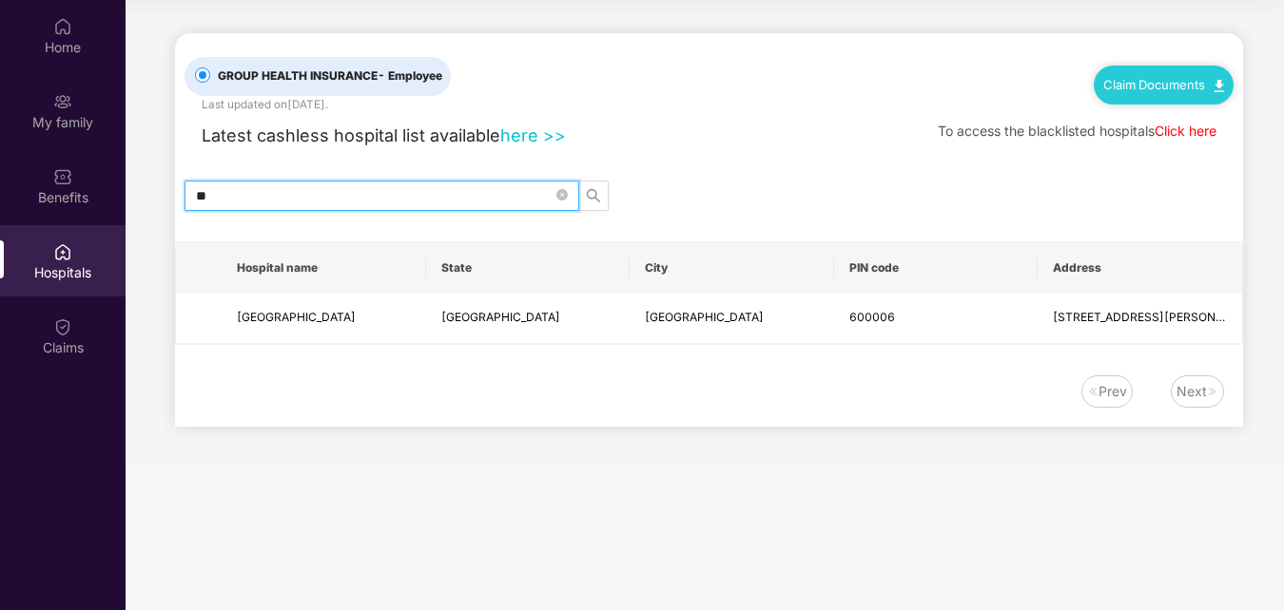
type input "*"
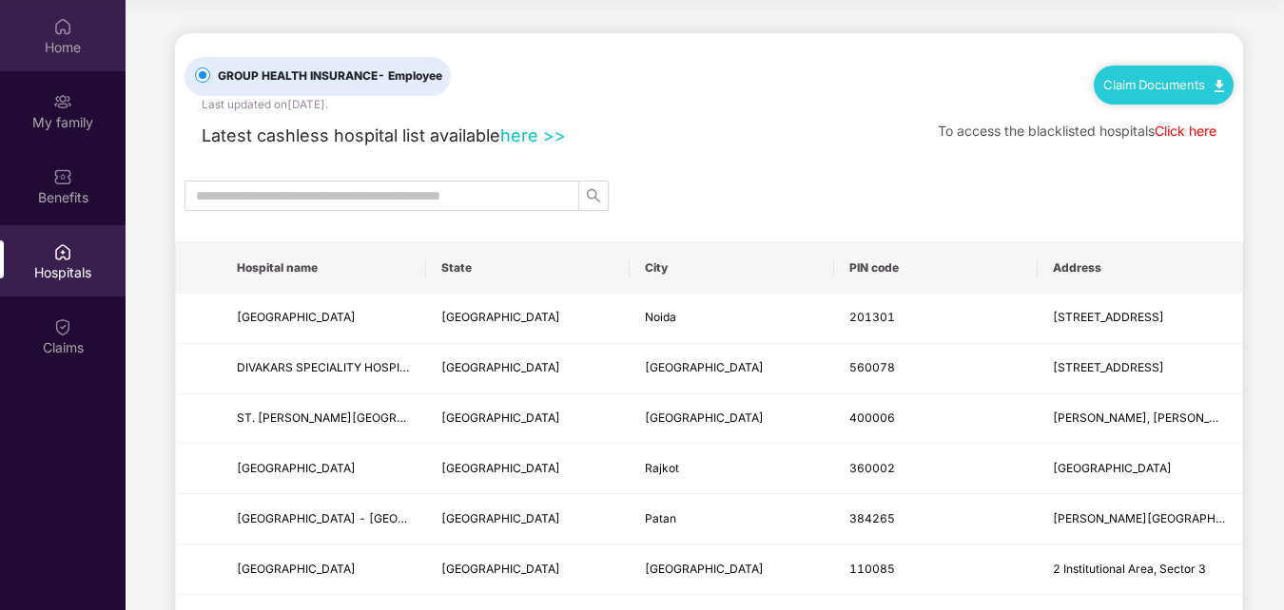
click at [72, 42] on div "Home" at bounding box center [63, 47] width 126 height 19
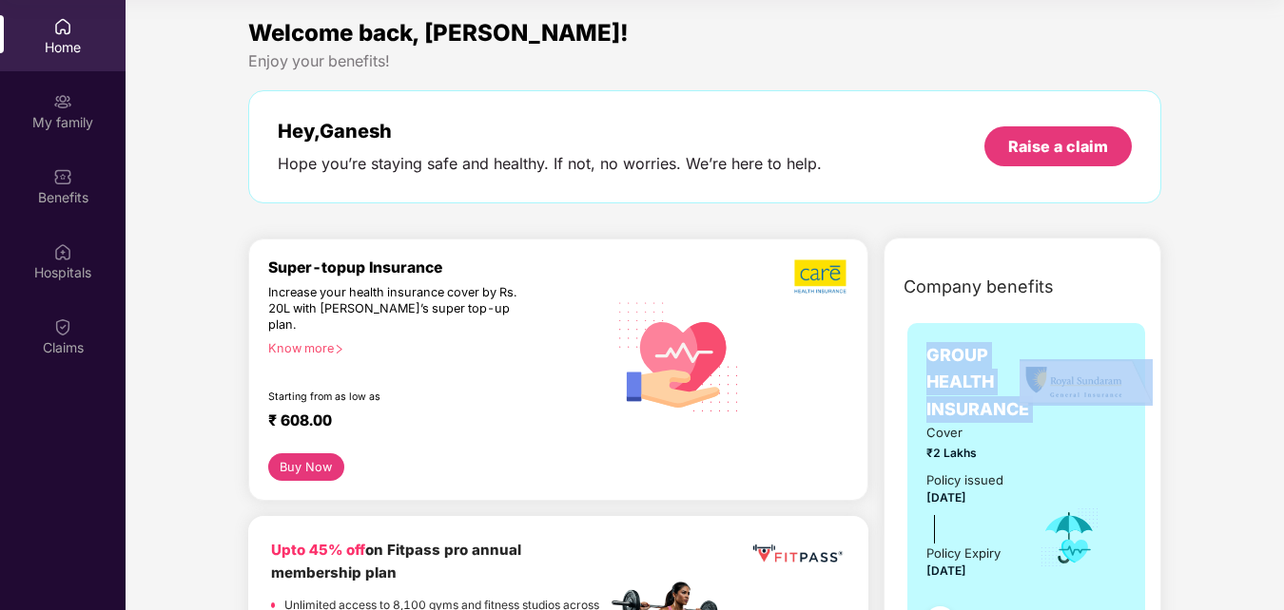
drag, startPoint x: 1277, startPoint y: 261, endPoint x: 1265, endPoint y: 335, distance: 74.3
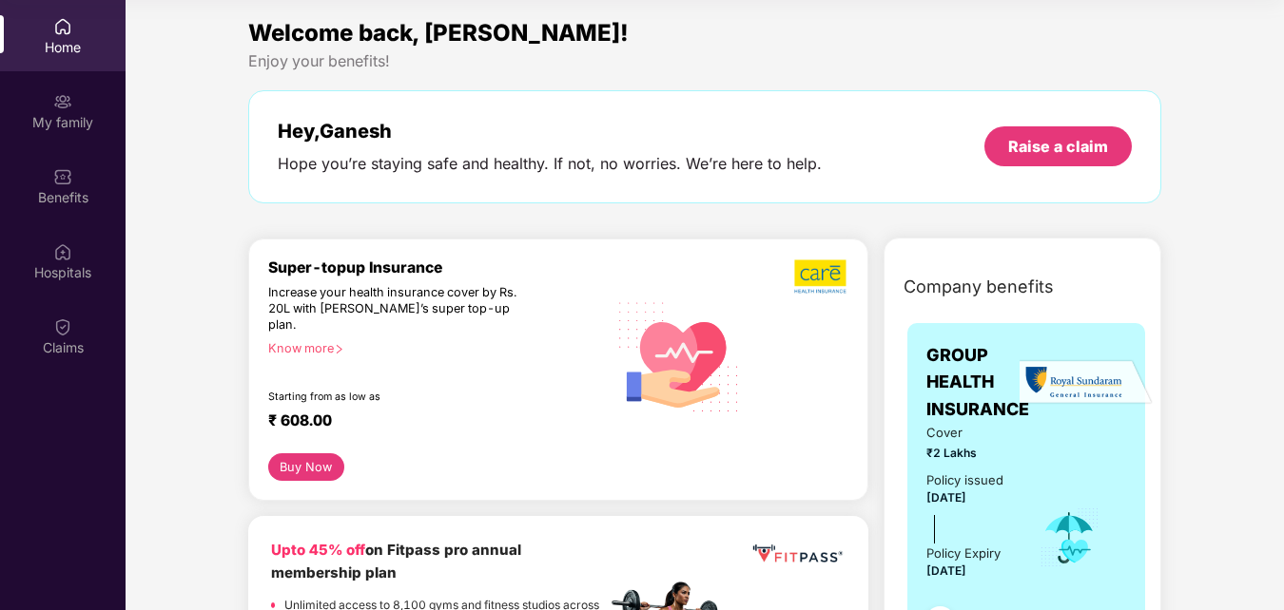
drag, startPoint x: 1265, startPoint y: 335, endPoint x: 1211, endPoint y: 40, distance: 299.5
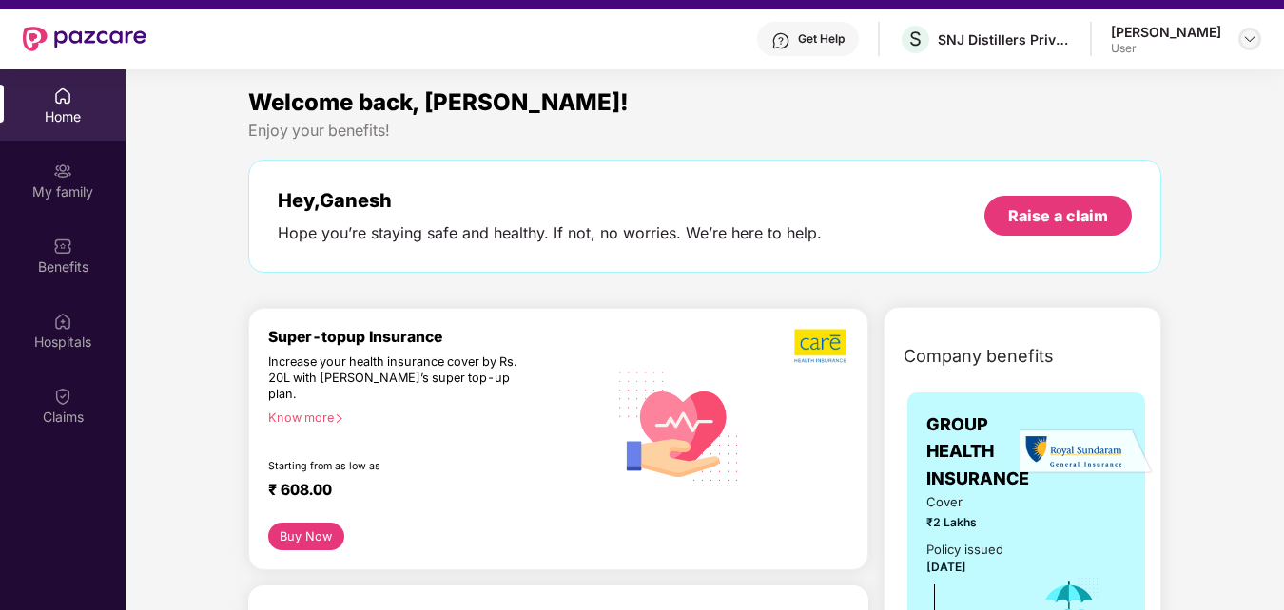
click at [1253, 39] on img at bounding box center [1249, 38] width 15 height 15
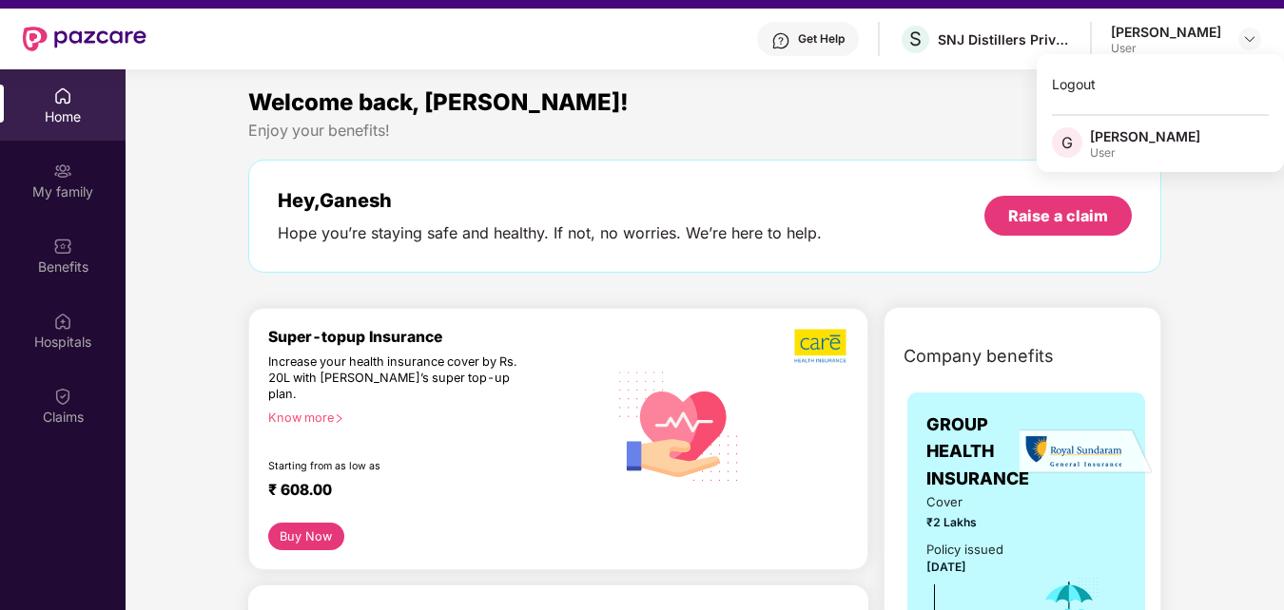
click at [1122, 140] on div "[PERSON_NAME]" at bounding box center [1145, 136] width 110 height 18
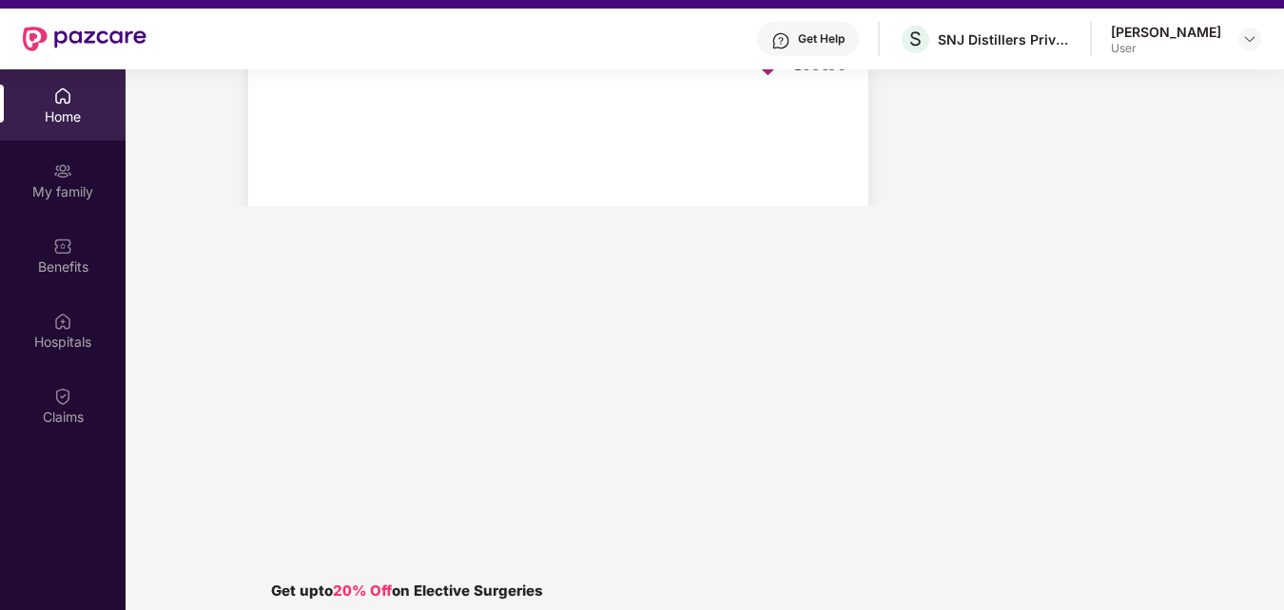
scroll to position [4273, 0]
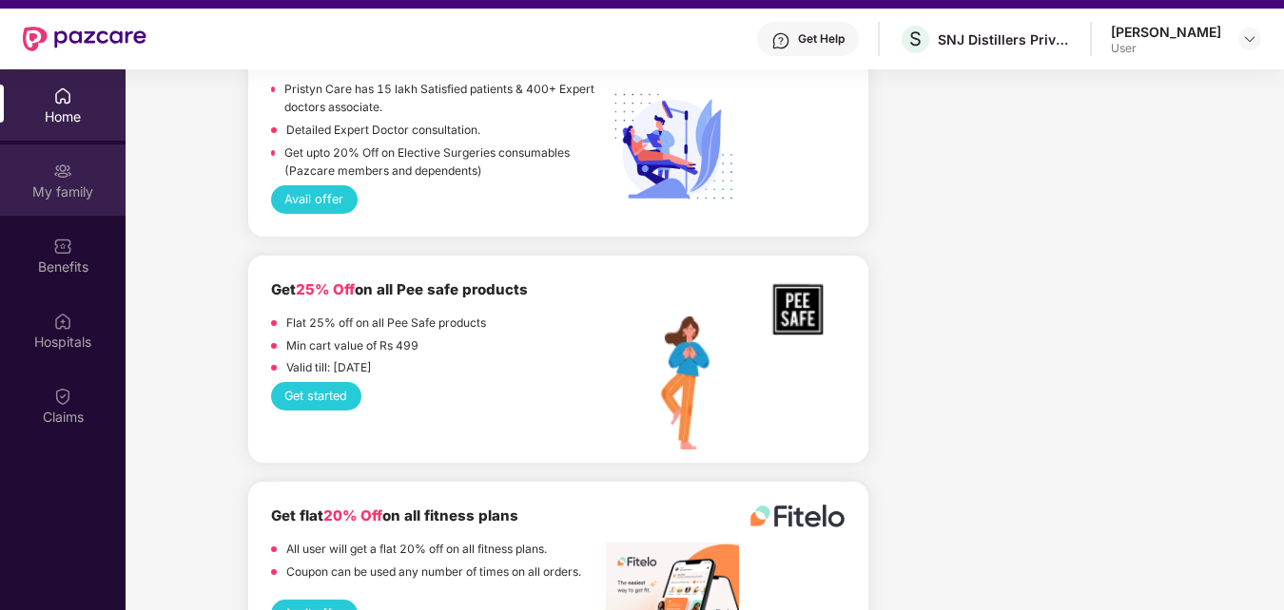
click at [64, 179] on img at bounding box center [62, 171] width 19 height 19
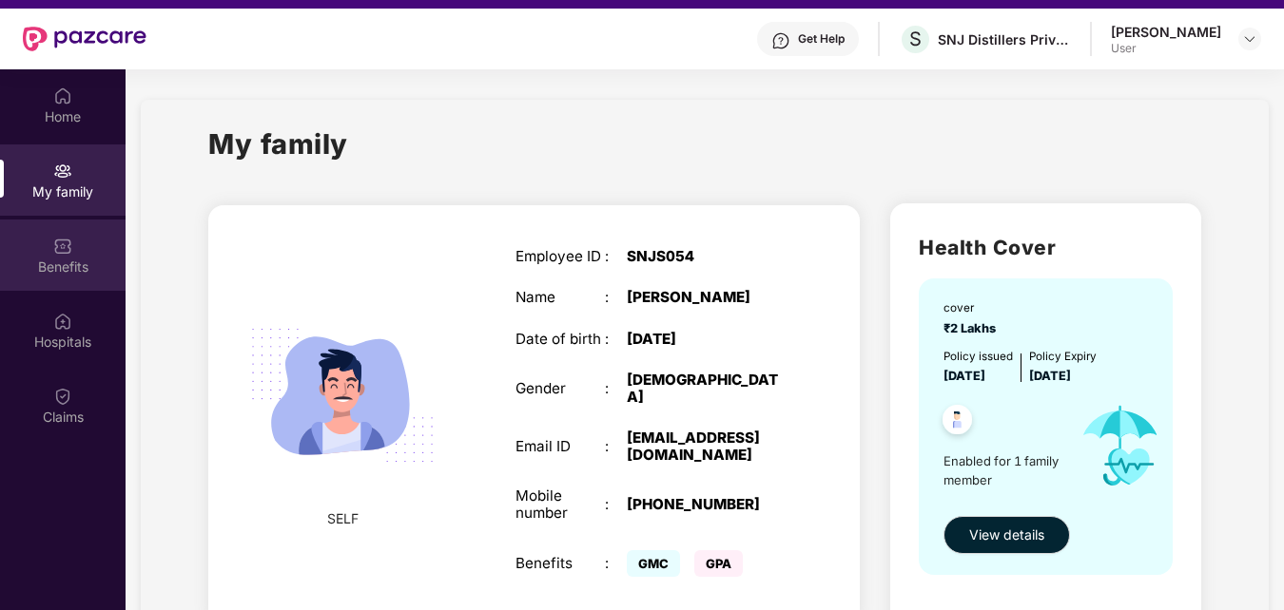
click at [60, 244] on img at bounding box center [62, 246] width 19 height 19
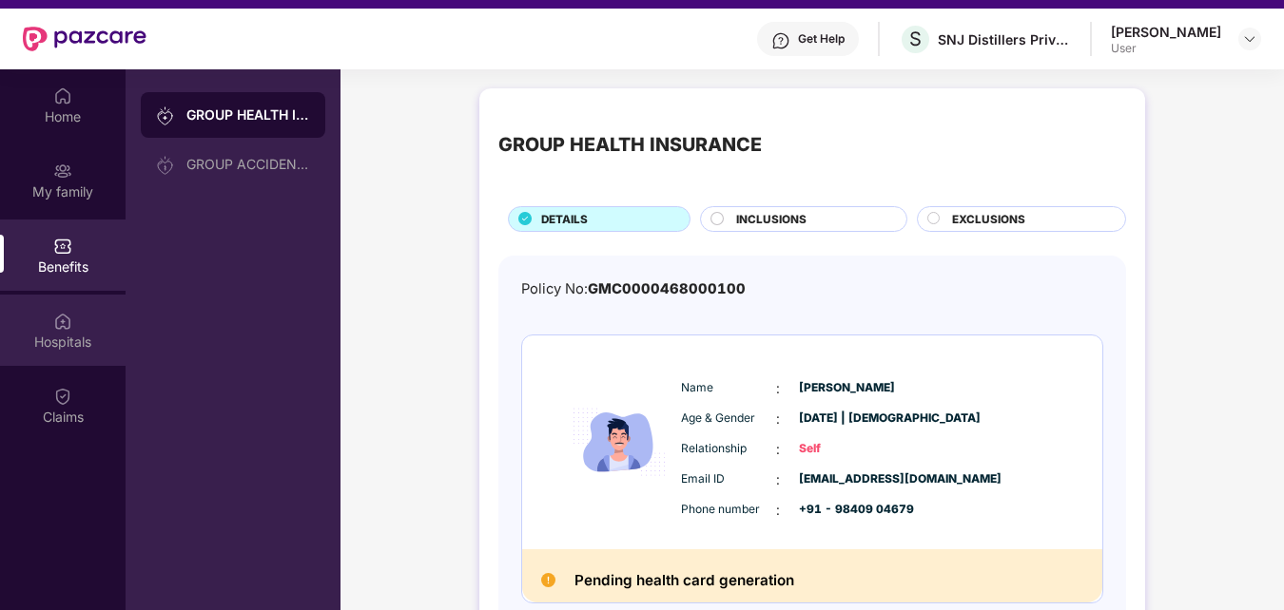
click at [63, 326] on img at bounding box center [62, 321] width 19 height 19
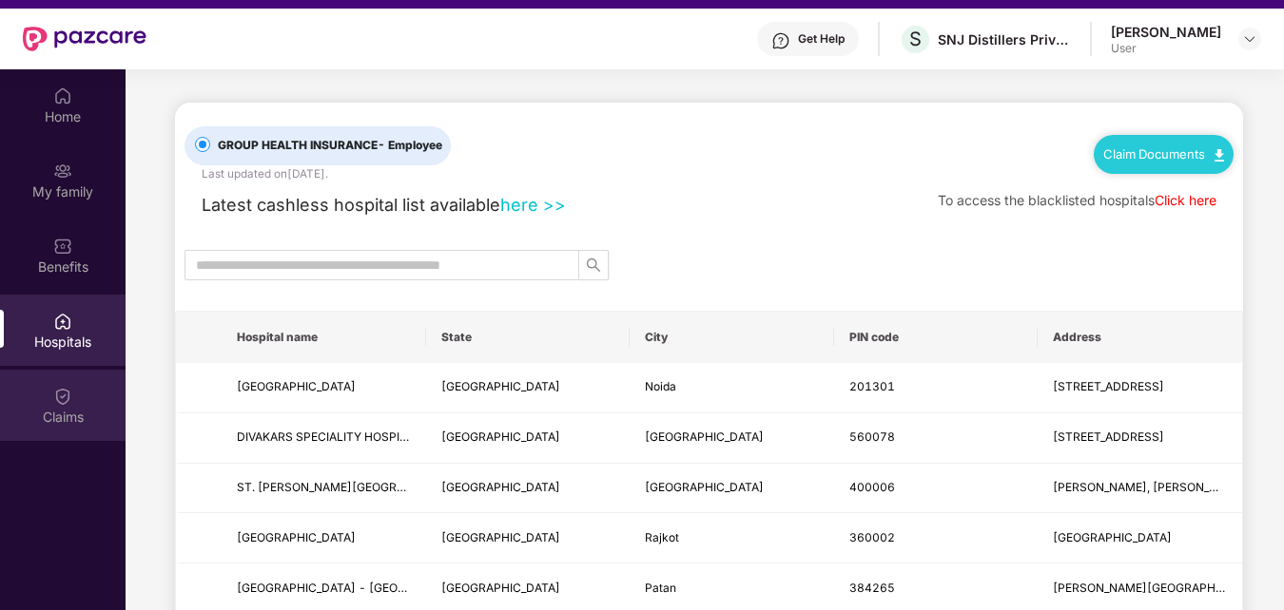
click at [63, 400] on img at bounding box center [62, 396] width 19 height 19
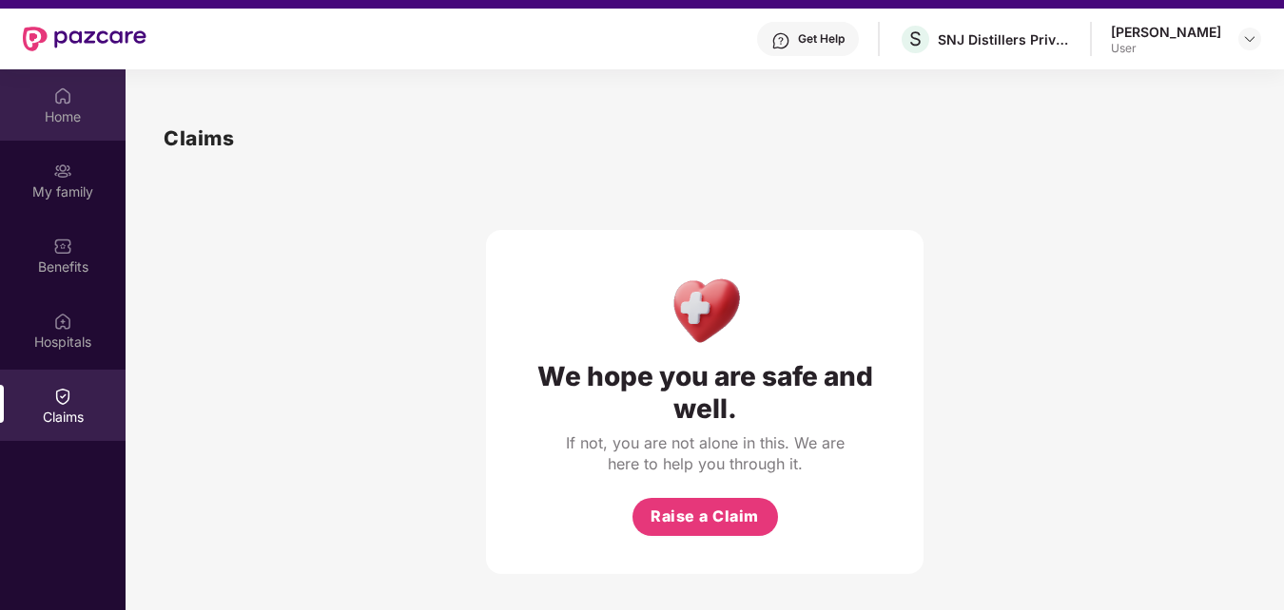
click at [62, 109] on div "Home" at bounding box center [63, 116] width 126 height 19
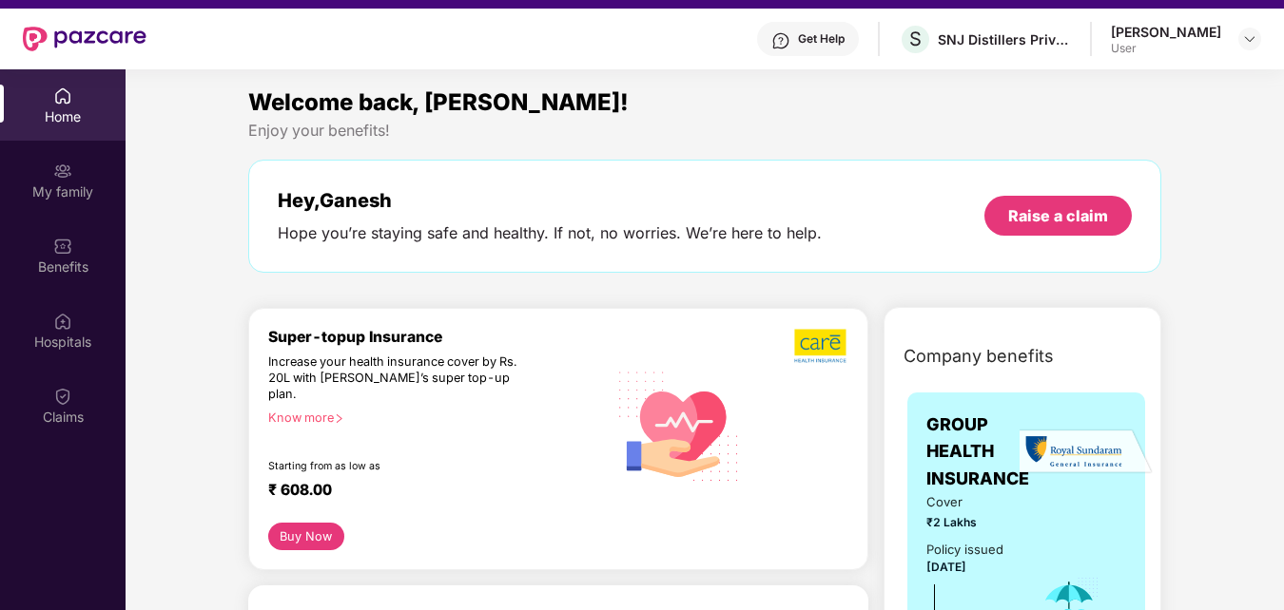
drag, startPoint x: 1281, startPoint y: 211, endPoint x: 1285, endPoint y: 230, distance: 19.4
click at [1283, 230] on html "Get Pazcare mobile app for all your employee benefits need Download Now Get Hel…" at bounding box center [642, 268] width 1284 height 610
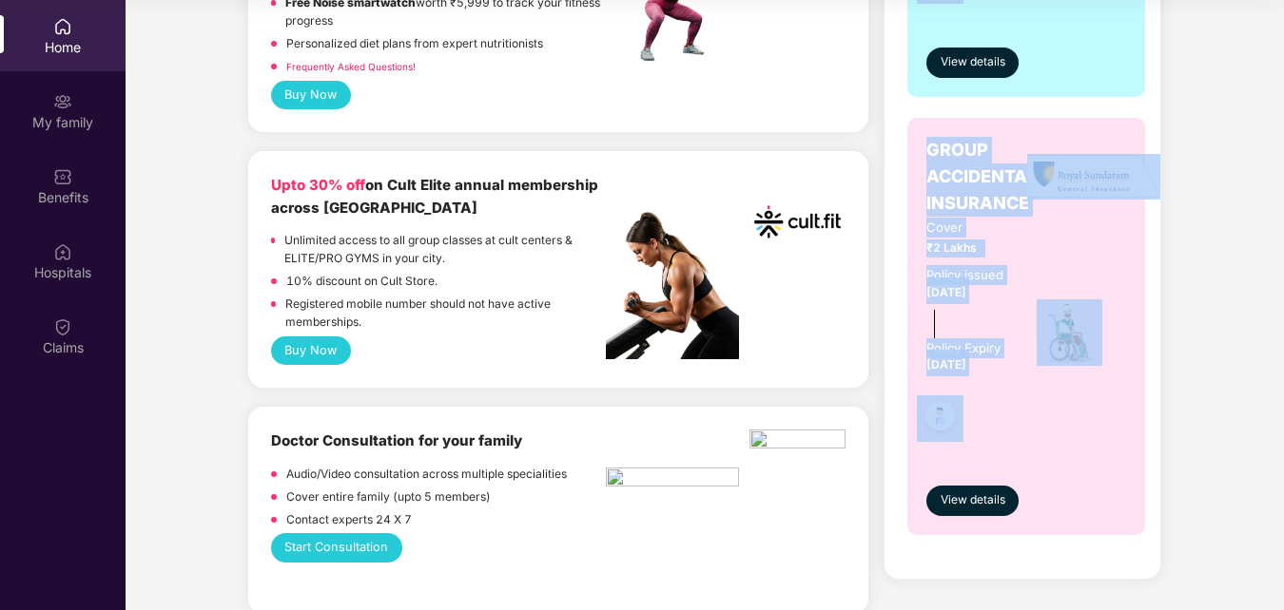
scroll to position [763, 0]
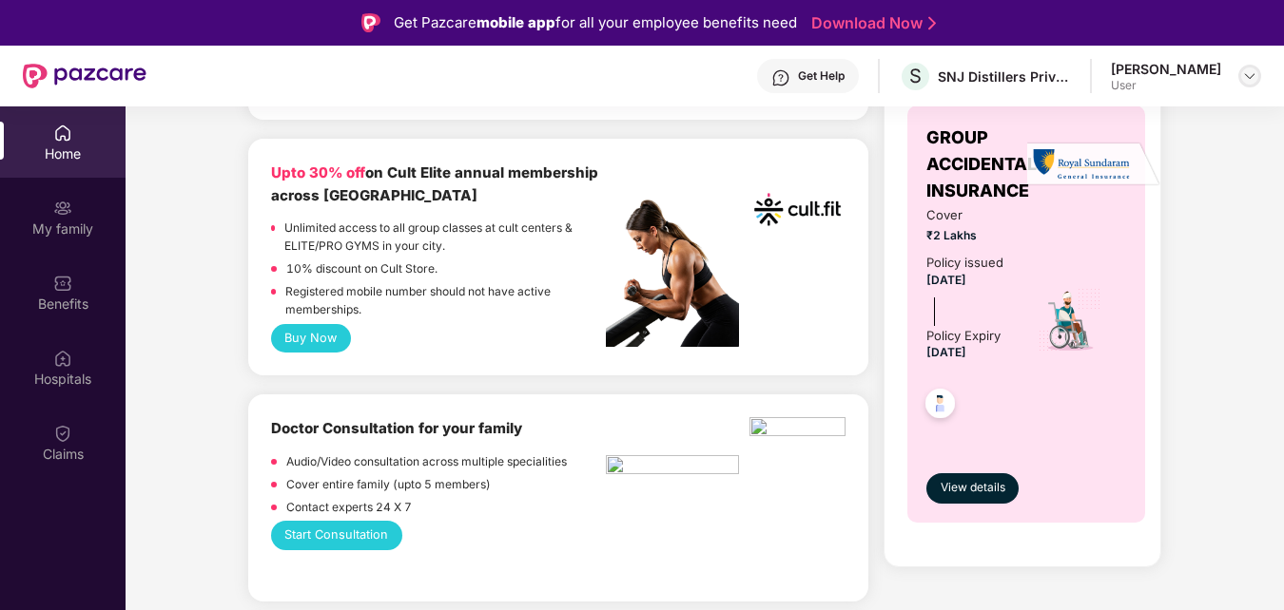
click at [1249, 78] on img at bounding box center [1249, 75] width 15 height 15
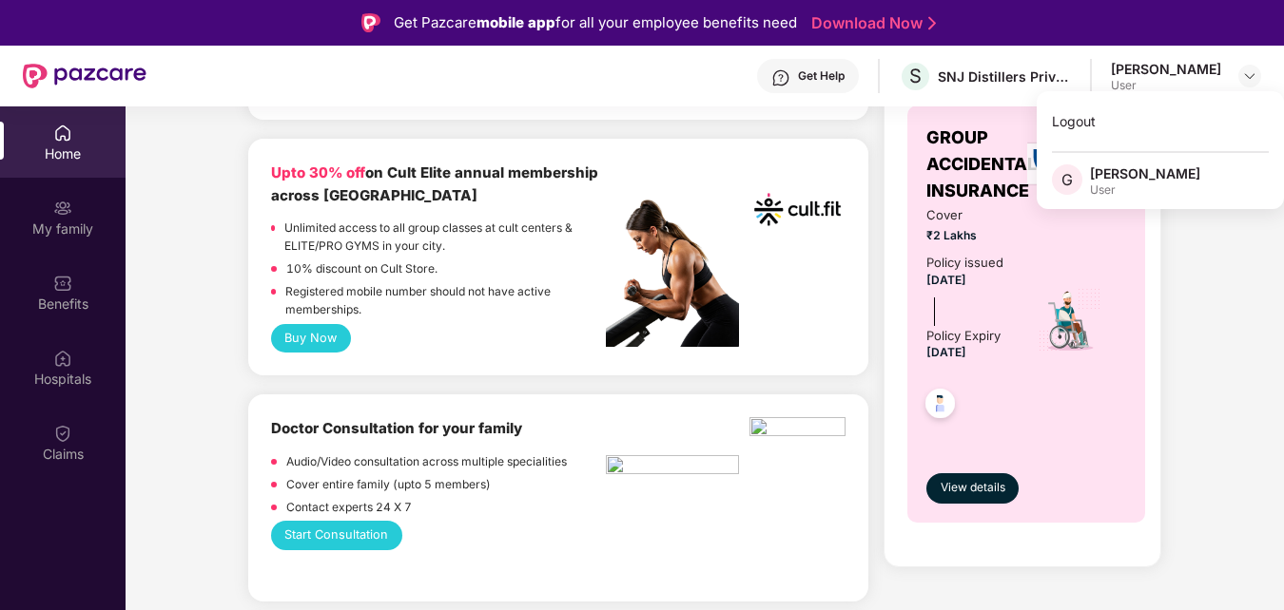
click at [663, 61] on div "Get Help S SNJ Distillers Private Limited Ganesh M User" at bounding box center [703, 76] width 1114 height 61
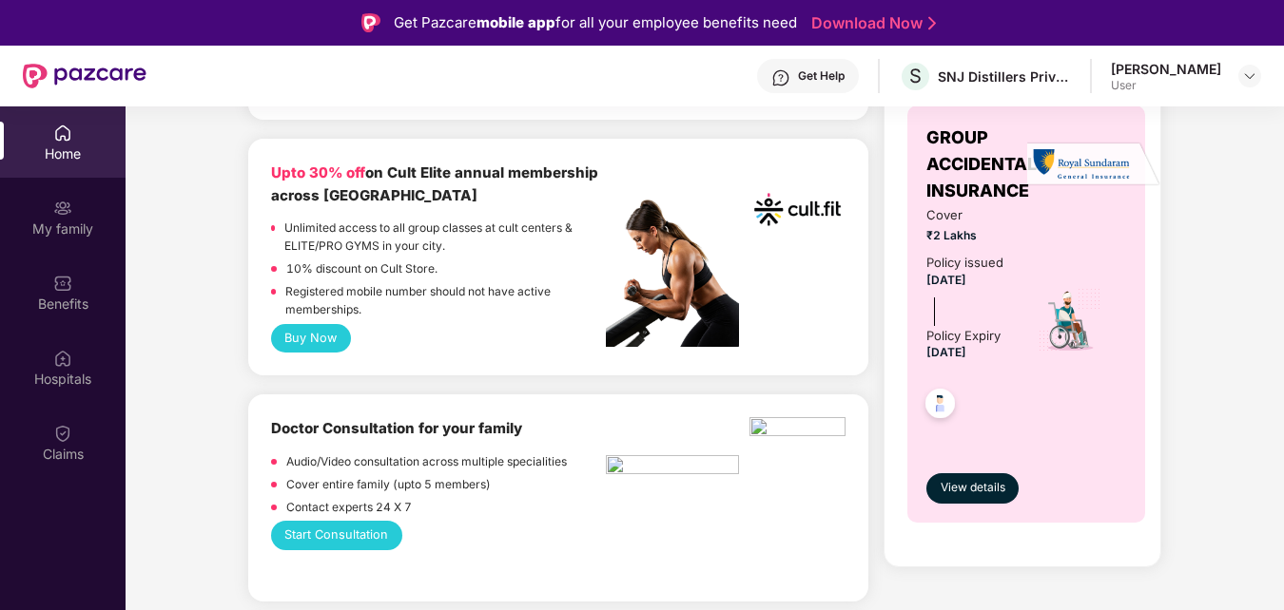
scroll to position [4, 0]
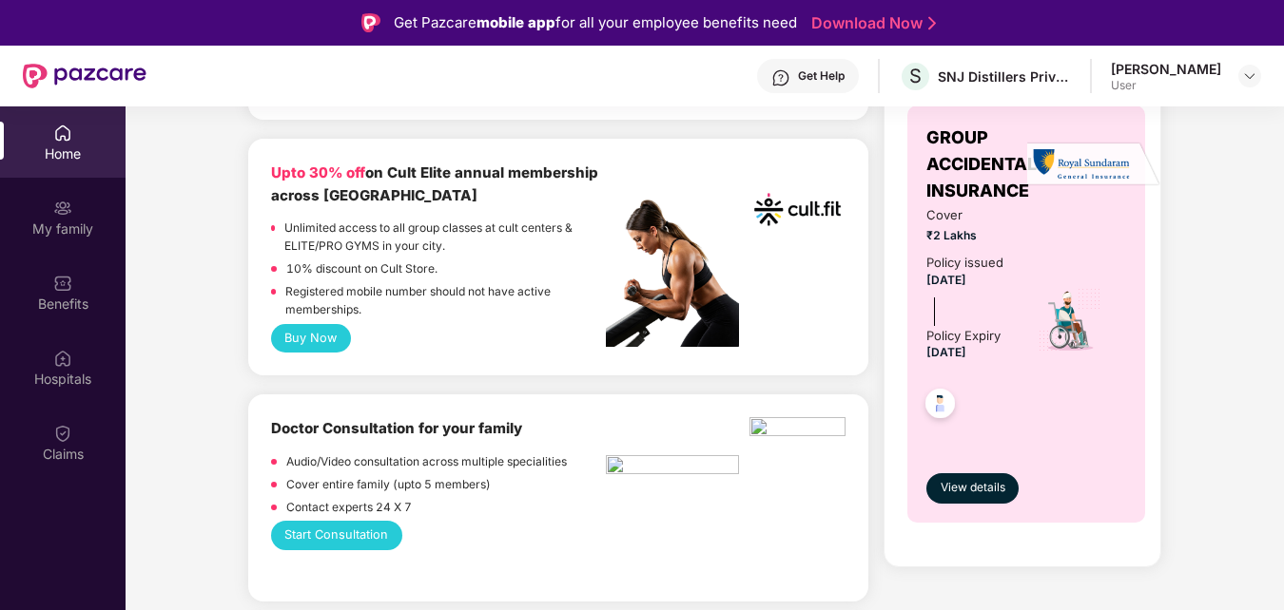
click at [49, 142] on div "Home" at bounding box center [63, 141] width 126 height 71
click at [57, 142] on img at bounding box center [62, 133] width 19 height 19
click at [62, 206] on img at bounding box center [62, 208] width 19 height 19
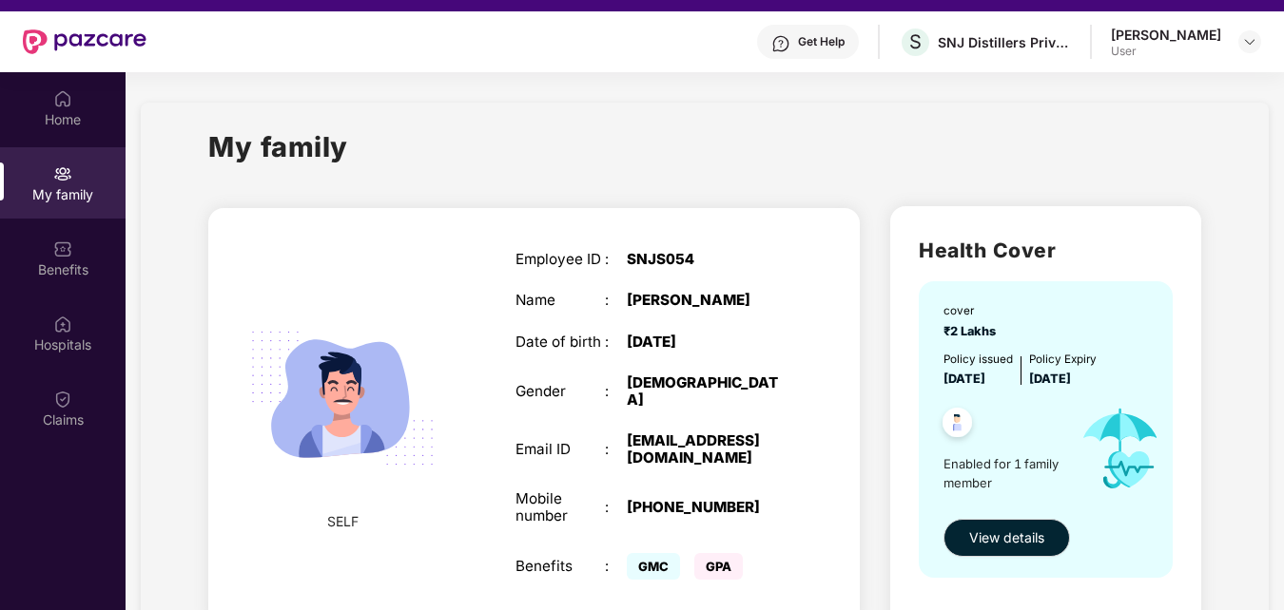
scroll to position [66, 0]
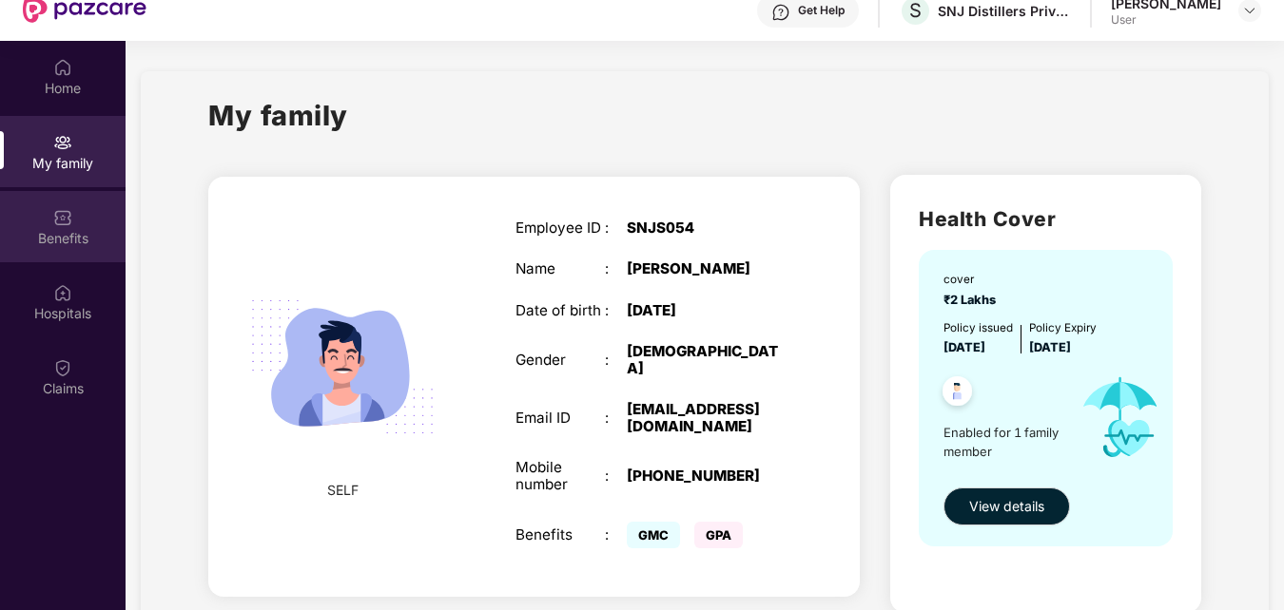
click at [72, 240] on div "Benefits" at bounding box center [63, 238] width 126 height 19
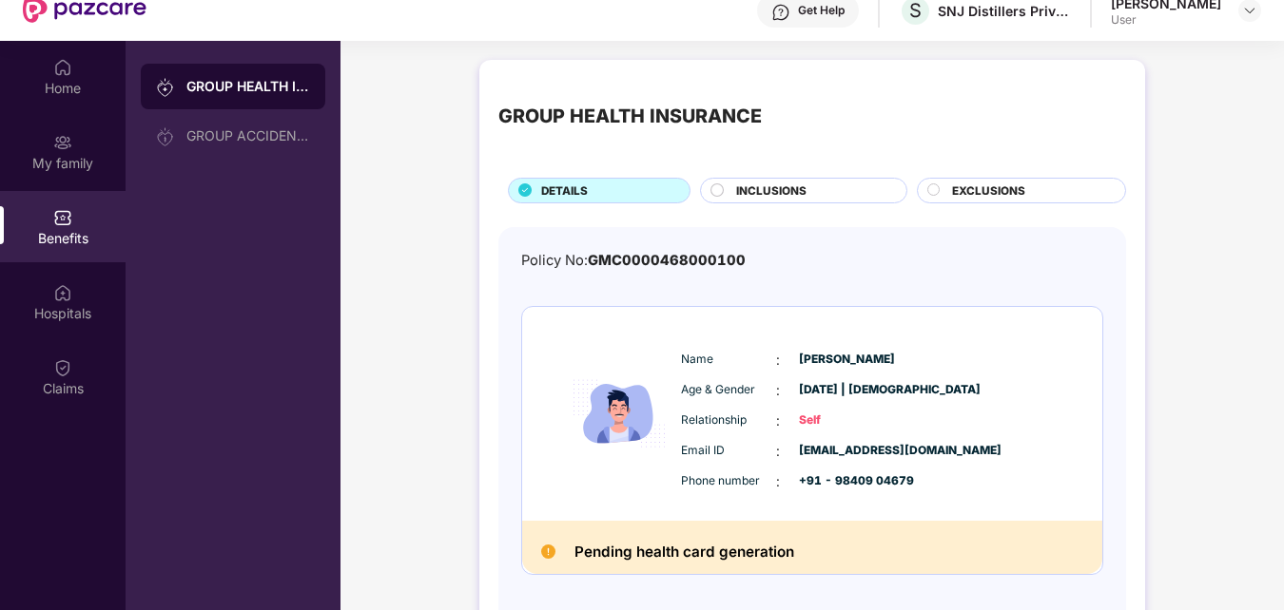
click at [1221, 500] on div "GROUP HEALTH INSURANCE DETAILS INCLUSIONS EXCLUSIONS Policy No: GMC000046800010…" at bounding box center [811, 371] width 943 height 643
click at [1275, 591] on div "GROUP HEALTH INSURANCE DETAILS INCLUSIONS EXCLUSIONS Policy No: GMC000046800010…" at bounding box center [811, 371] width 943 height 643
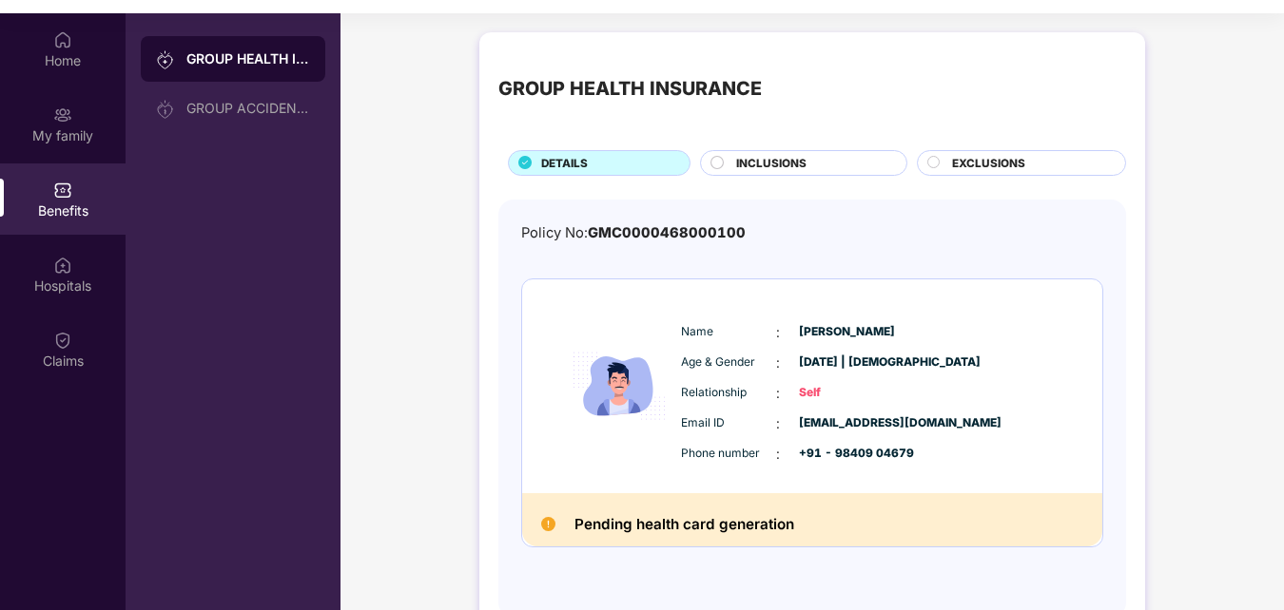
scroll to position [106, 0]
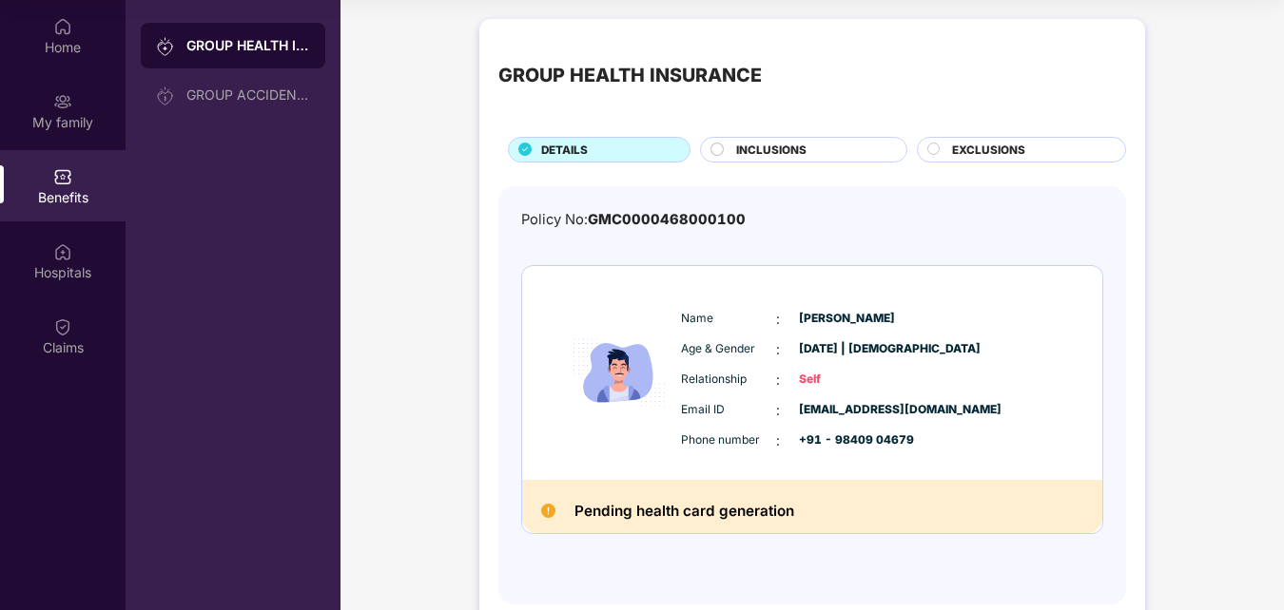
click at [1277, 593] on div "GROUP HEALTH INSURANCE DETAILS INCLUSIONS EXCLUSIONS Policy No: GMC000046800010…" at bounding box center [811, 331] width 943 height 643
